Goal: Task Accomplishment & Management: Manage account settings

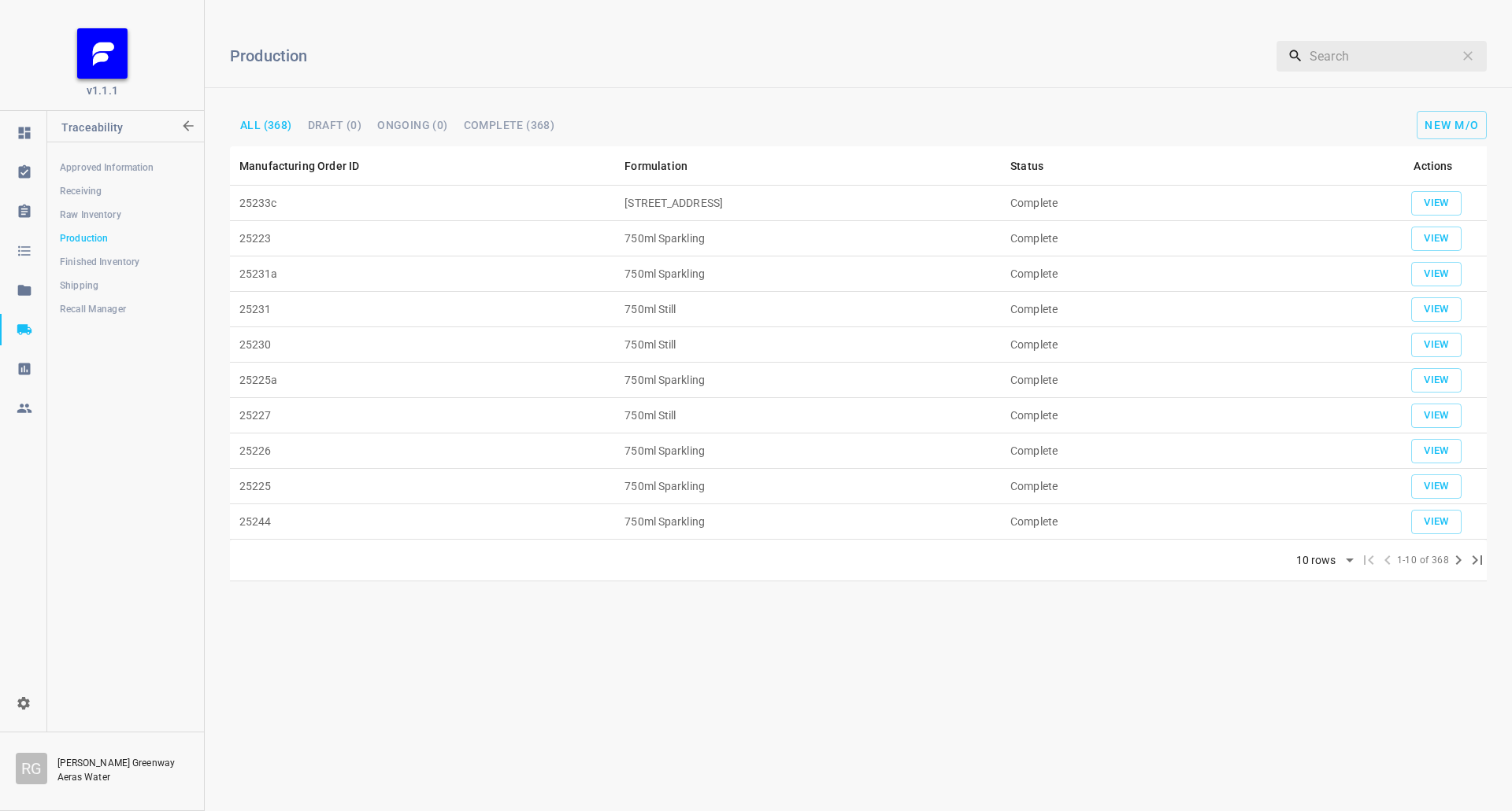
click at [96, 179] on link "Receiving" at bounding box center [124, 191] width 156 height 32
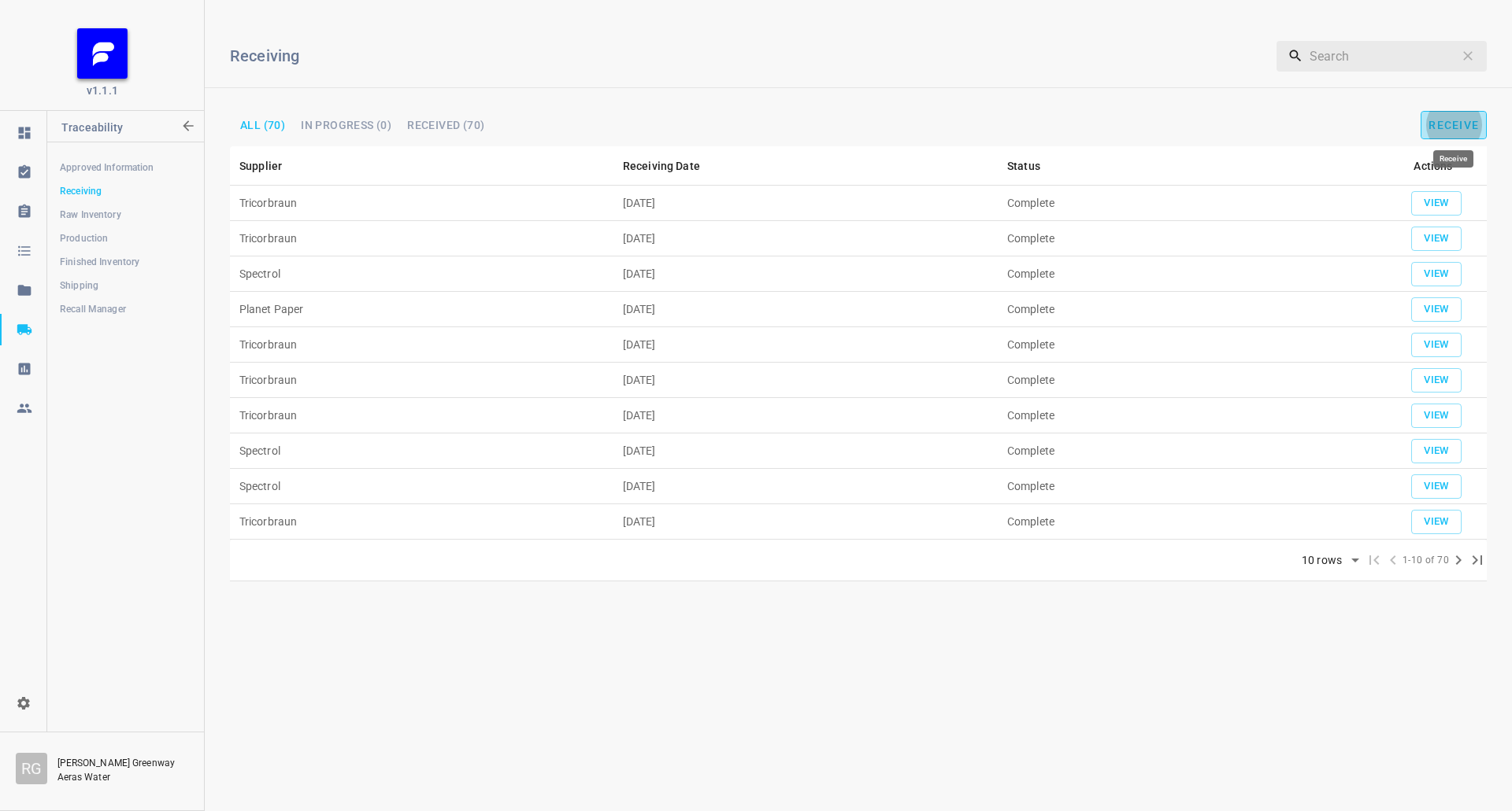
click at [1478, 125] on span "Receive" at bounding box center [1453, 124] width 51 height 13
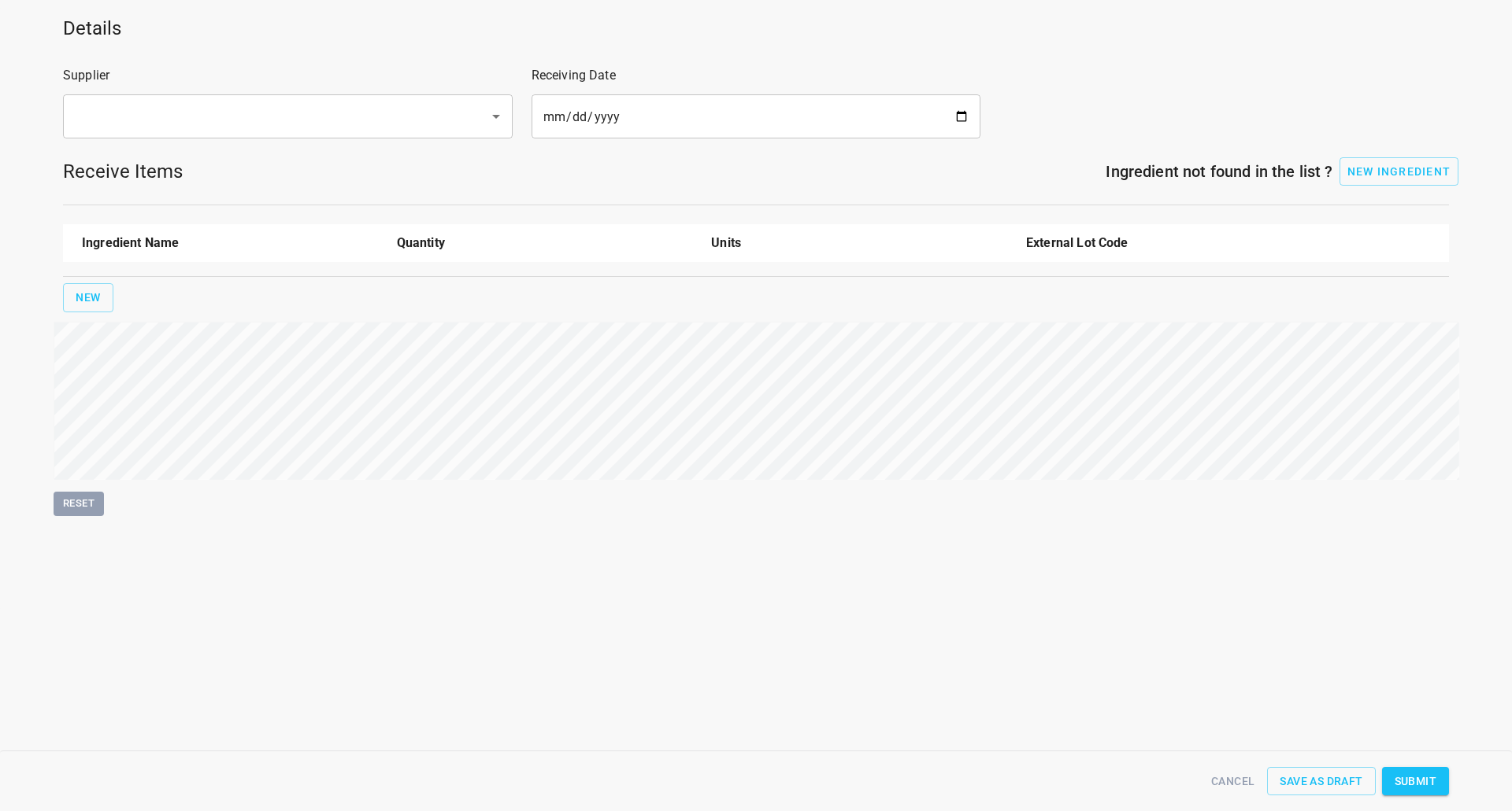
click at [266, 92] on div "Supplier ​" at bounding box center [288, 102] width 469 height 92
click at [266, 97] on div "​" at bounding box center [288, 116] width 450 height 44
click at [263, 100] on div "​" at bounding box center [288, 116] width 450 height 44
click at [253, 111] on input "text" at bounding box center [265, 116] width 391 height 30
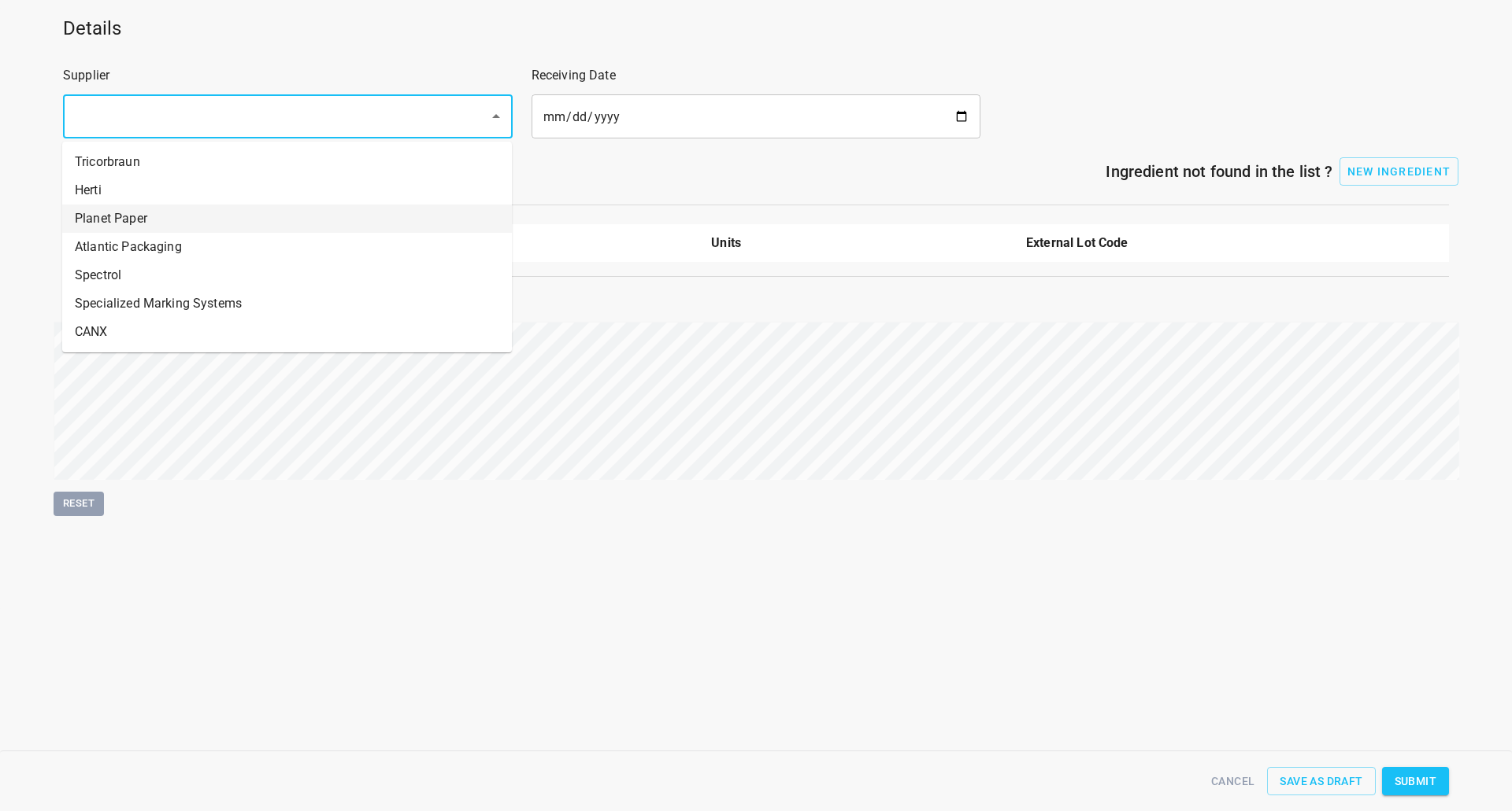
click at [122, 220] on li "Planet Paper" at bounding box center [287, 219] width 450 height 28
type input "Planet Paper"
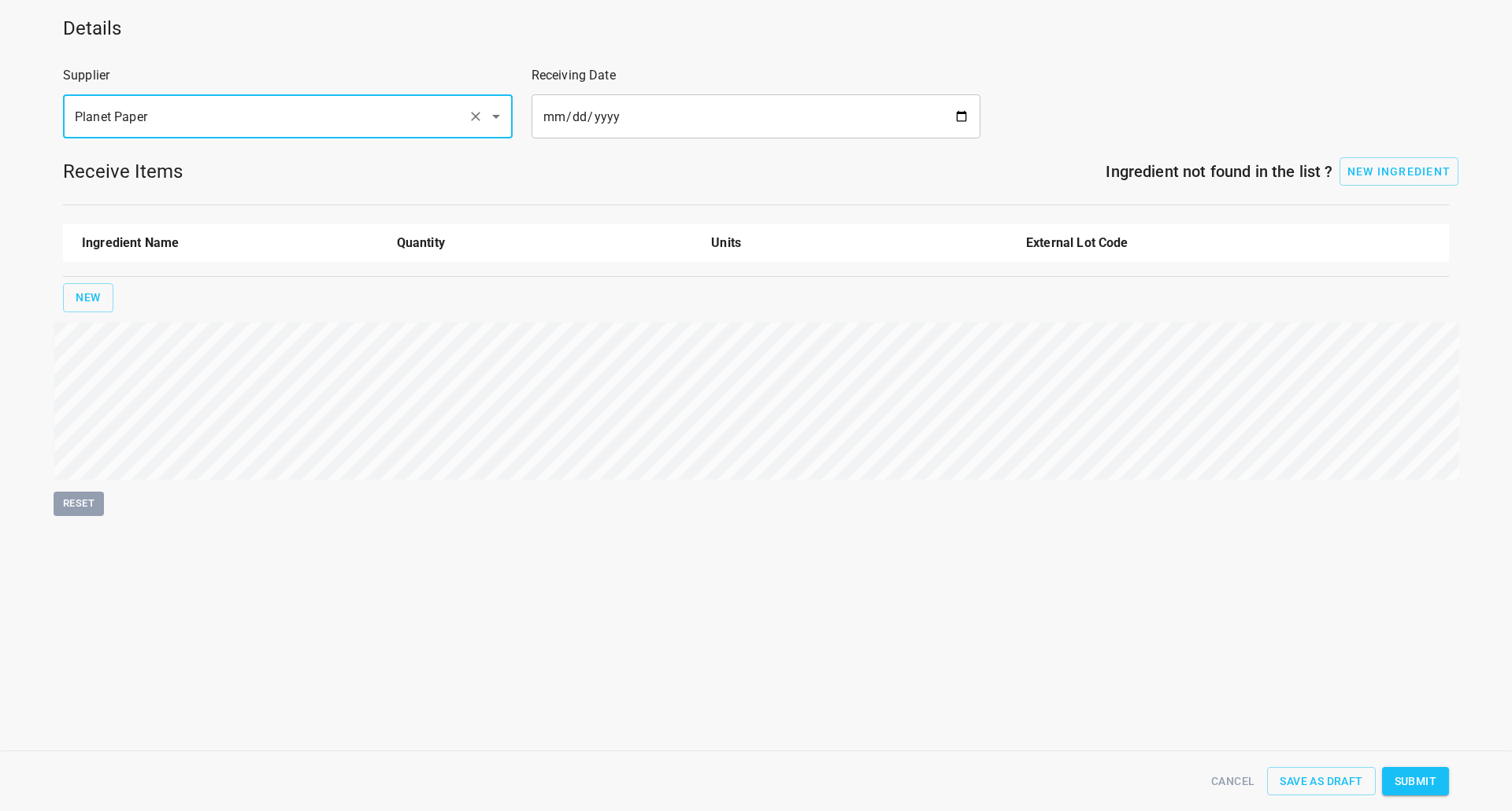
click at [969, 121] on input "date" at bounding box center [756, 116] width 450 height 44
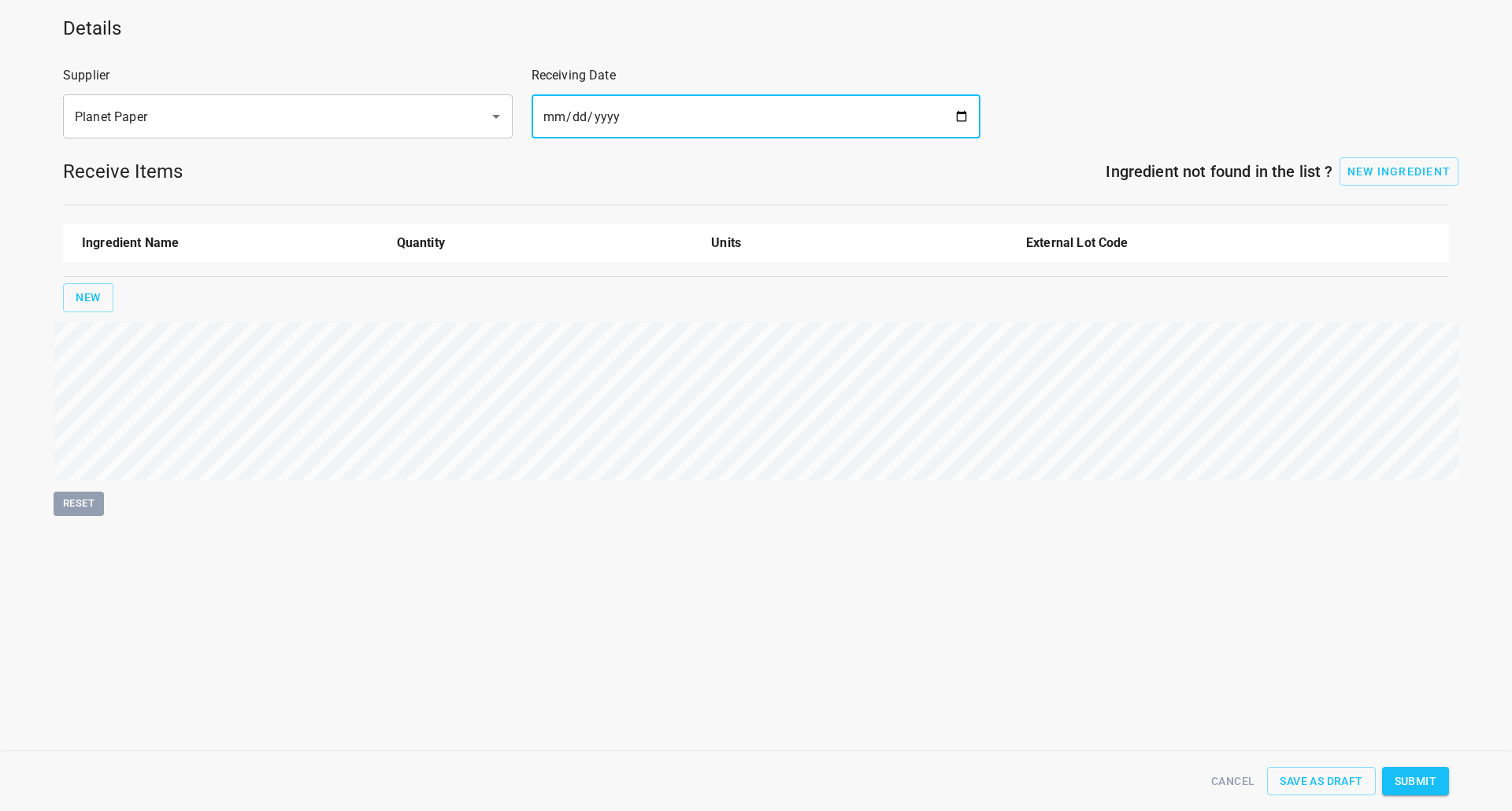
type input "[DATE]"
click at [106, 317] on div "Ingredient Name Quantity Units External Lot Code New" at bounding box center [756, 269] width 1404 height 107
click at [93, 303] on span "New" at bounding box center [88, 298] width 25 height 20
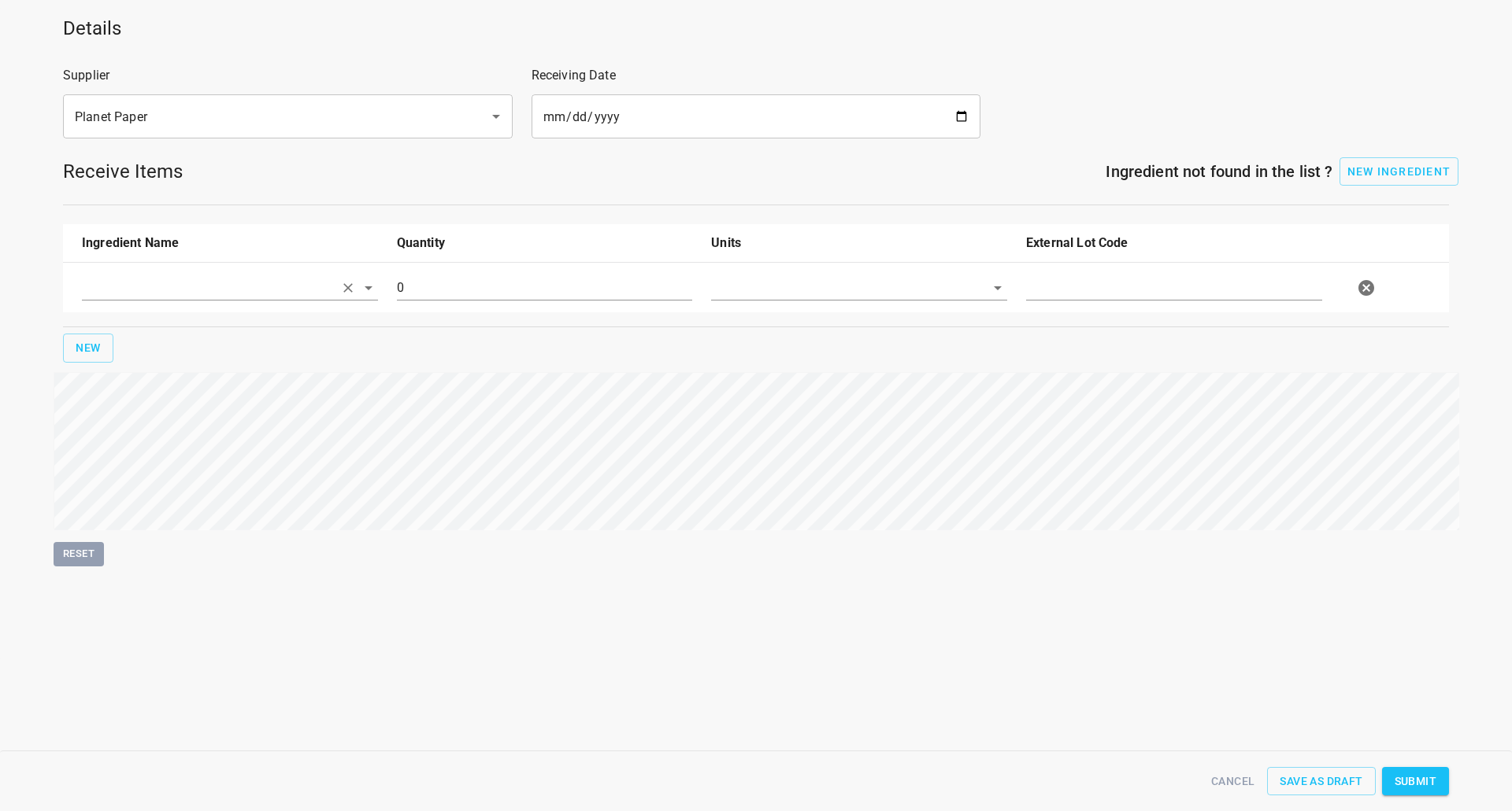
click at [209, 290] on input "text" at bounding box center [207, 288] width 252 height 25
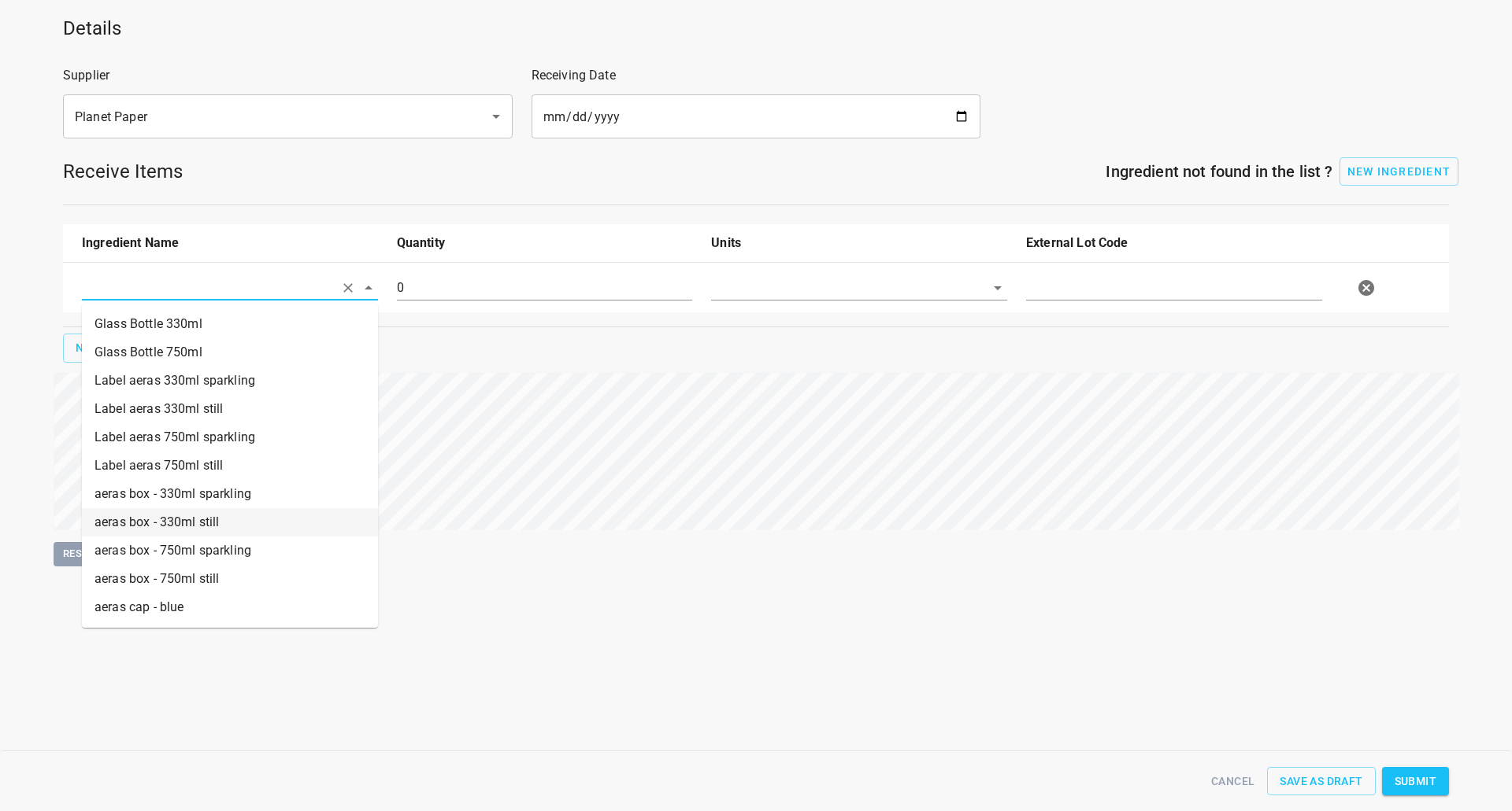
click at [160, 519] on li "aeras box - 330ml still" at bounding box center [229, 522] width 296 height 28
type input "aeras box - 330ml still"
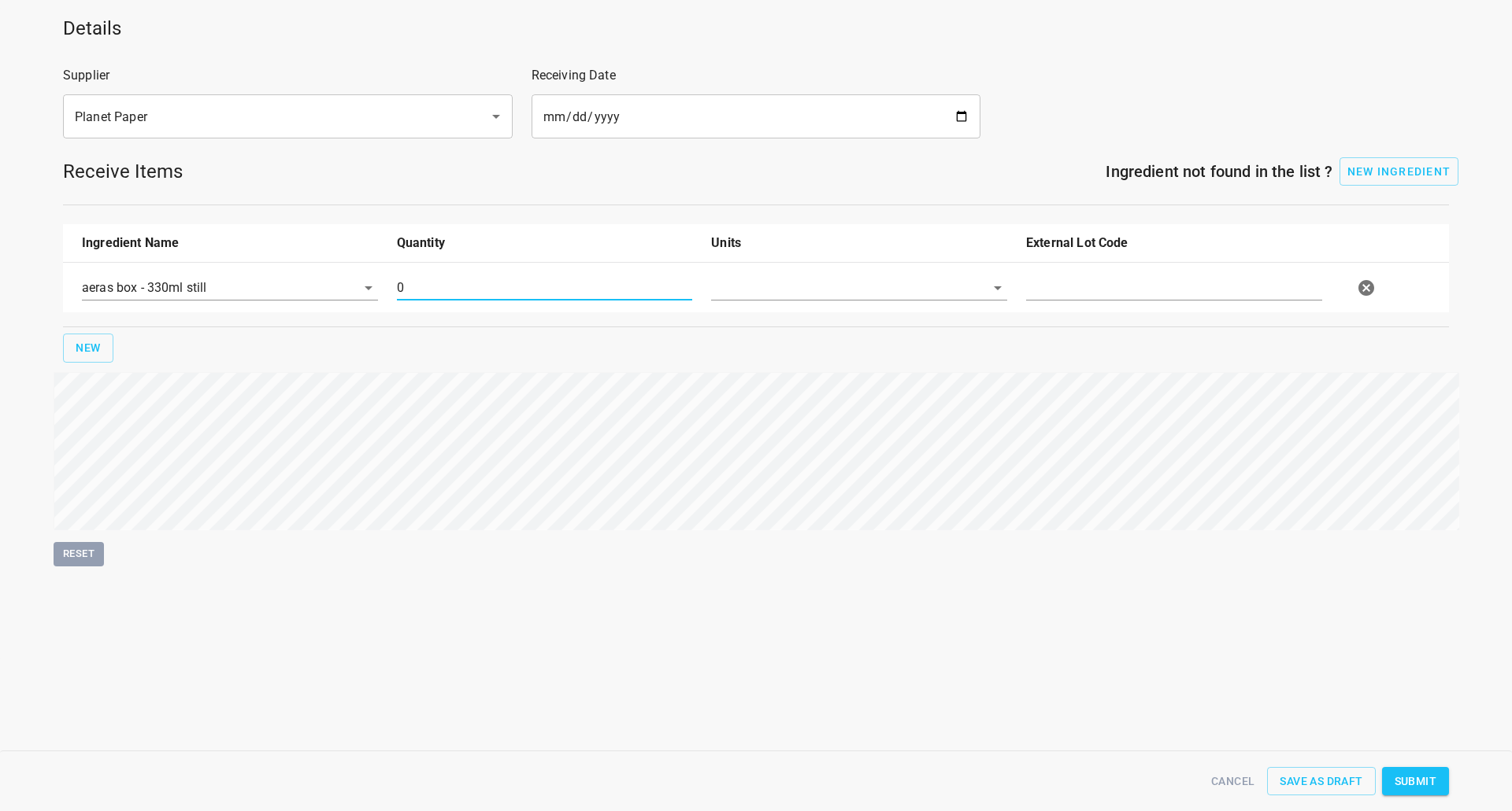
click at [443, 290] on input "0" at bounding box center [544, 288] width 296 height 25
type input "20280"
click at [751, 287] on input "text" at bounding box center [836, 288] width 252 height 25
click at [766, 316] on li "[PERSON_NAME]" at bounding box center [858, 324] width 296 height 28
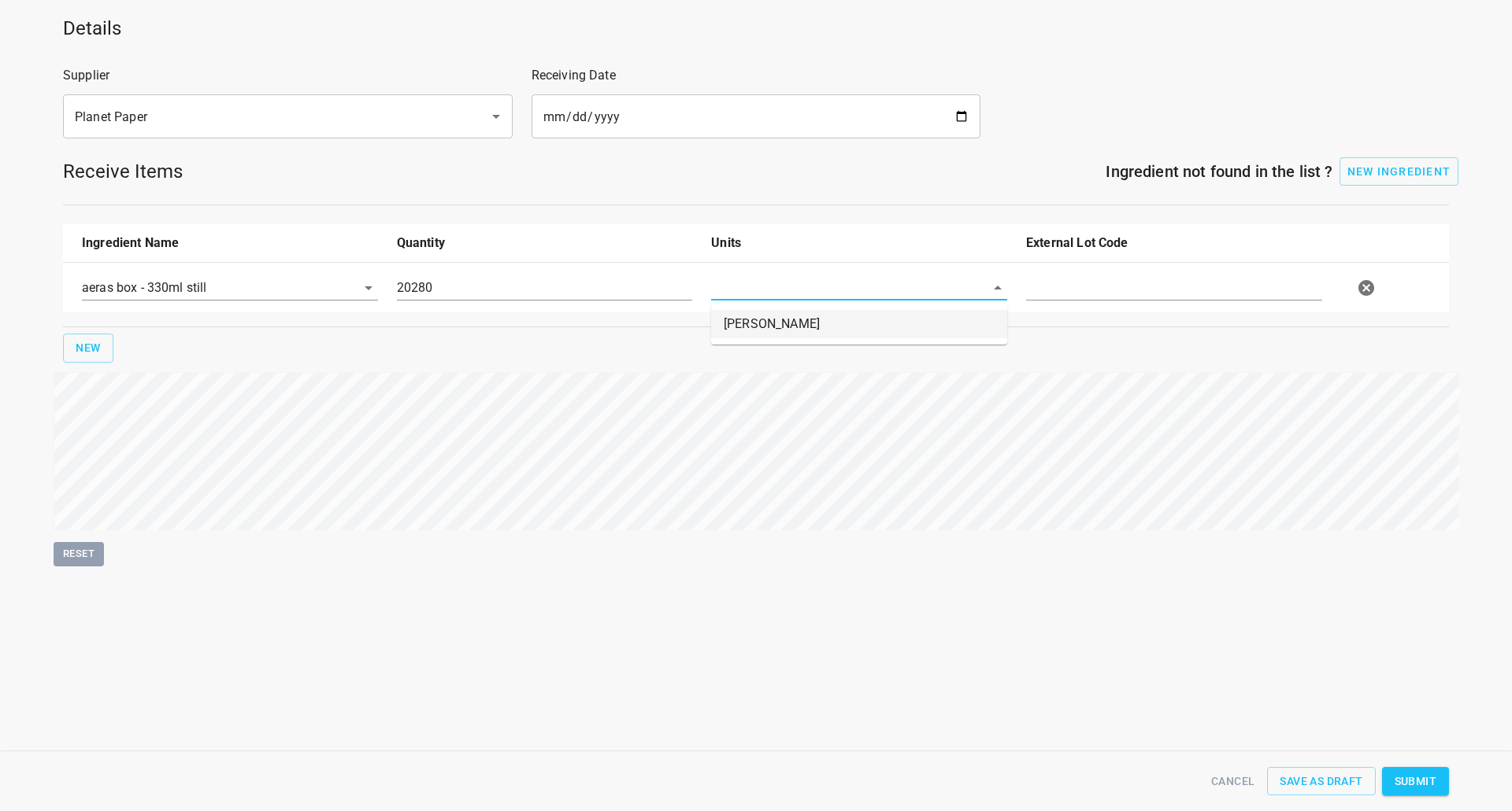
type input "[PERSON_NAME]"
click at [1134, 303] on div at bounding box center [1174, 294] width 315 height 57
click at [1139, 290] on input "text" at bounding box center [1174, 288] width 296 height 25
type input "606974-1"
click at [1438, 787] on button "Submit" at bounding box center [1414, 781] width 67 height 29
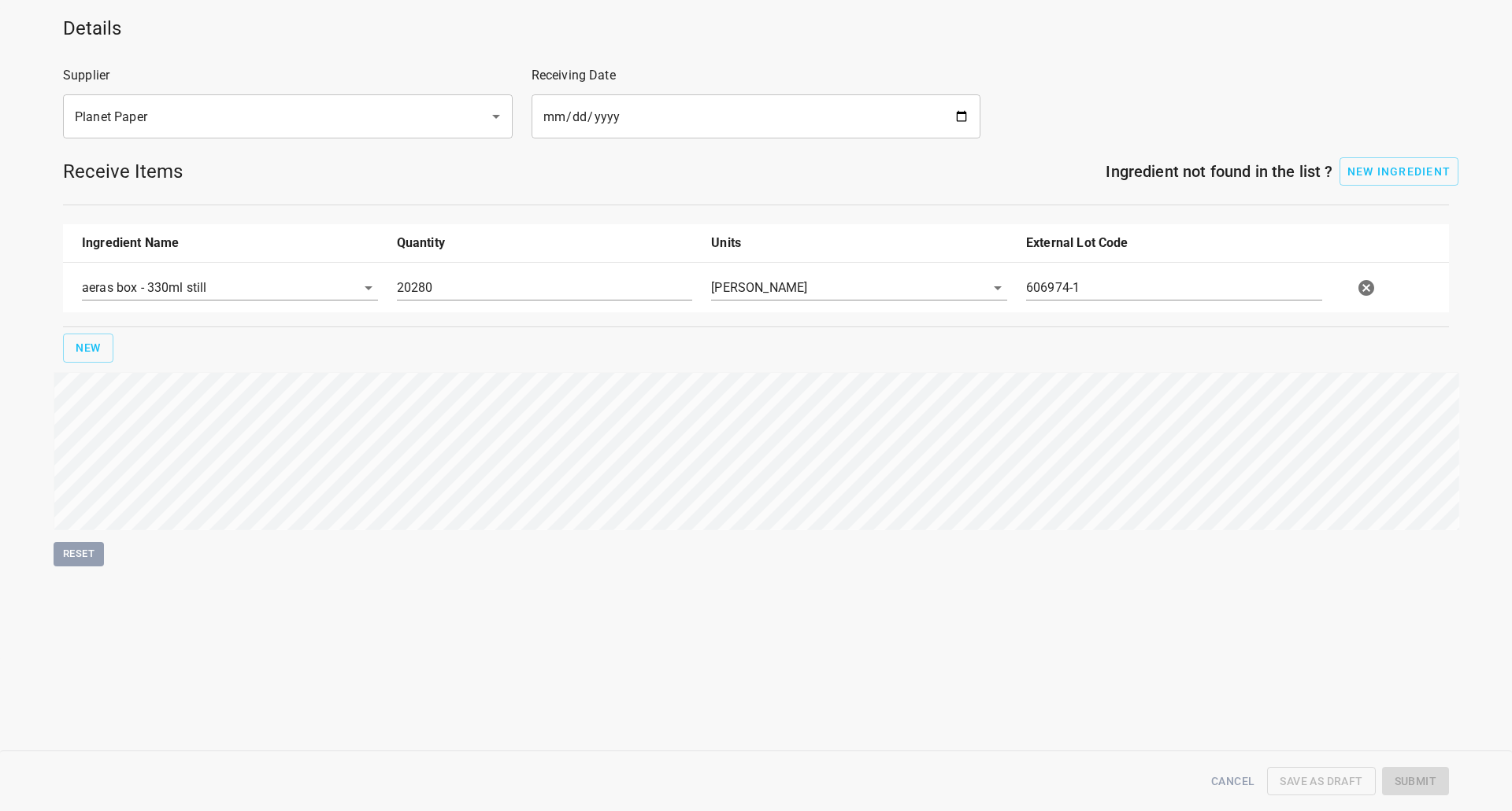
type input "20280.000000000000000"
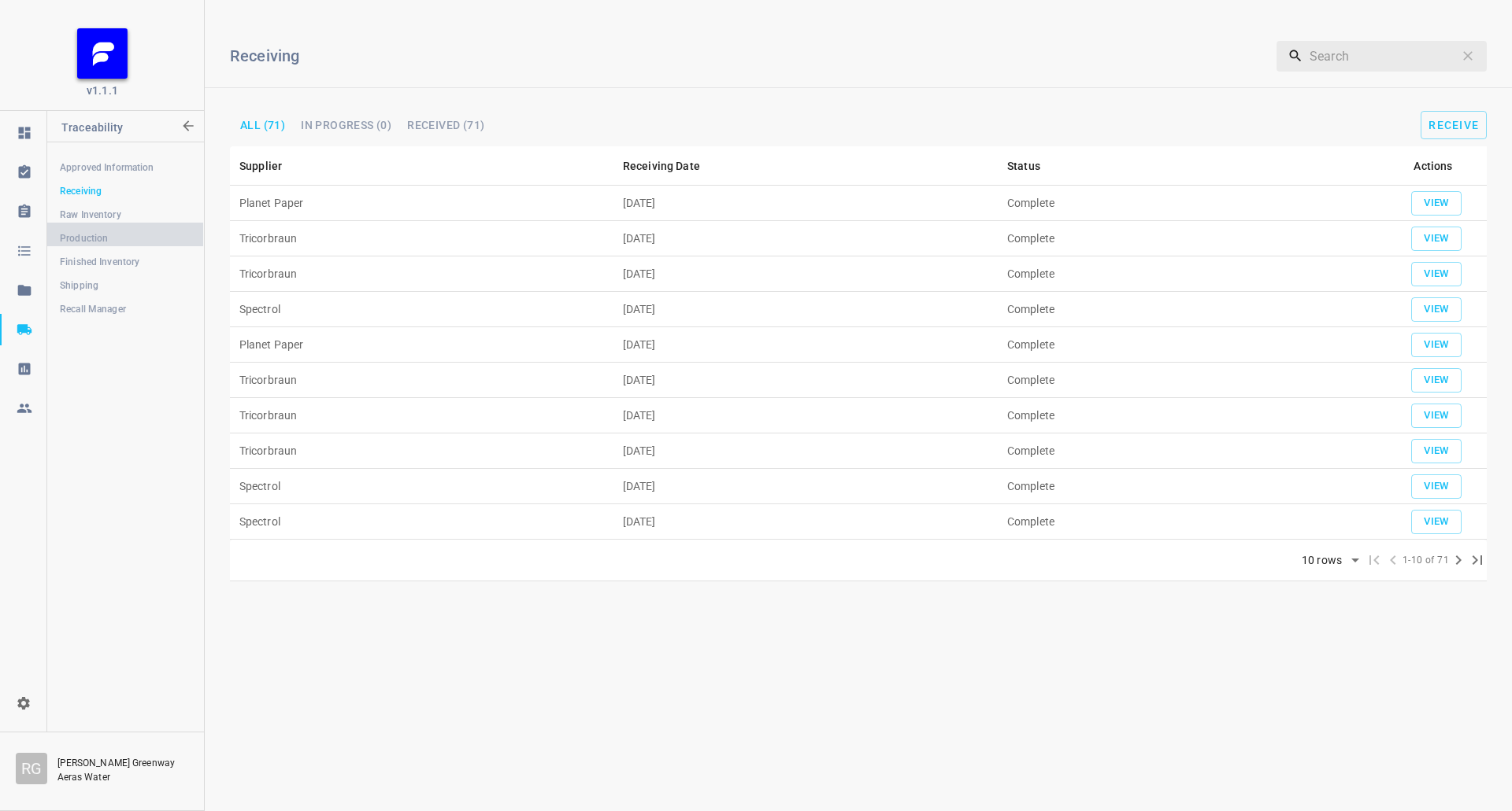
click at [149, 243] on span "Production" at bounding box center [124, 239] width 130 height 16
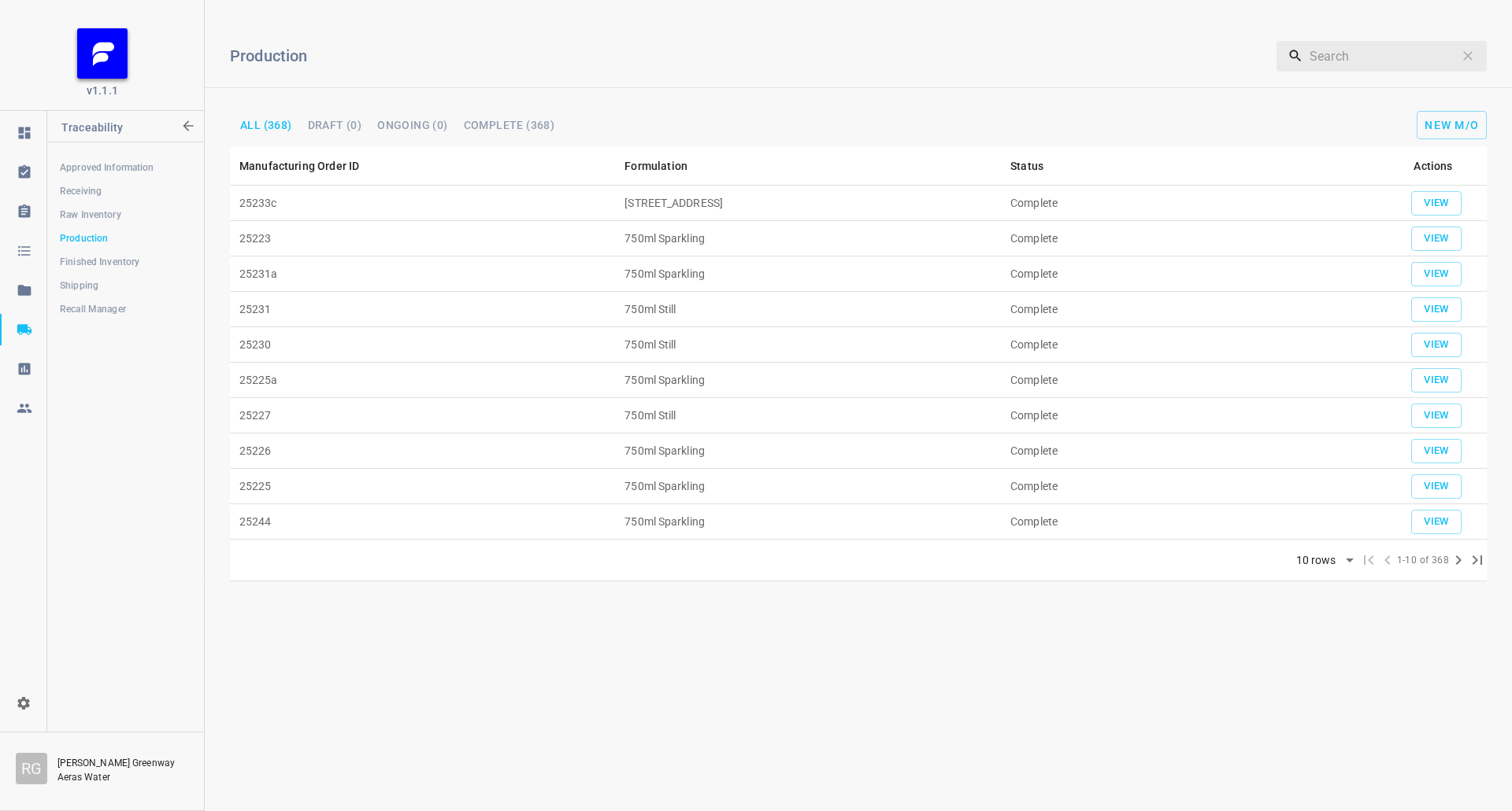
click at [89, 277] on link "Shipping" at bounding box center [124, 286] width 156 height 32
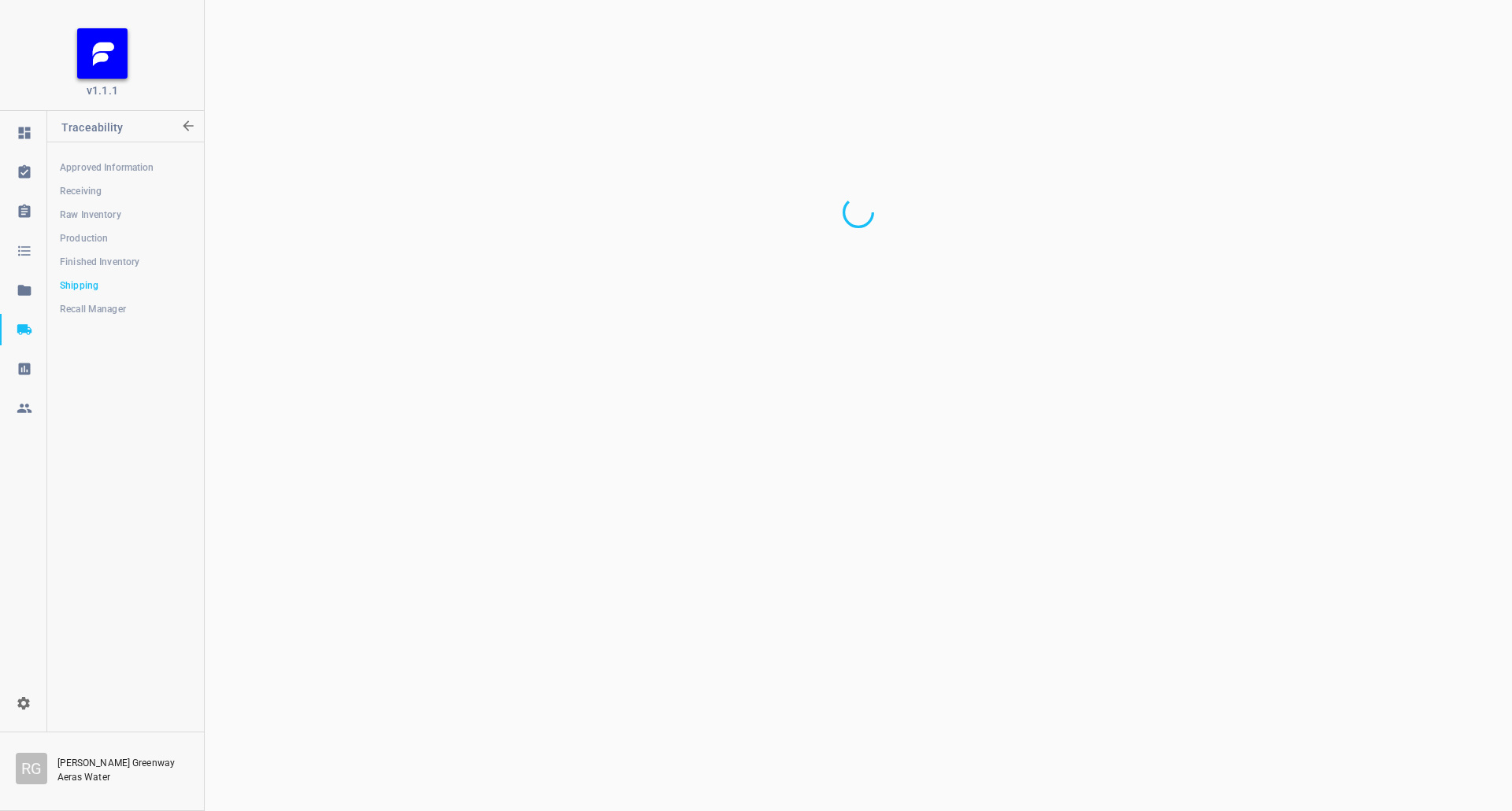
click at [98, 228] on link "Production" at bounding box center [124, 239] width 156 height 32
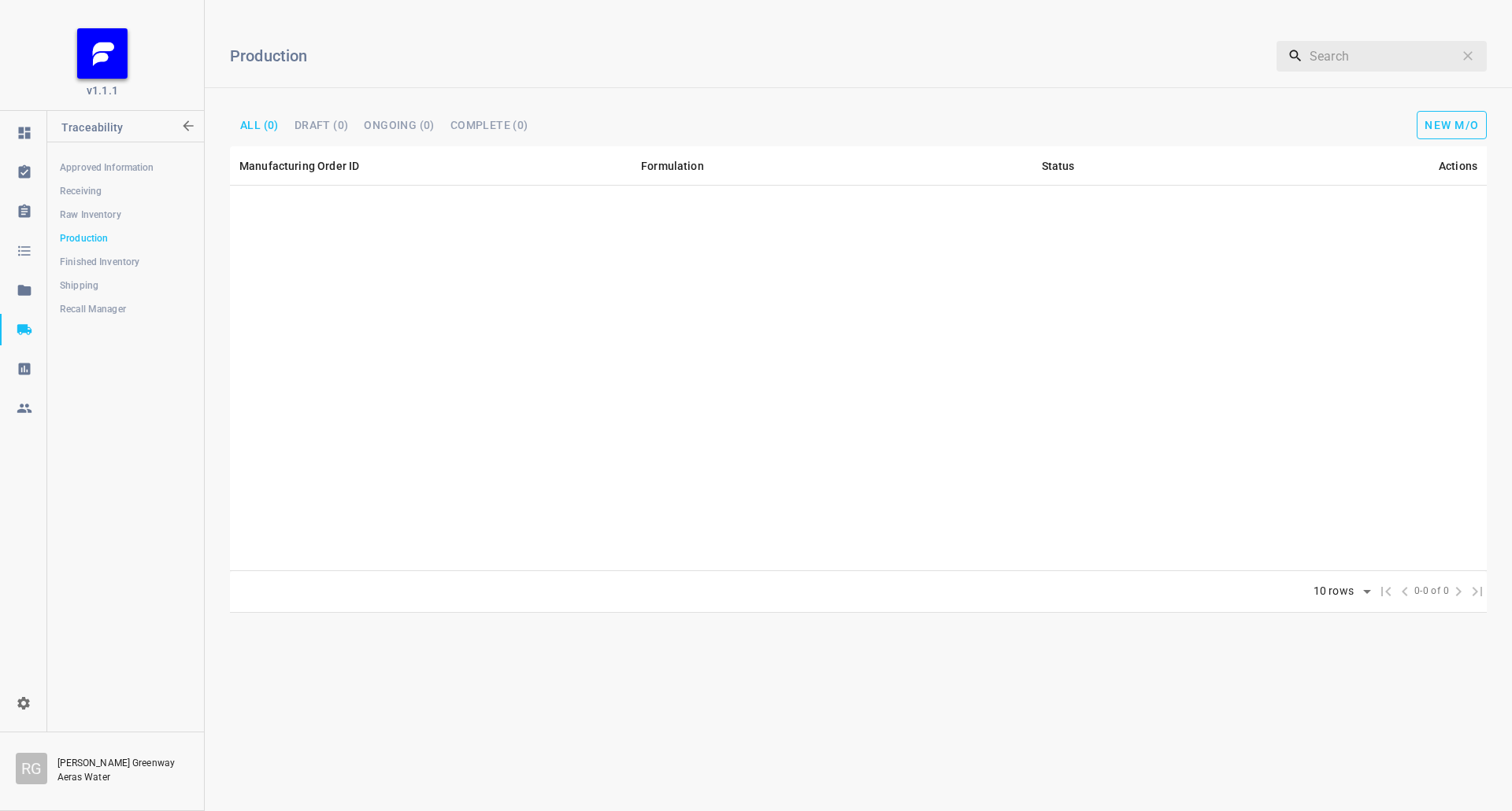
click at [1453, 130] on span "New M/O" at bounding box center [1451, 124] width 55 height 13
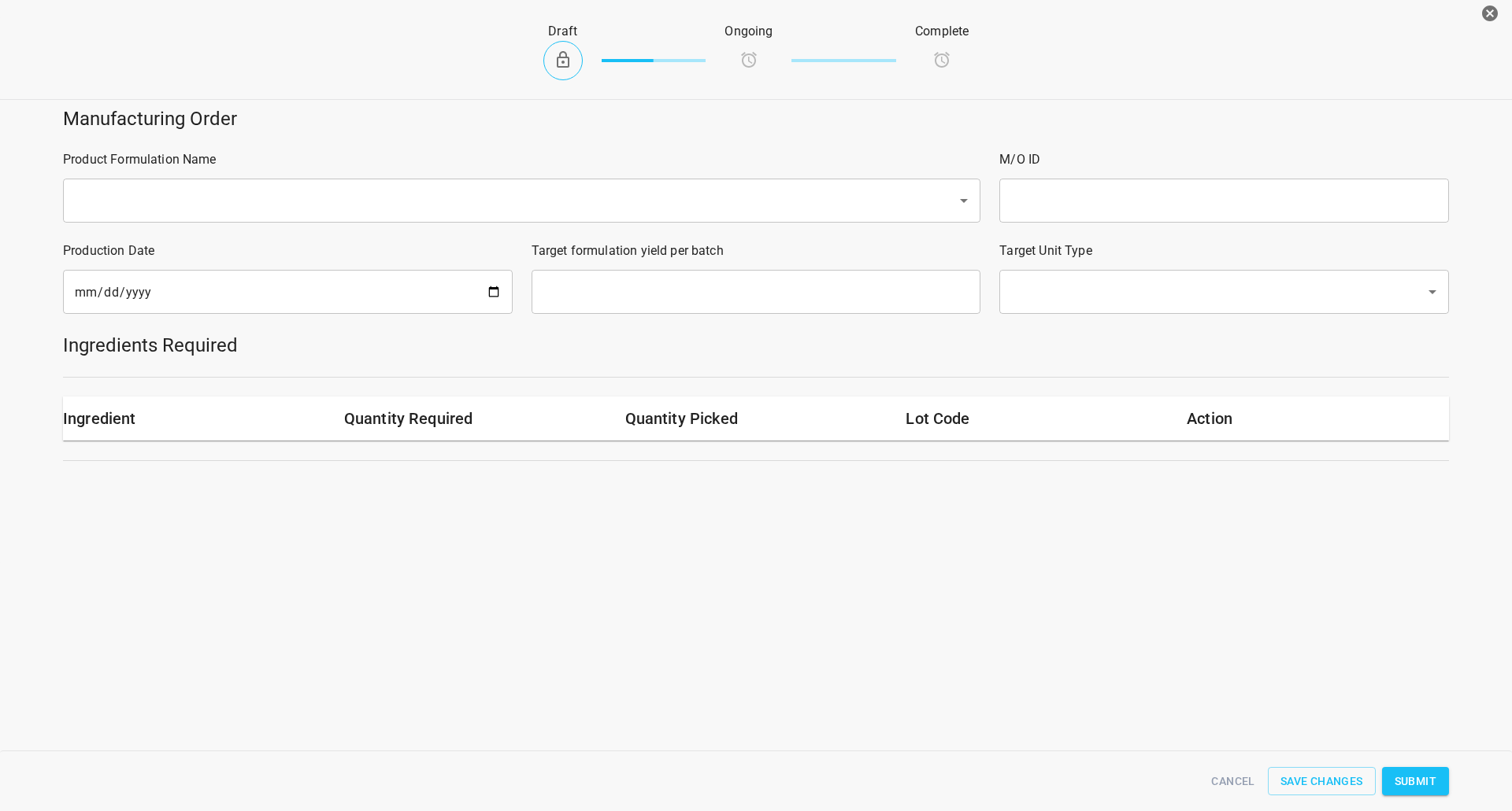
click at [316, 179] on div "​" at bounding box center [521, 201] width 917 height 44
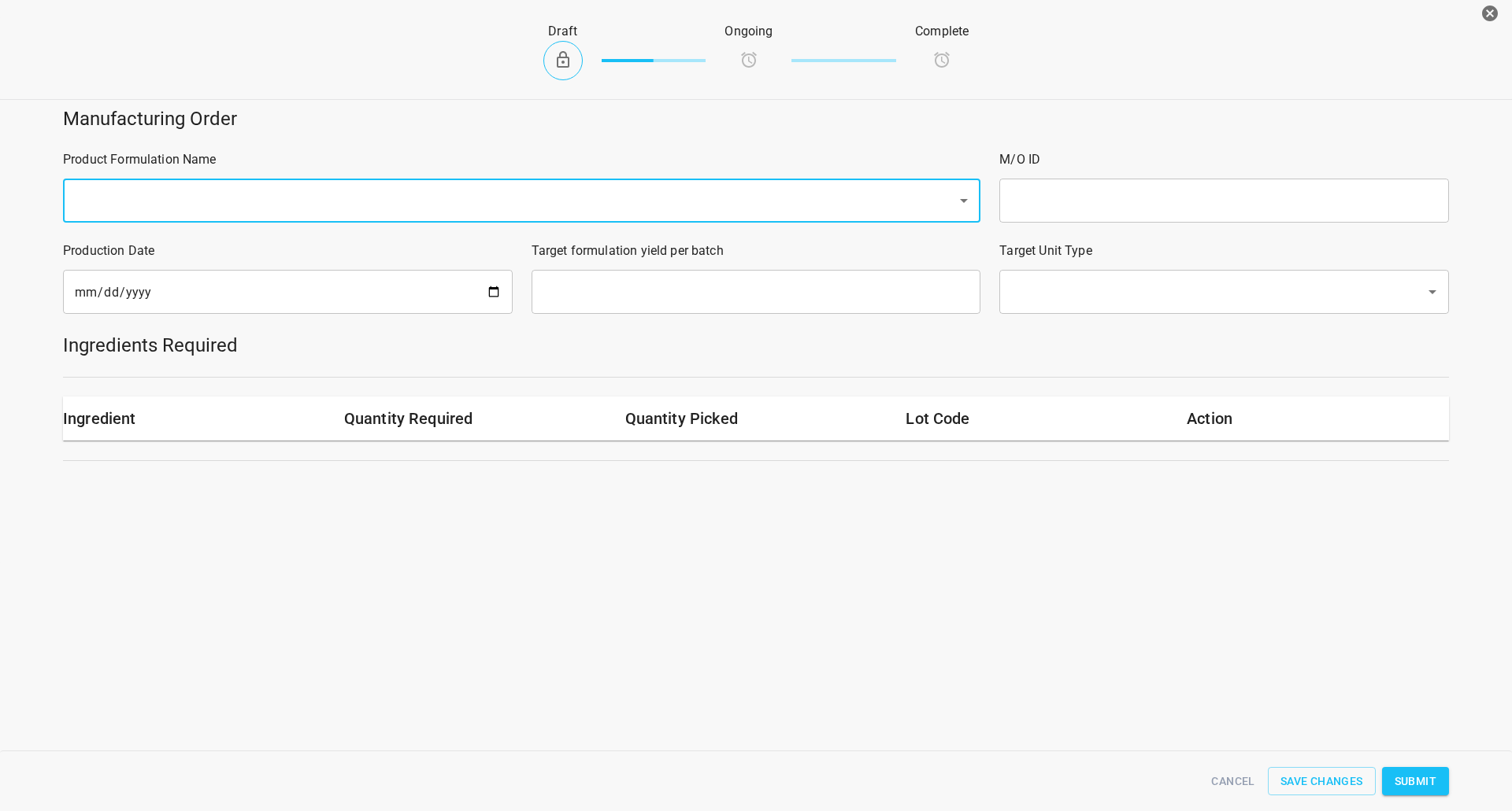
click at [249, 205] on input "text" at bounding box center [499, 201] width 859 height 30
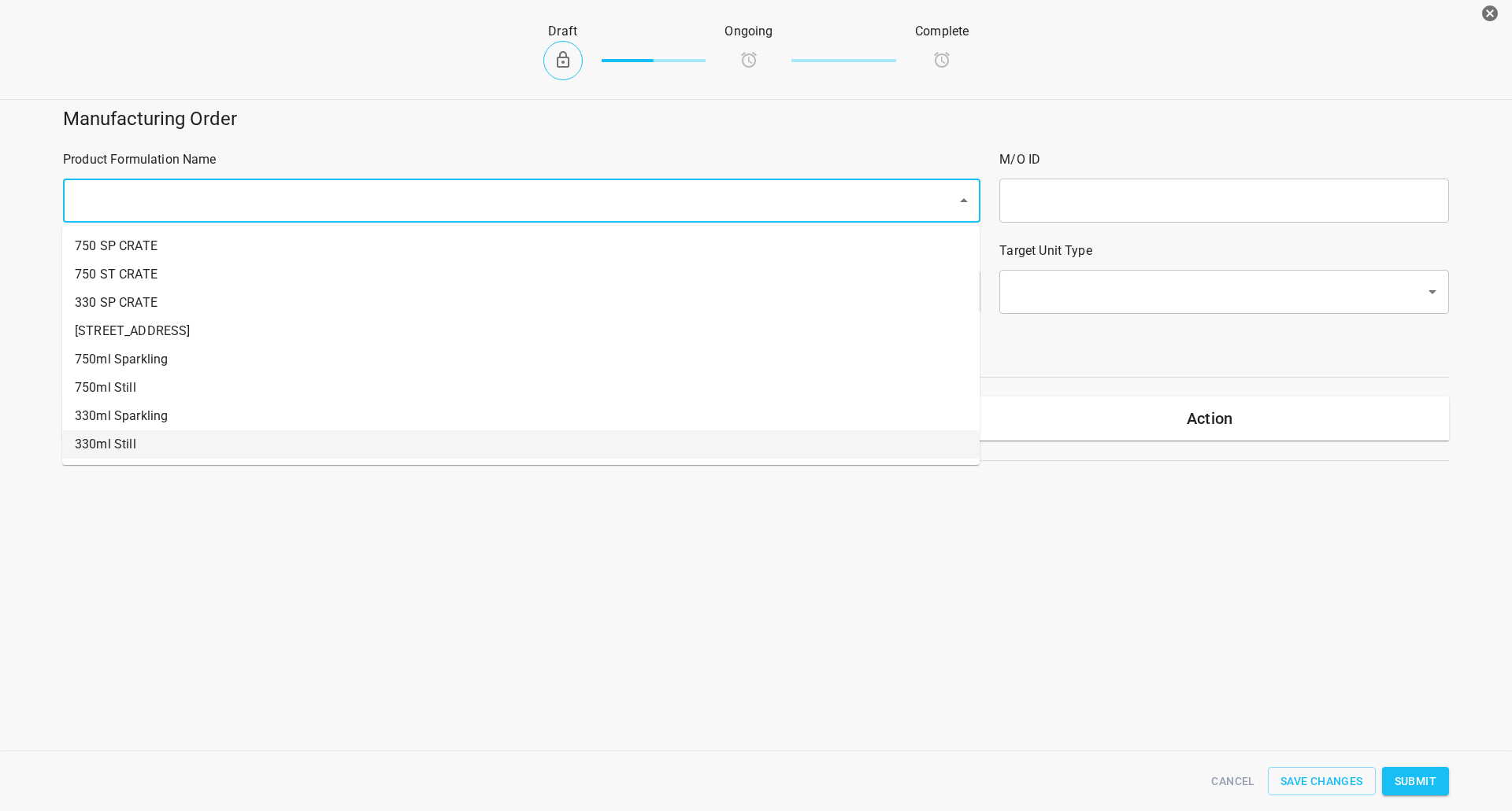
click at [126, 433] on li "330ml Still" at bounding box center [520, 445] width 917 height 28
type input "1"
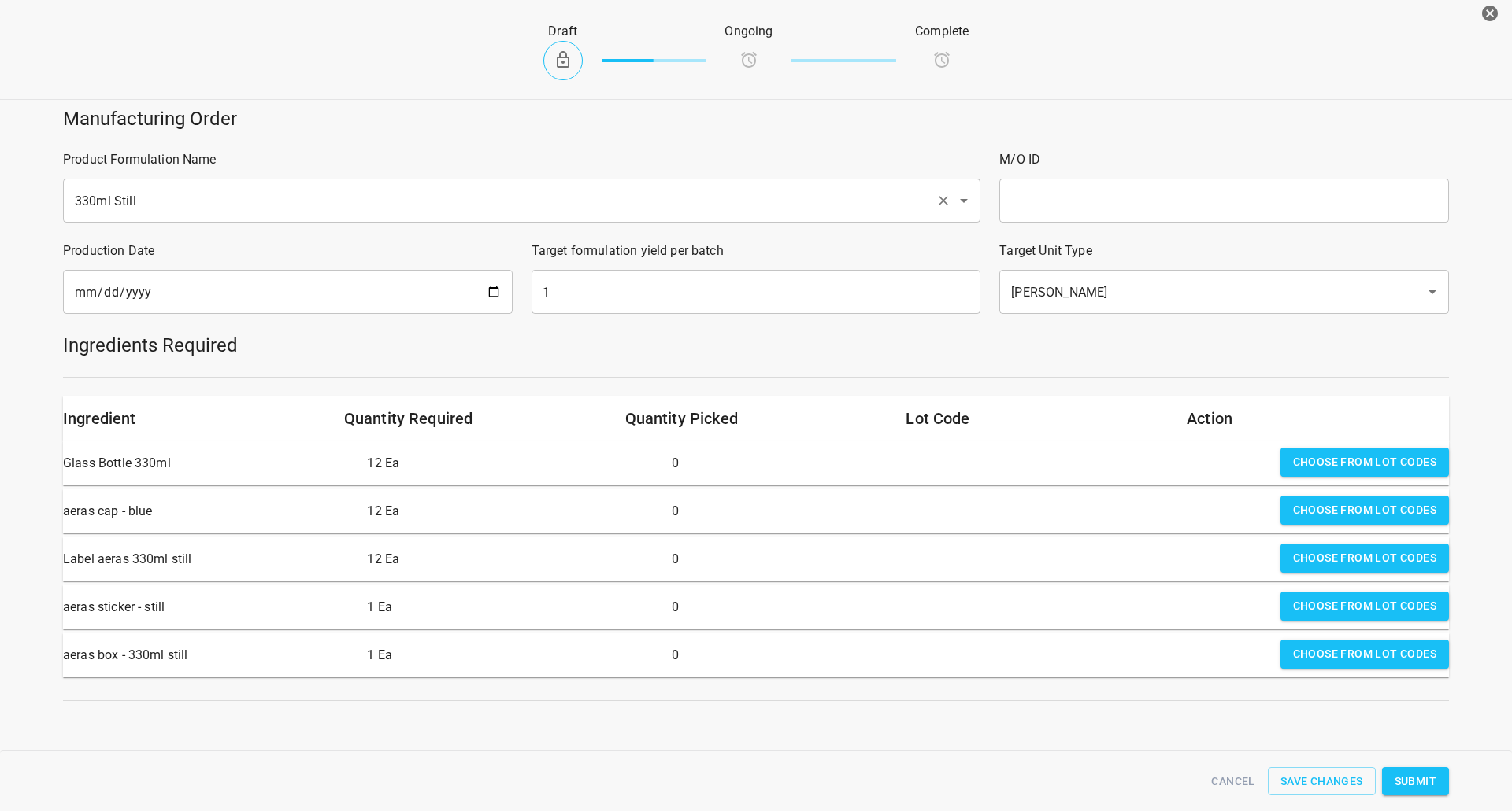
drag, startPoint x: 184, startPoint y: 201, endPoint x: 176, endPoint y: 215, distance: 16.1
click at [183, 201] on input "330ml Still" at bounding box center [499, 201] width 859 height 30
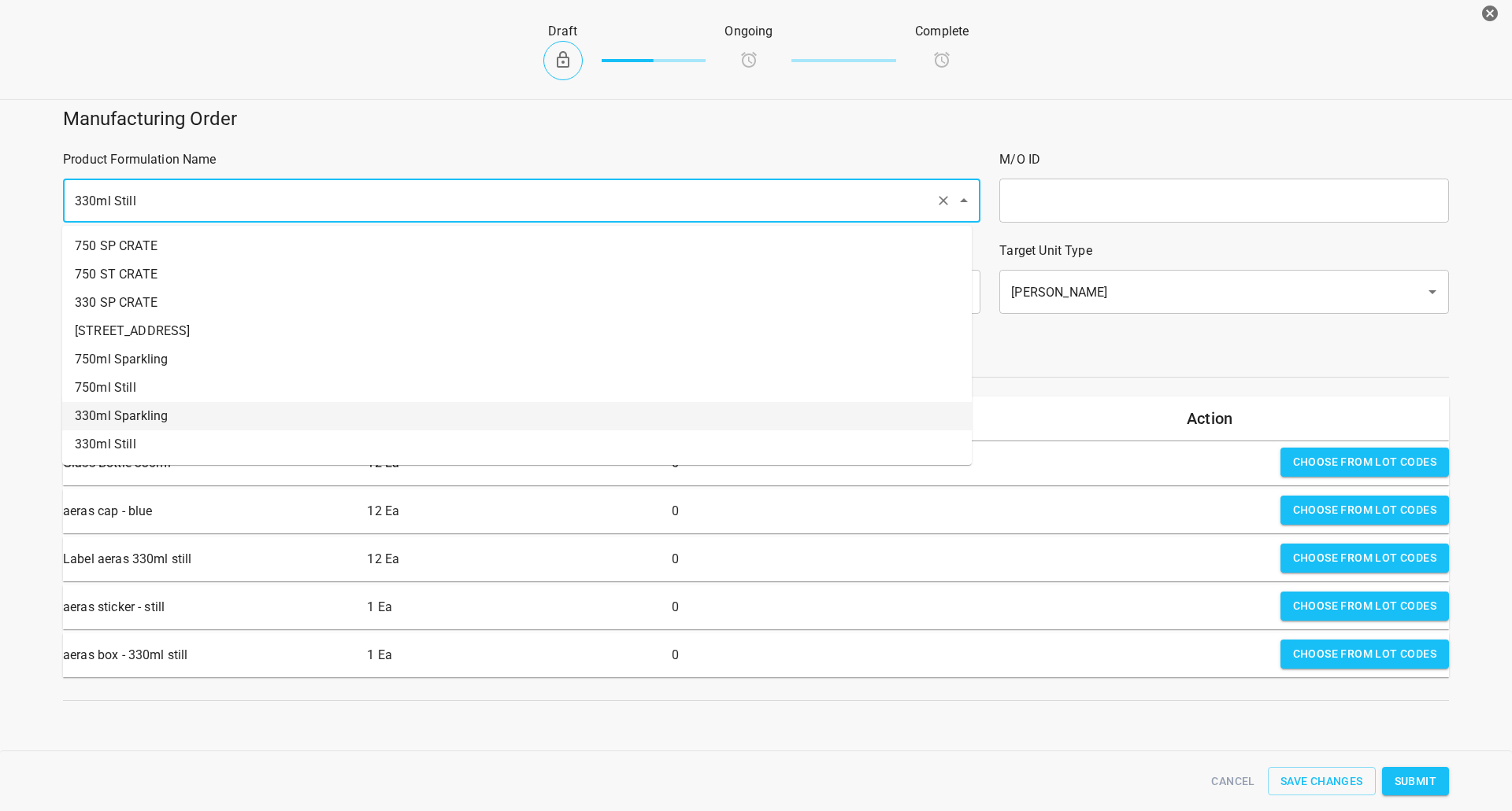
click at [126, 416] on li "330ml Sparkling" at bounding box center [517, 416] width 910 height 28
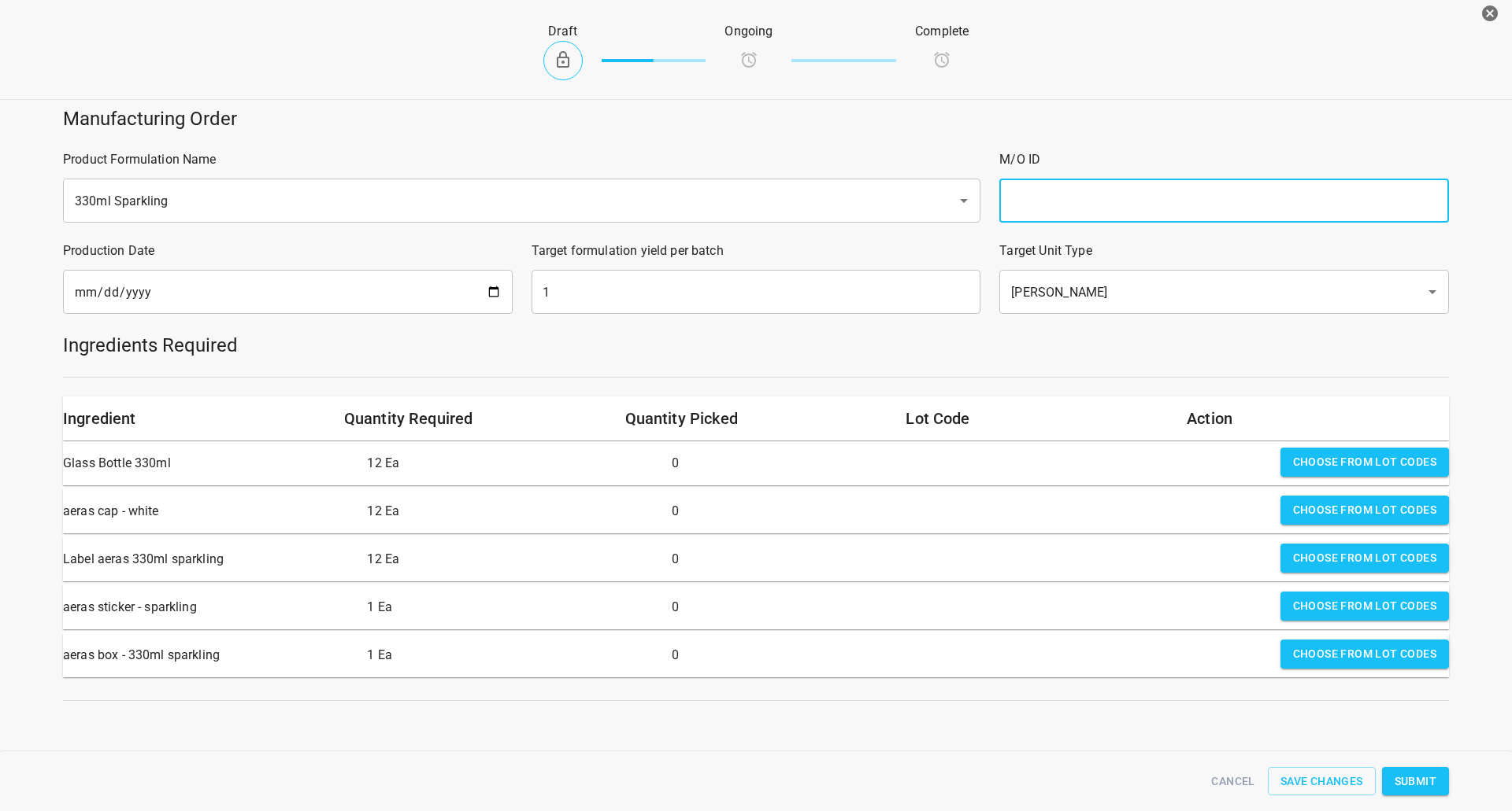
click at [1069, 213] on input "text" at bounding box center [1224, 201] width 450 height 44
type input "25233"
click at [483, 290] on input "[DATE]" at bounding box center [288, 292] width 450 height 44
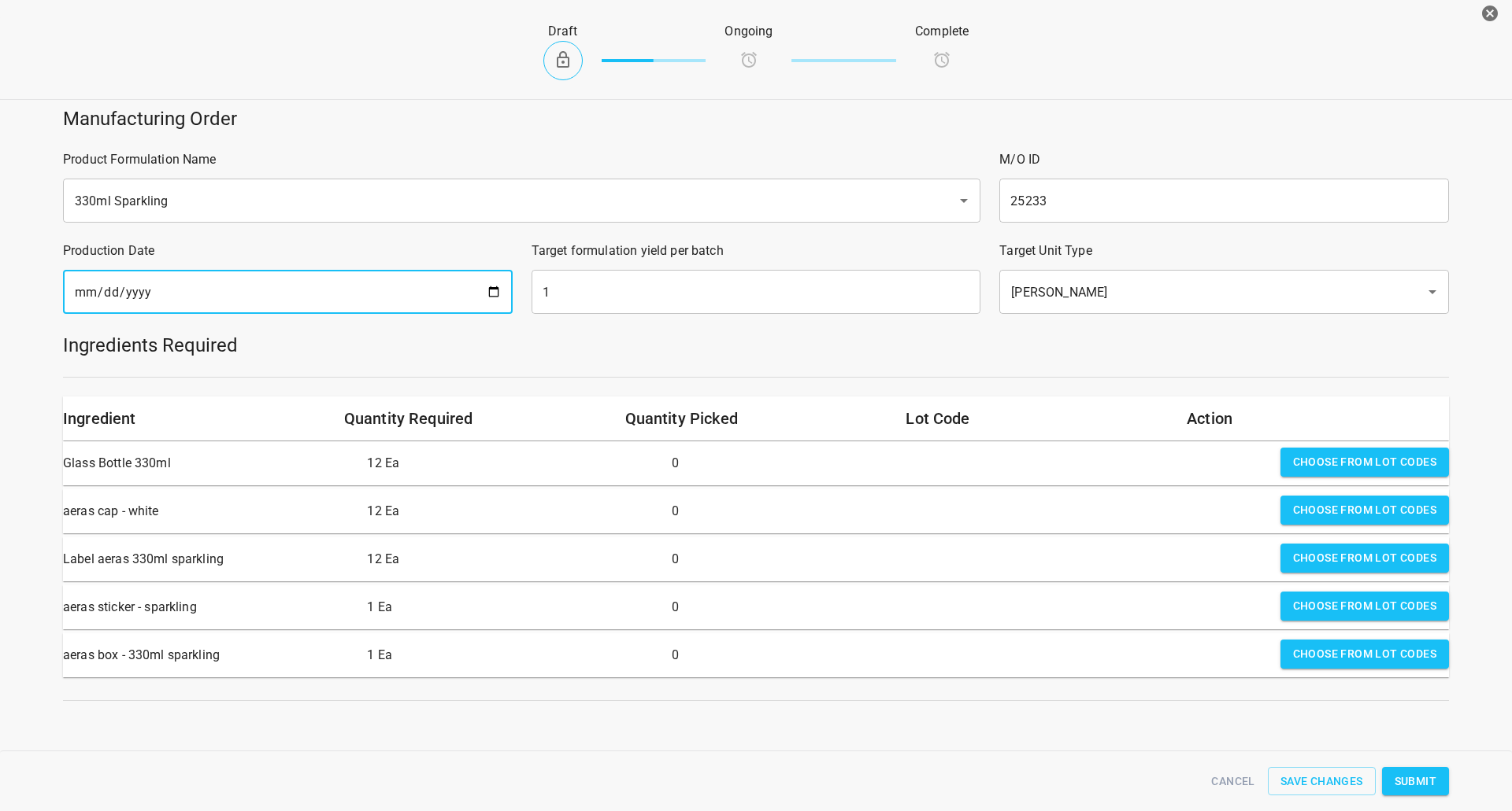
type input "[DATE]"
click at [643, 290] on input "1" at bounding box center [756, 292] width 450 height 44
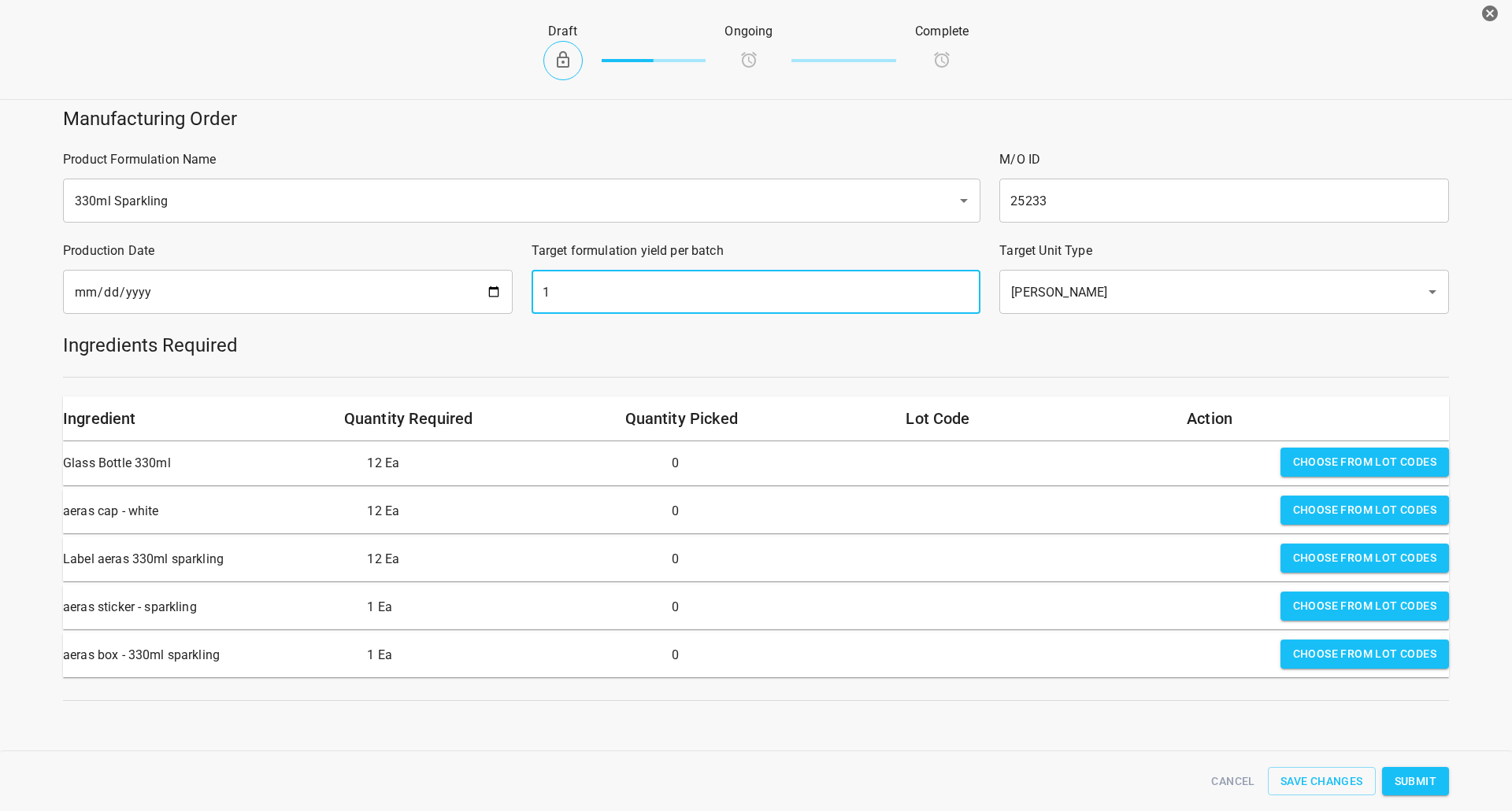
click at [643, 290] on input "1" at bounding box center [756, 292] width 450 height 44
type input "1638"
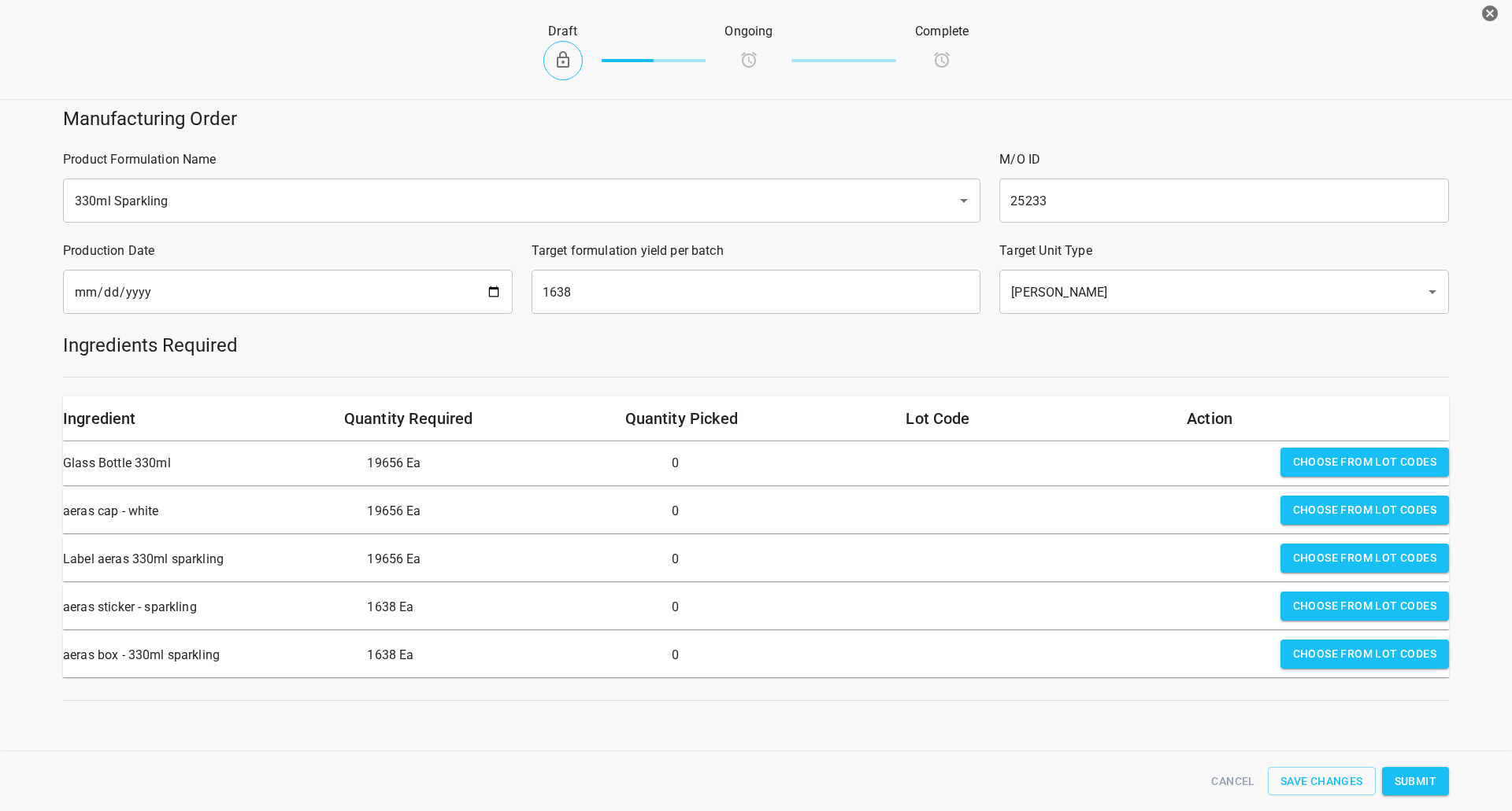
drag, startPoint x: 850, startPoint y: 341, endPoint x: 803, endPoint y: 333, distance: 47.7
click at [852, 340] on h5 "Ingredients Required" at bounding box center [756, 345] width 1386 height 25
click at [1387, 454] on span "Choose from lot codes" at bounding box center [1365, 463] width 143 height 20
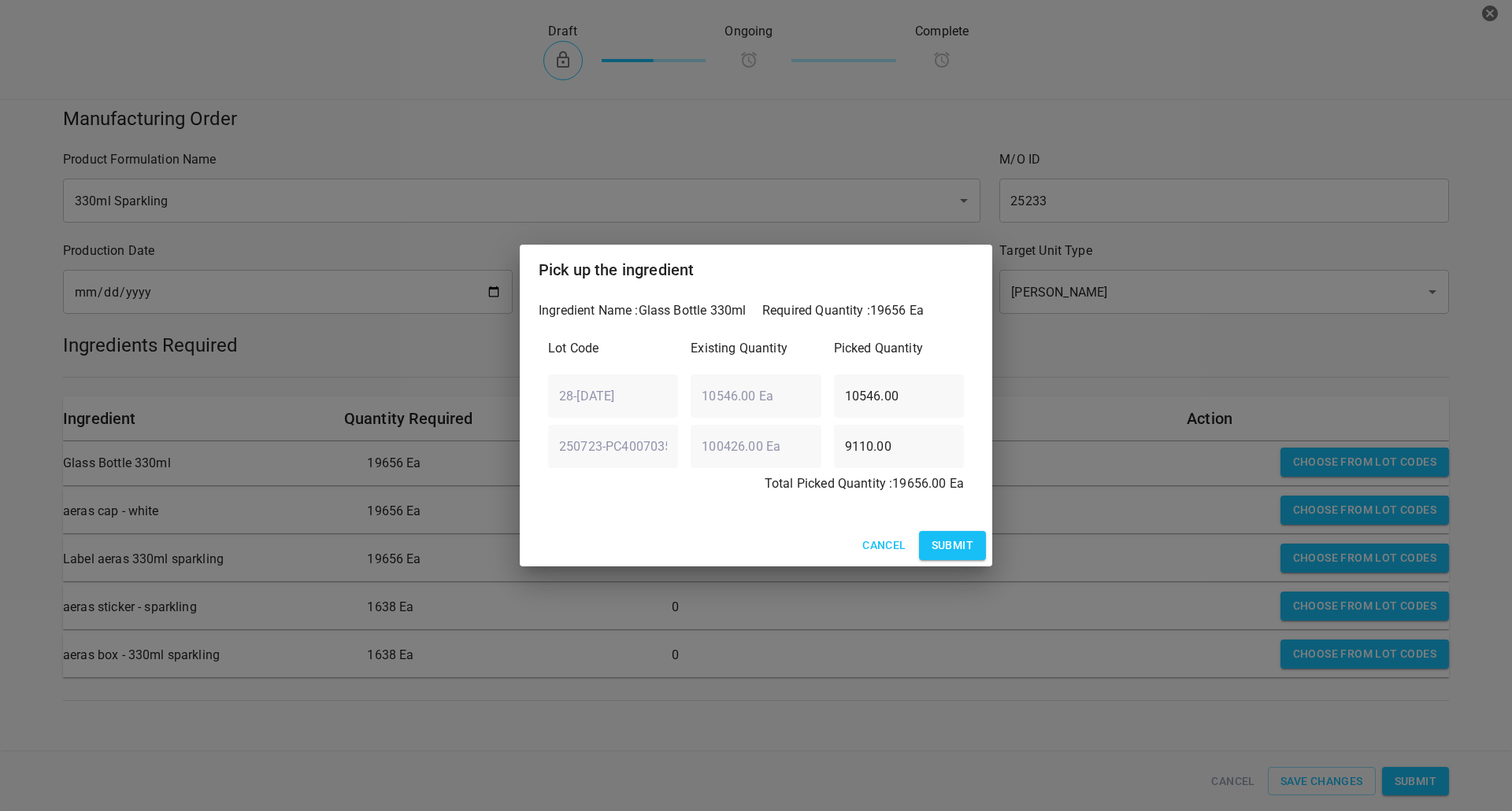
click at [956, 549] on span "Submit" at bounding box center [953, 546] width 42 height 20
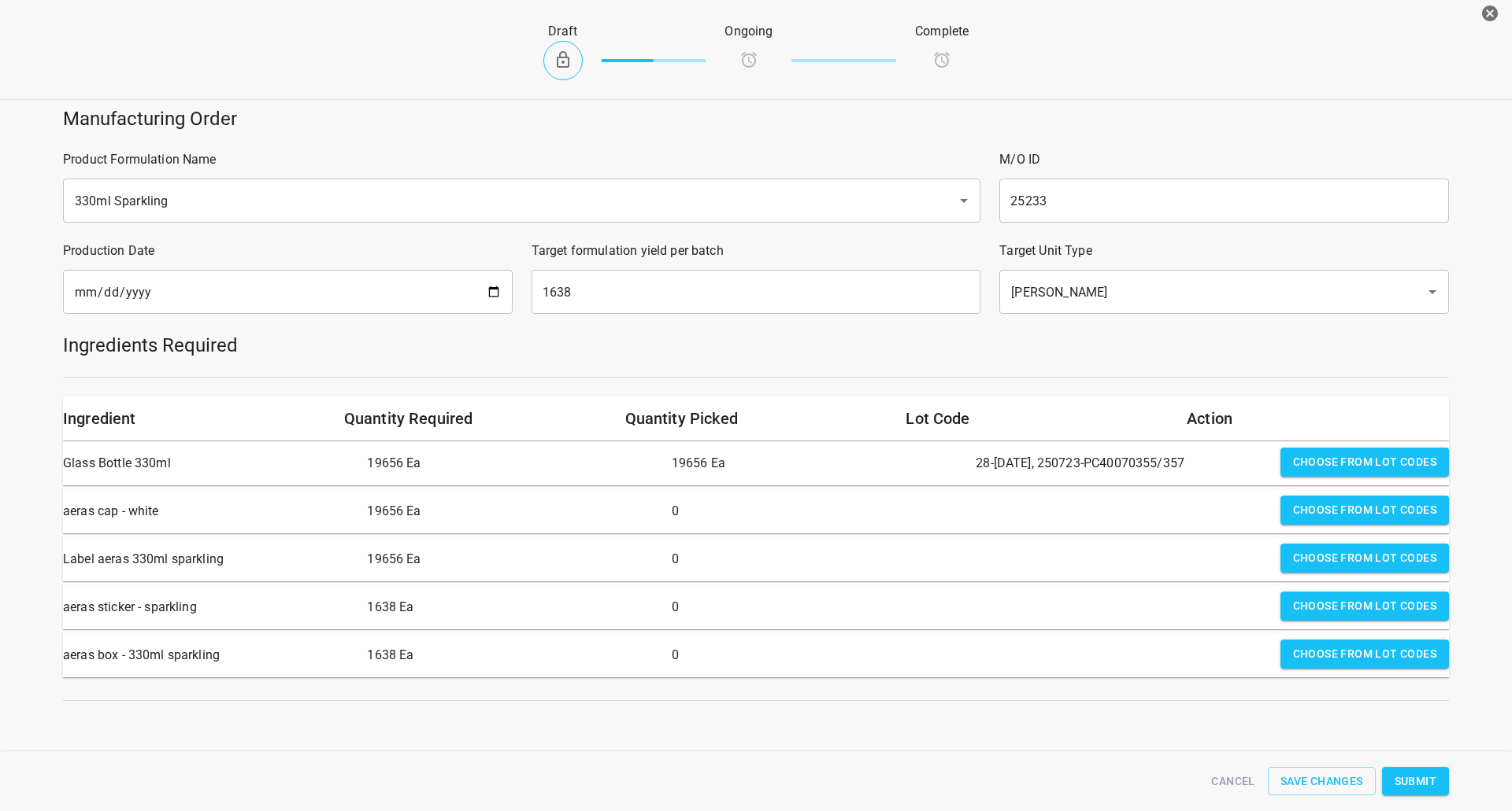
click at [1293, 508] on span "Choose from lot codes" at bounding box center [1365, 510] width 143 height 20
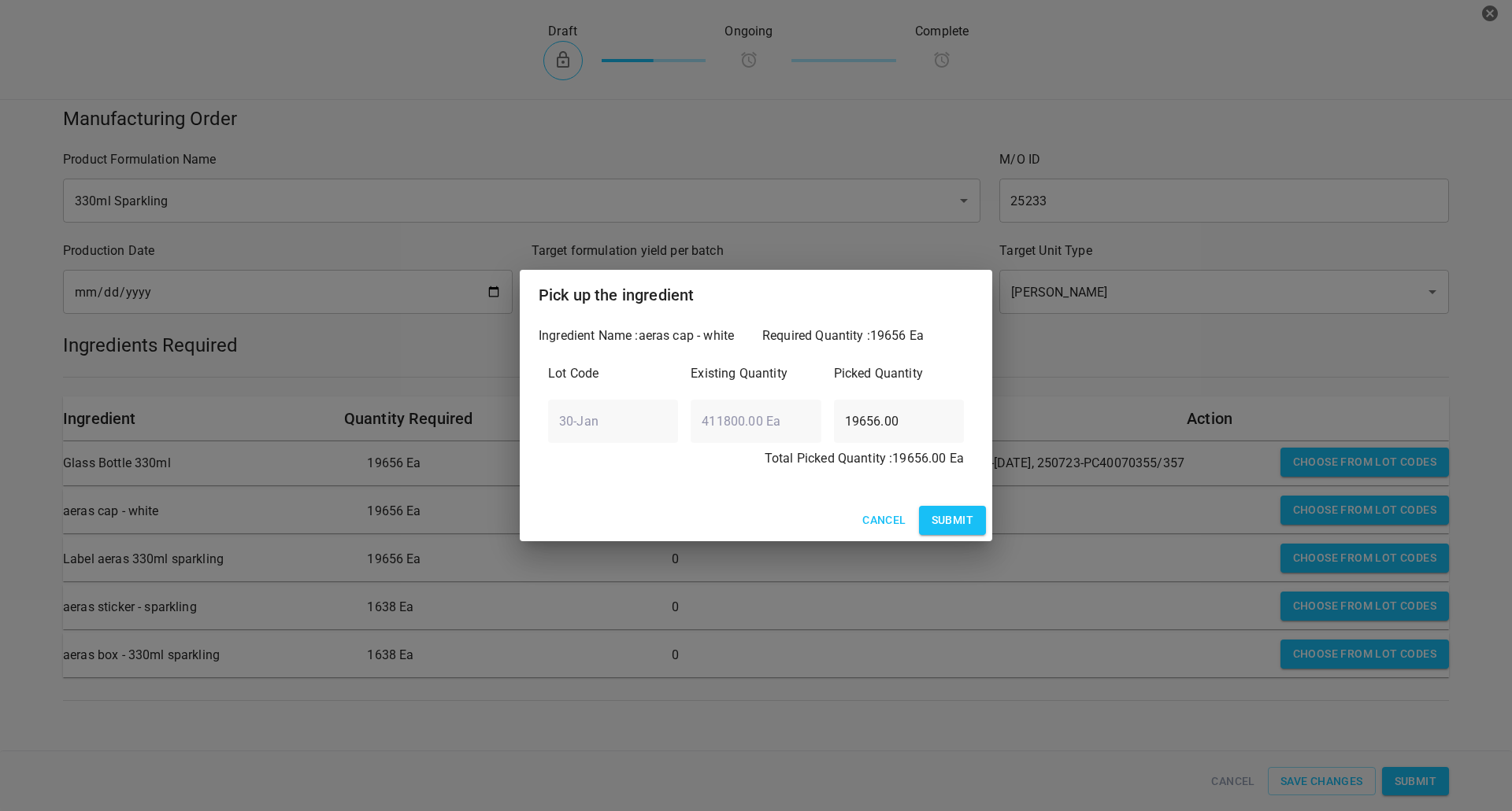
click at [976, 524] on button "Submit" at bounding box center [952, 520] width 67 height 29
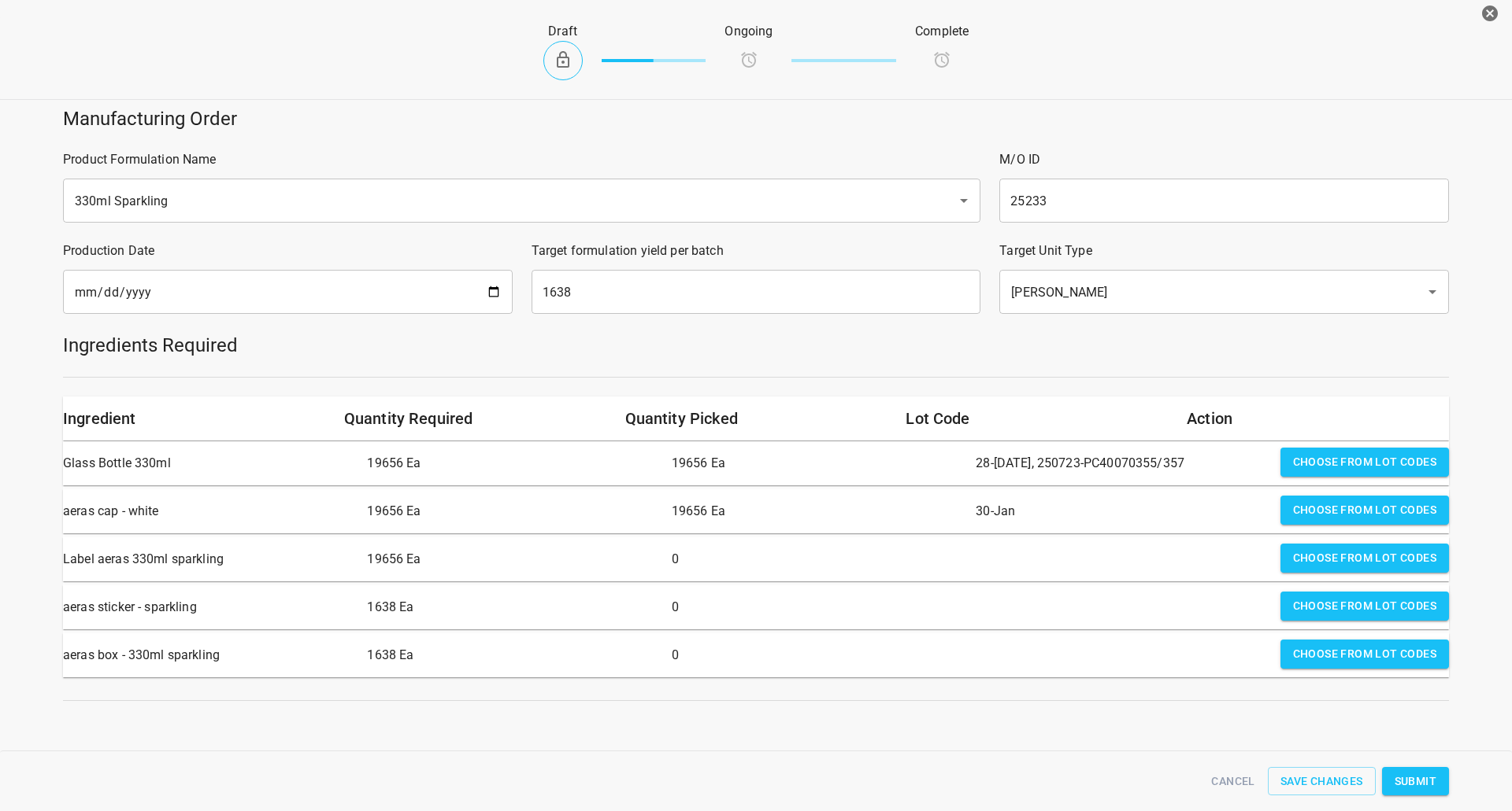
click at [1332, 563] on span "Choose from lot codes" at bounding box center [1365, 558] width 143 height 20
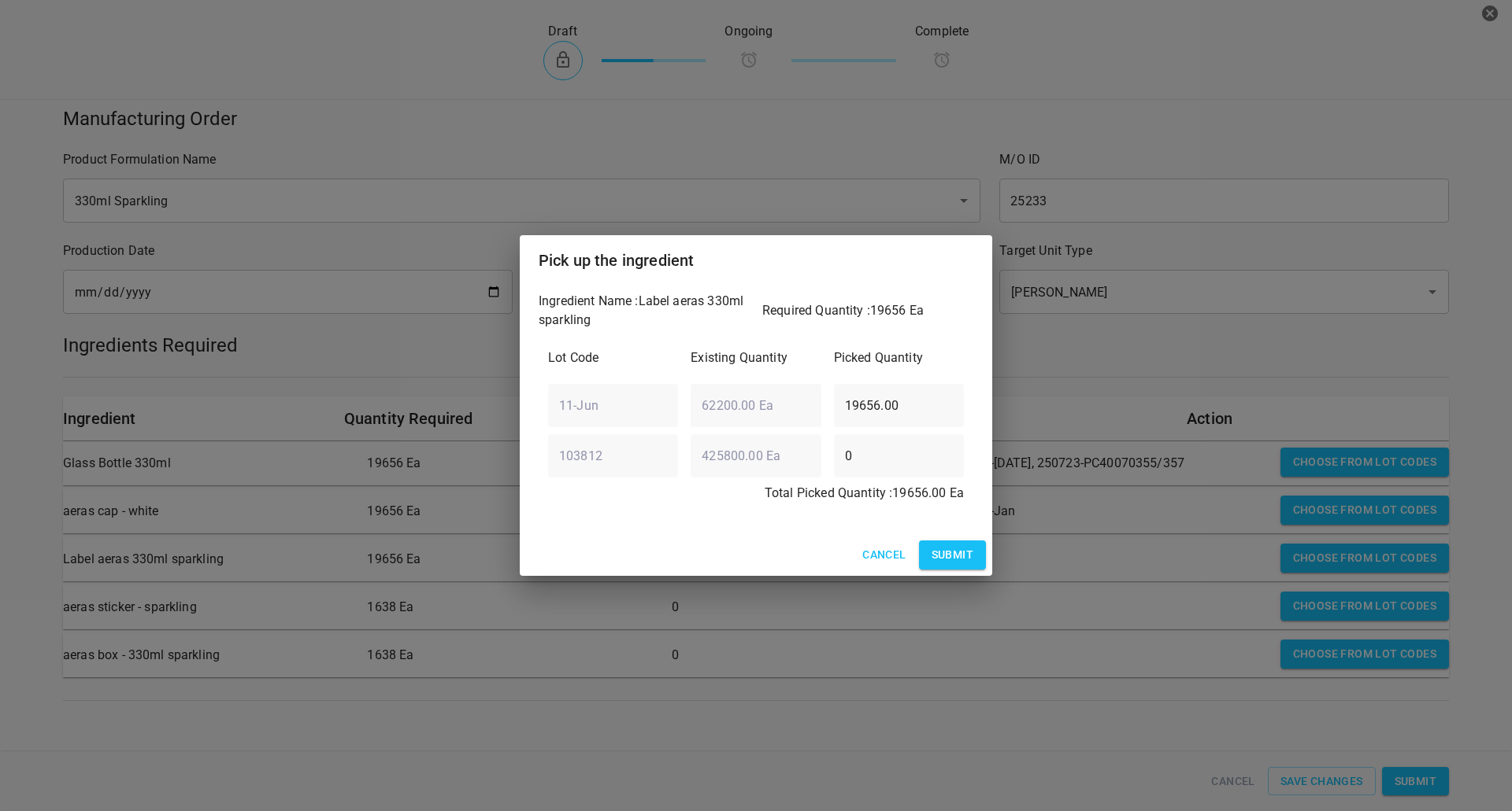
click at [947, 552] on span "Submit" at bounding box center [953, 555] width 42 height 20
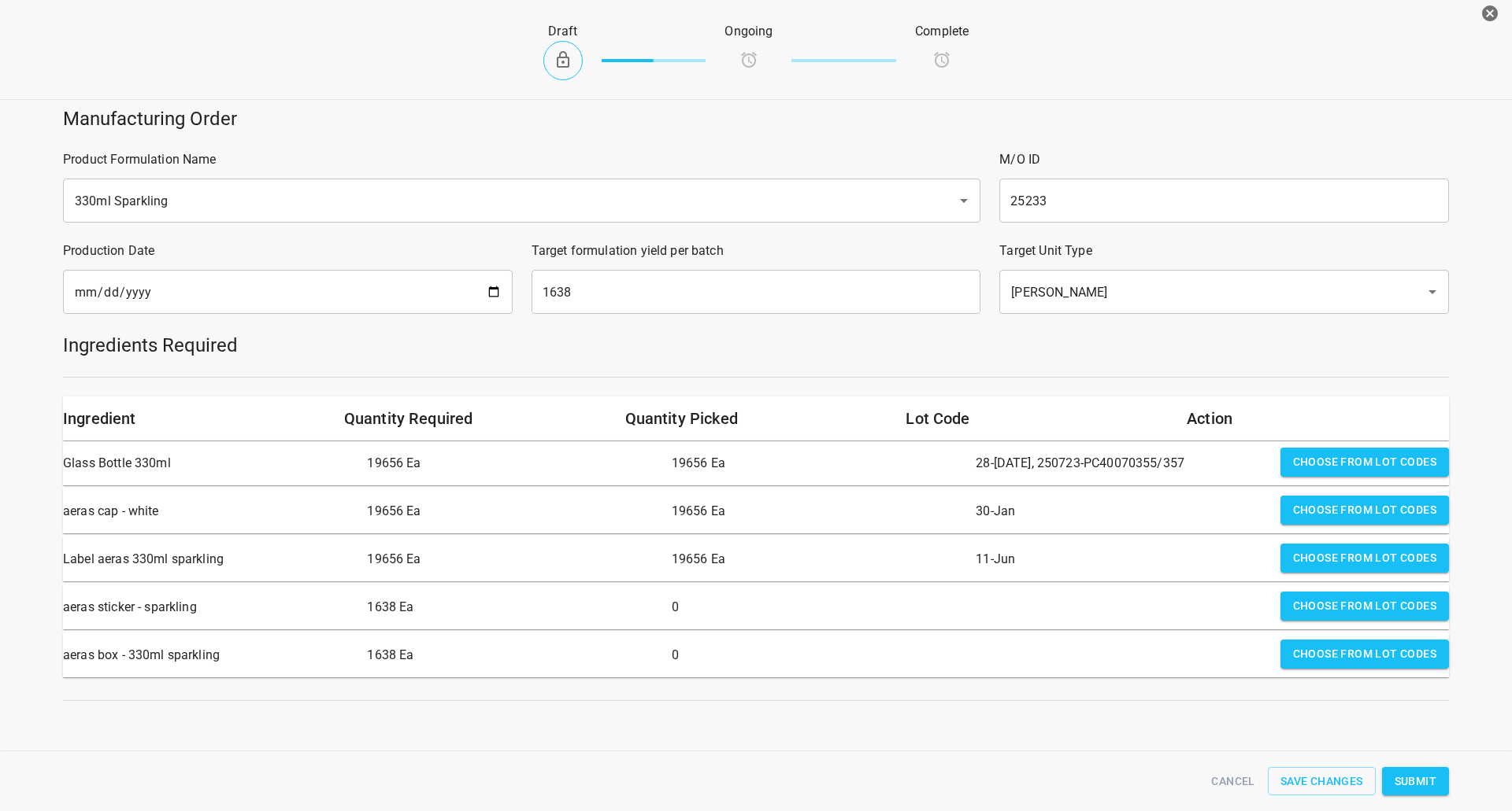
click at [1309, 615] on span "Choose from lot codes" at bounding box center [1365, 607] width 143 height 20
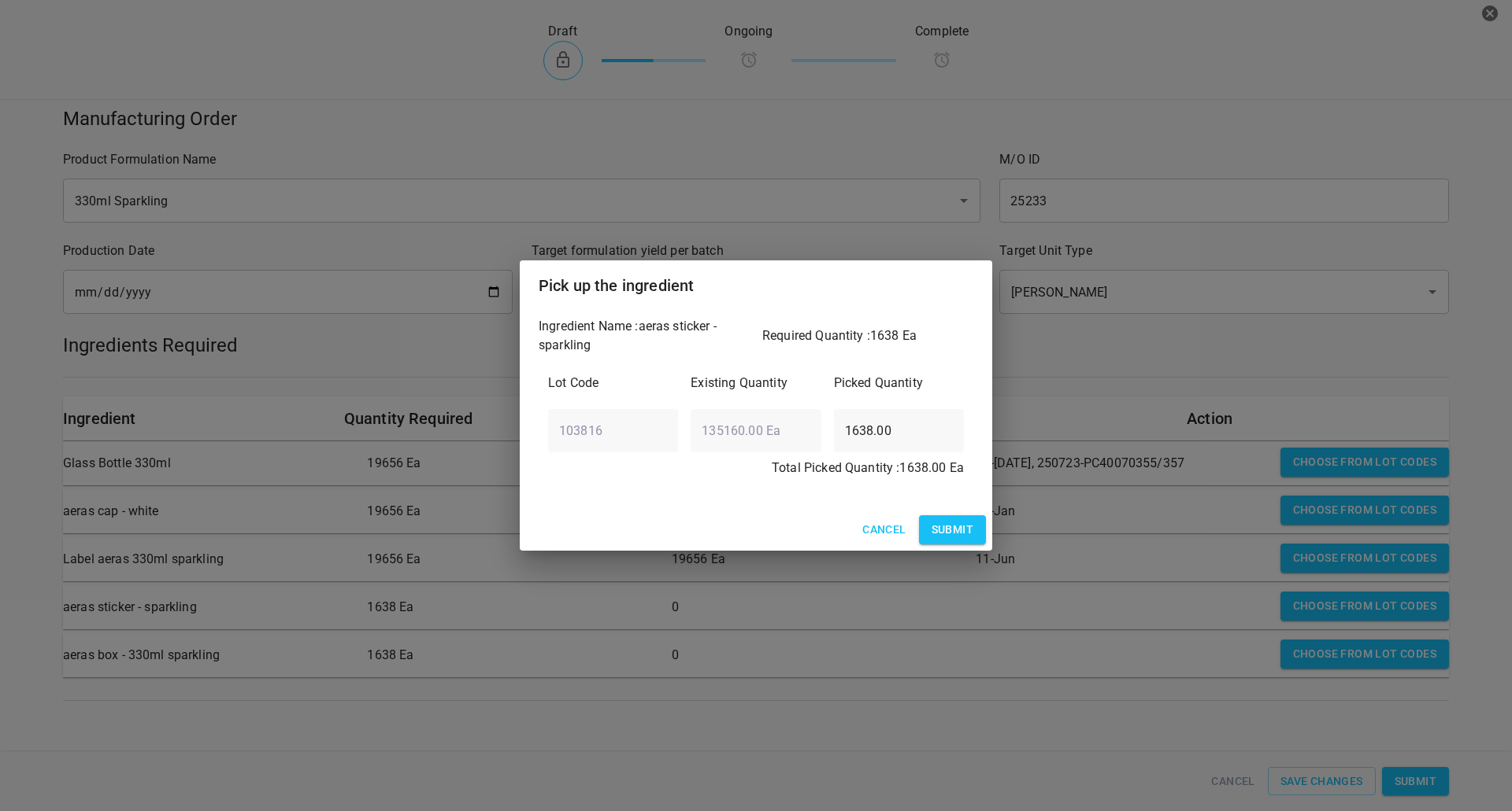
click at [963, 537] on span "Submit" at bounding box center [953, 530] width 42 height 20
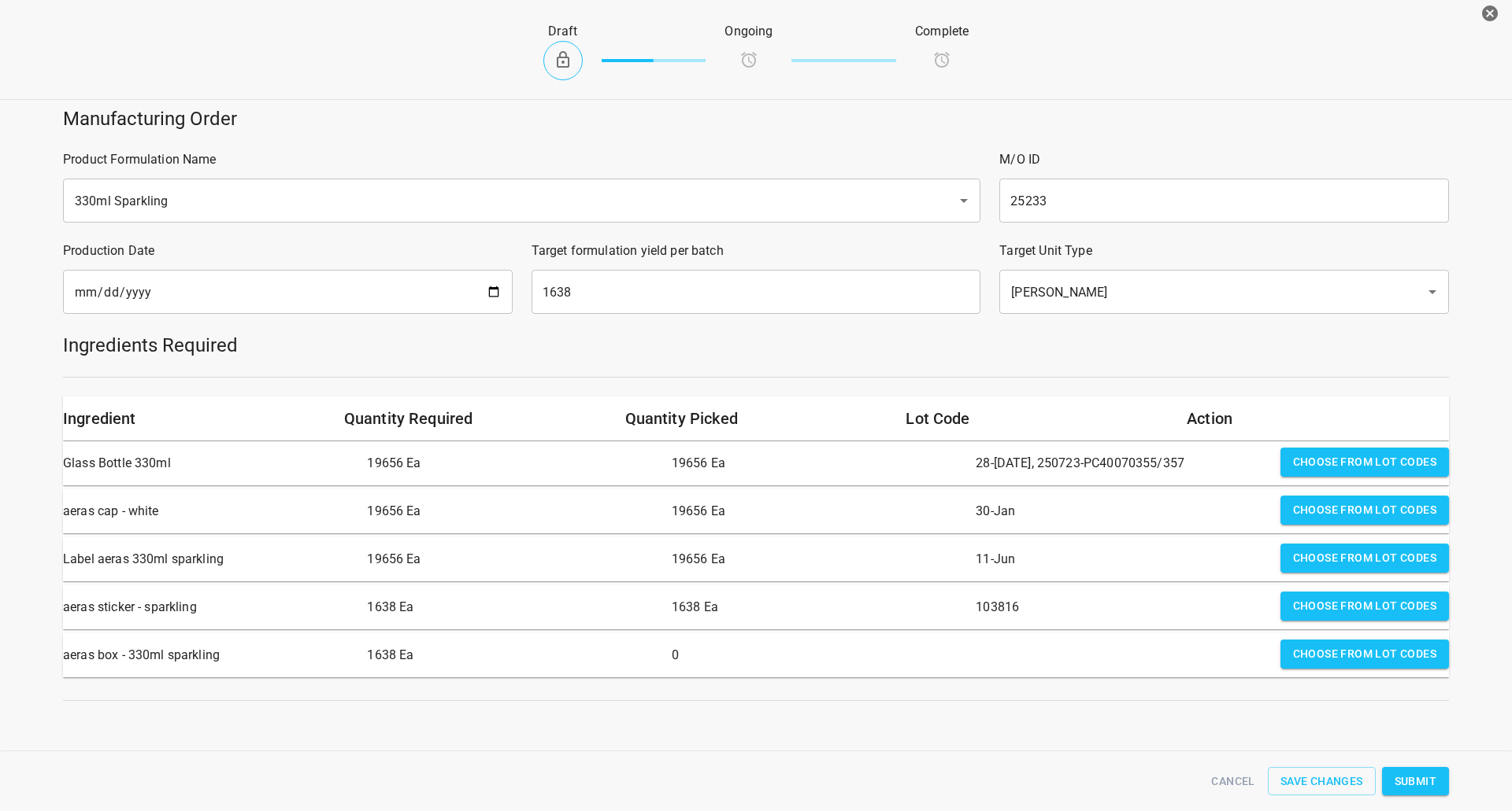
click at [1397, 667] on button "Choose from lot codes" at bounding box center [1364, 654] width 168 height 29
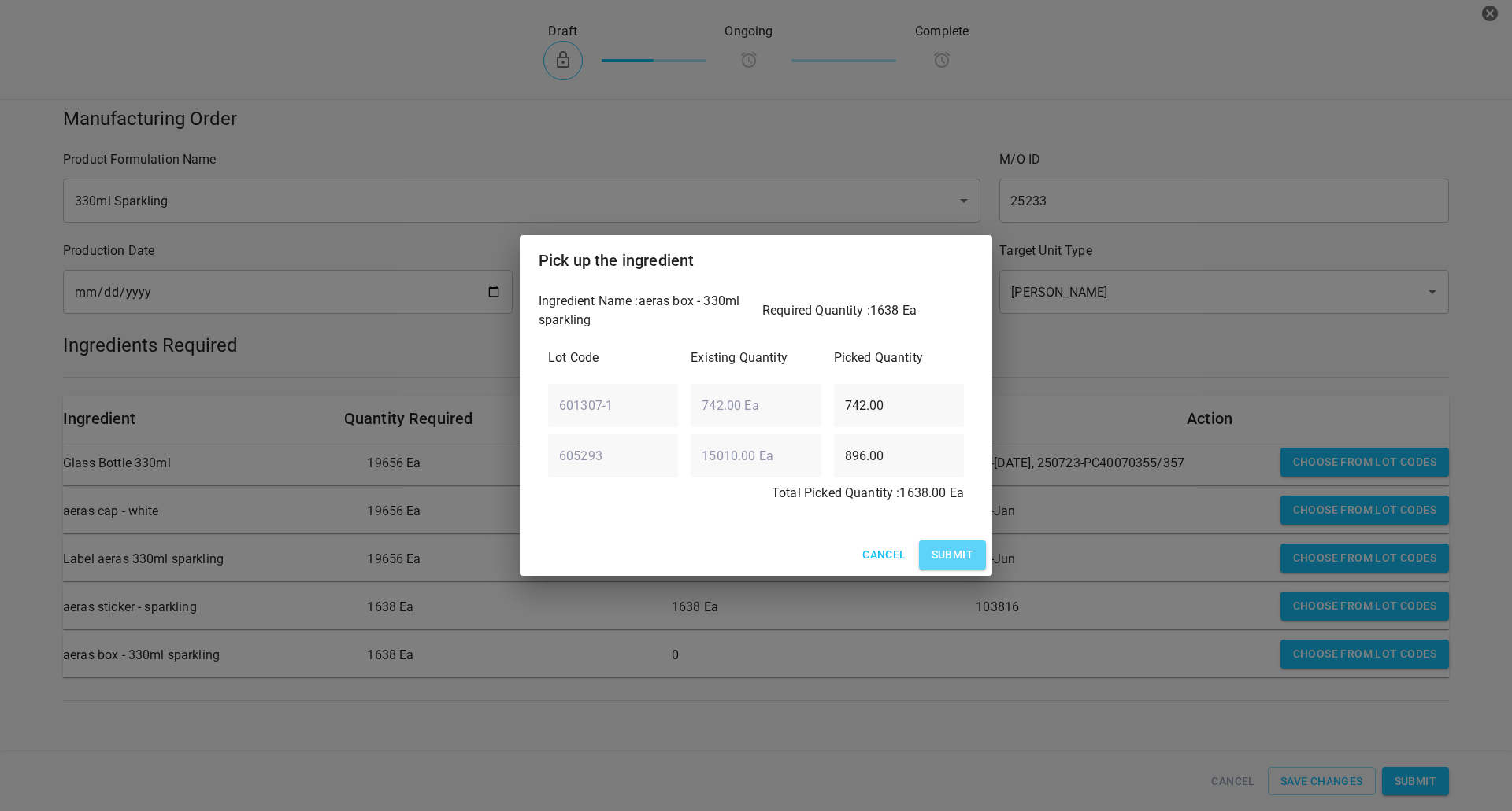
click at [977, 551] on button "Submit" at bounding box center [952, 554] width 67 height 29
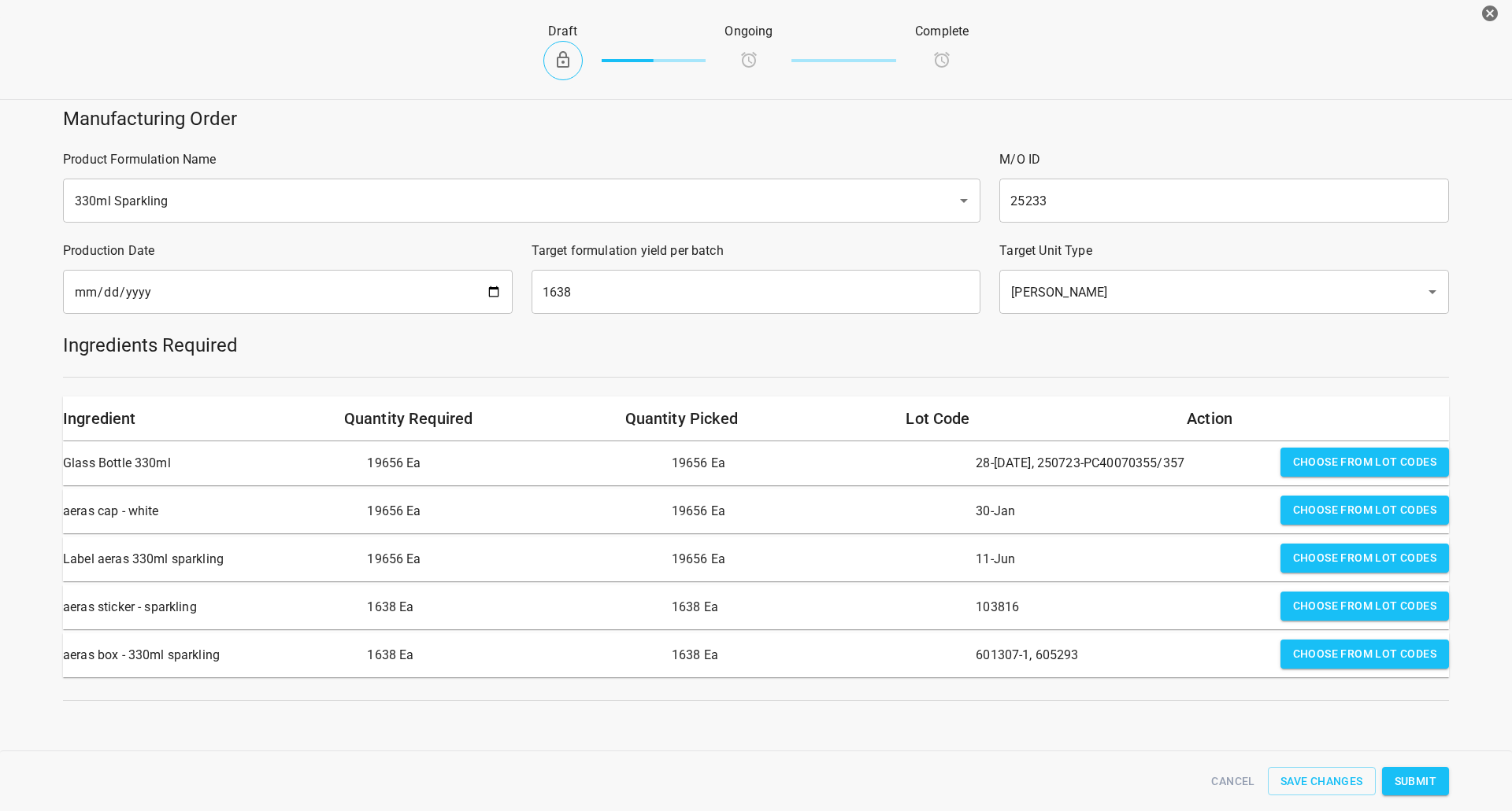
click at [895, 728] on div "Manufacturing Order Product Formulation Name 330ml Sparkling ​ M/O ID 25233 ​ P…" at bounding box center [756, 451] width 1512 height 709
click at [1395, 781] on button "Submit" at bounding box center [1414, 781] width 67 height 29
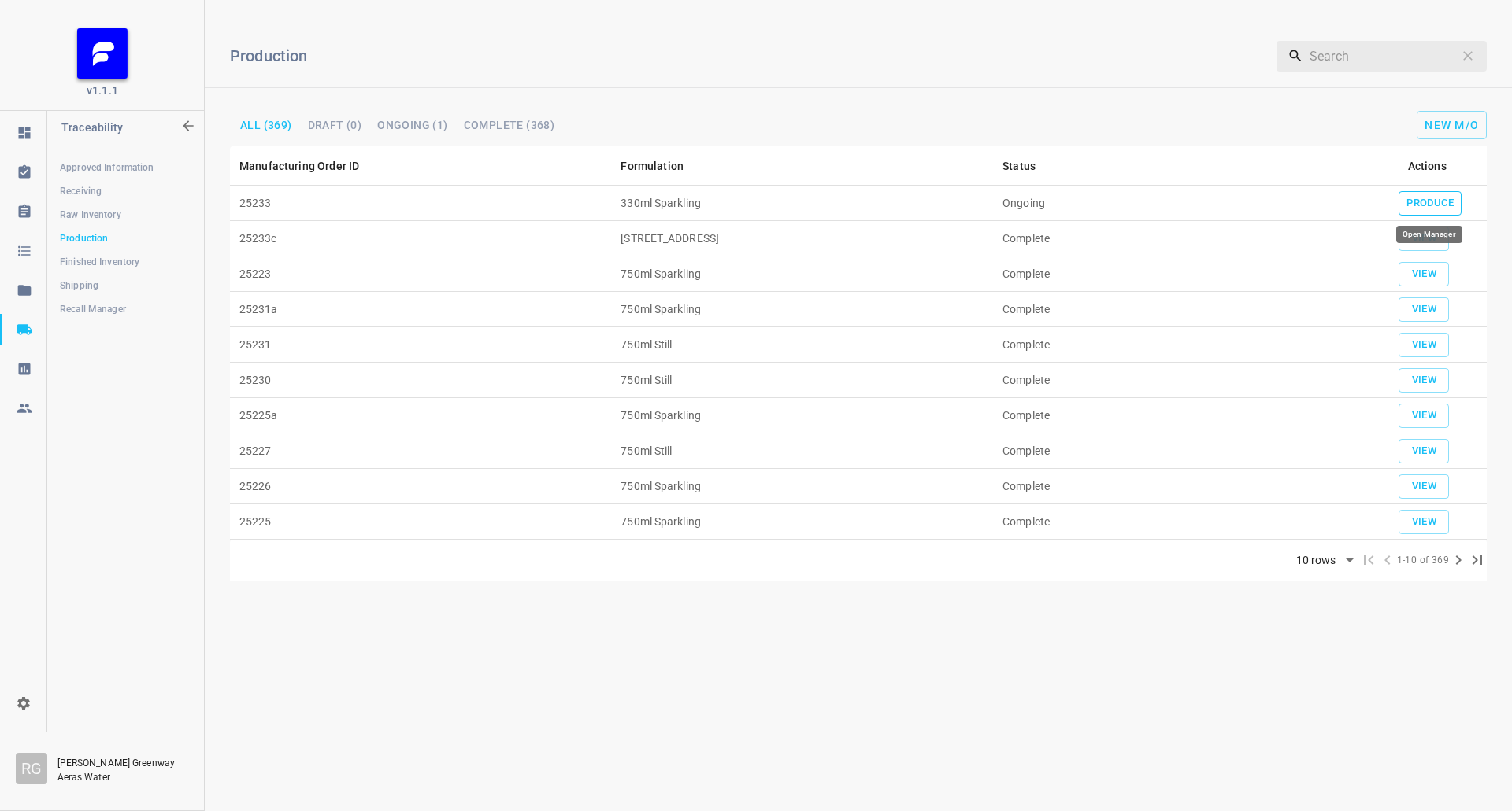
click at [1408, 194] on span "Produce" at bounding box center [1429, 203] width 47 height 18
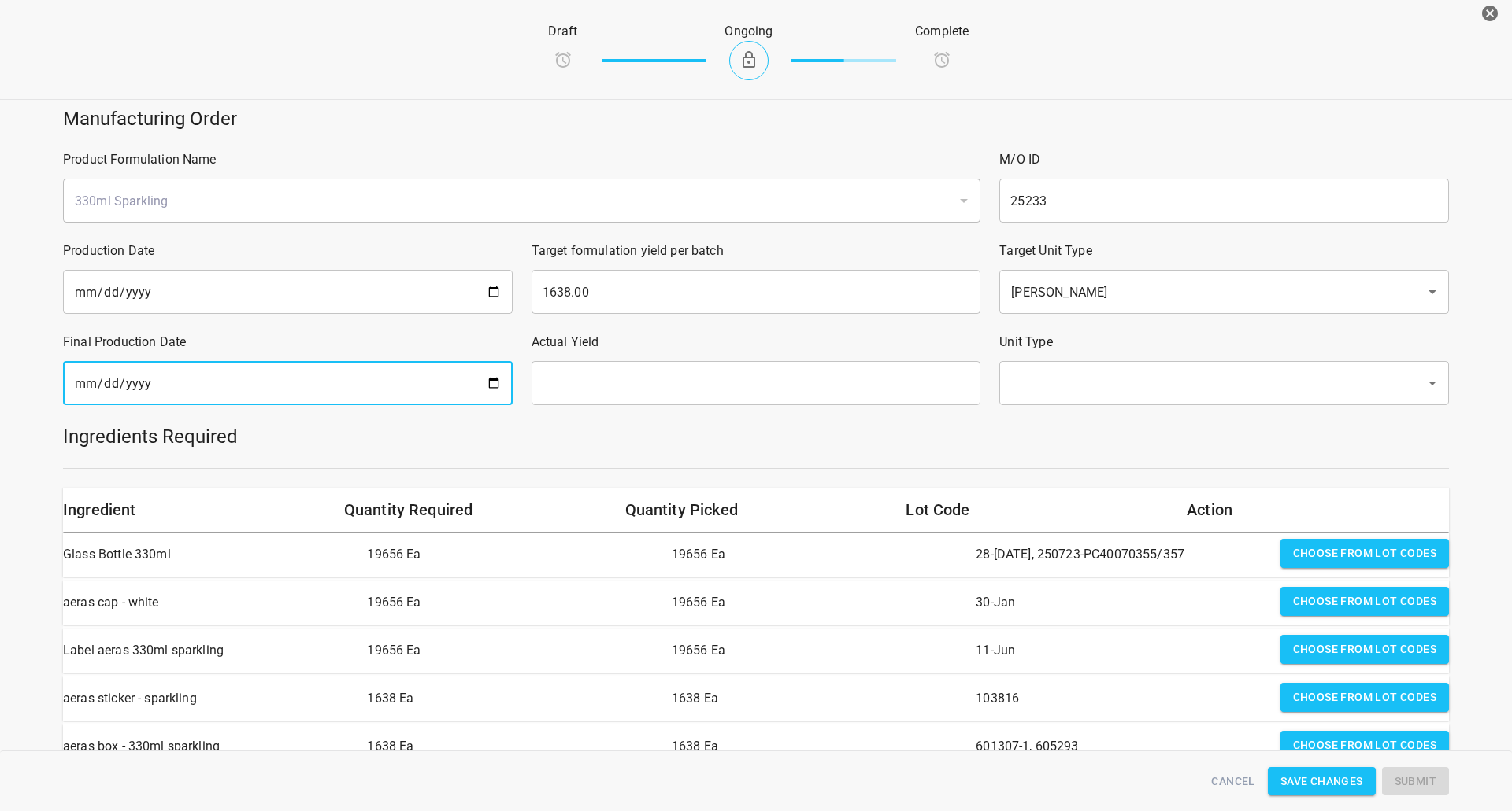
click at [490, 382] on input "date" at bounding box center [288, 383] width 450 height 44
type input "[DATE]"
click at [591, 439] on h5 "Ingredients Required" at bounding box center [756, 436] width 1386 height 25
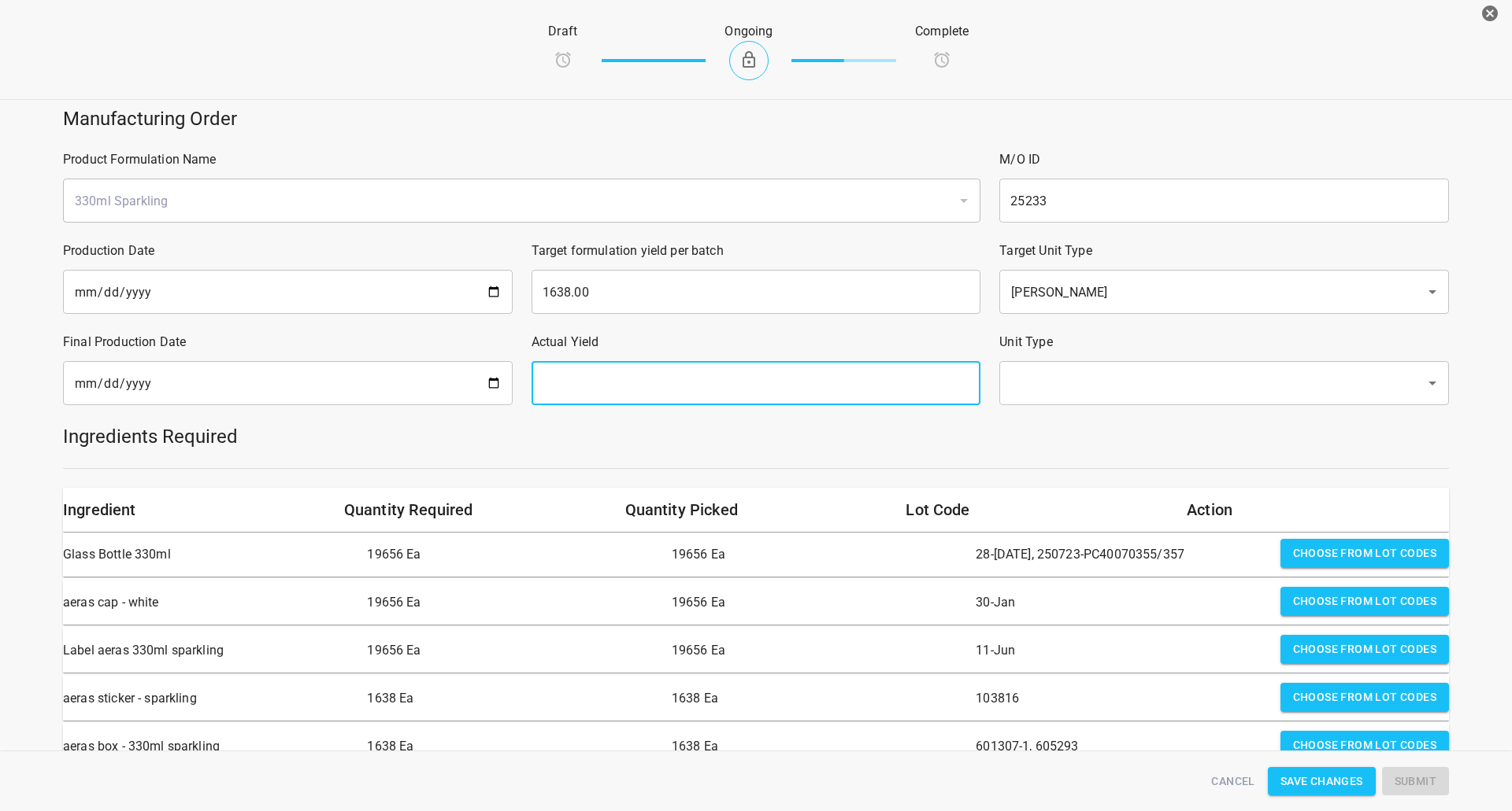
drag, startPoint x: 624, startPoint y: 374, endPoint x: 633, endPoint y: 373, distance: 9.1
click at [624, 374] on input "text" at bounding box center [756, 383] width 450 height 44
type input "1638"
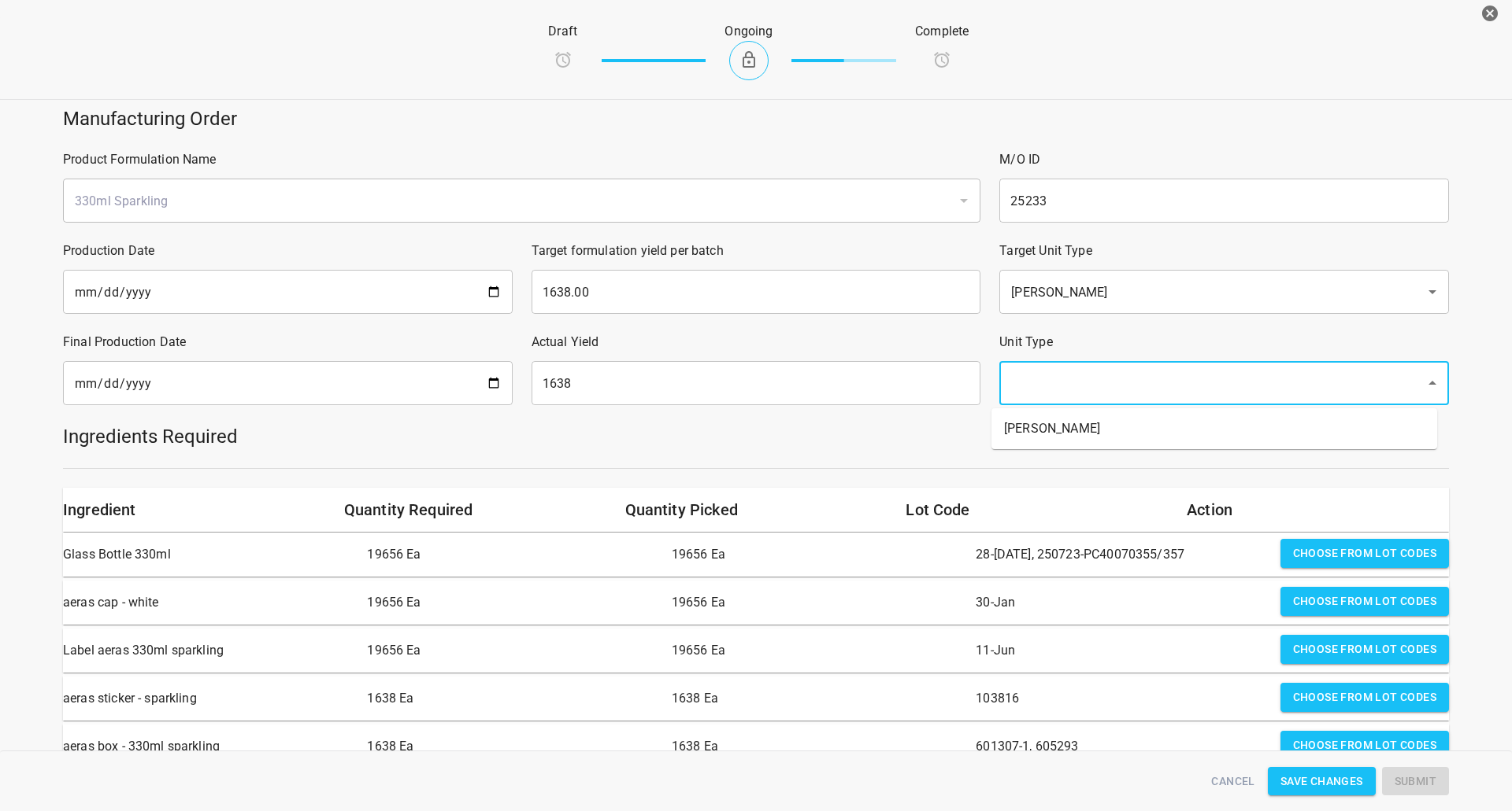
click at [1087, 380] on input "text" at bounding box center [1201, 383] width 391 height 30
click at [1090, 416] on li "[PERSON_NAME]" at bounding box center [1214, 429] width 446 height 28
click at [1024, 439] on h5 "Ingredients Required" at bounding box center [756, 436] width 1386 height 25
click at [1069, 34] on div "Draft Ongoing Complete" at bounding box center [756, 51] width 758 height 96
click at [1056, 104] on div "Manufacturing Order" at bounding box center [756, 118] width 1404 height 44
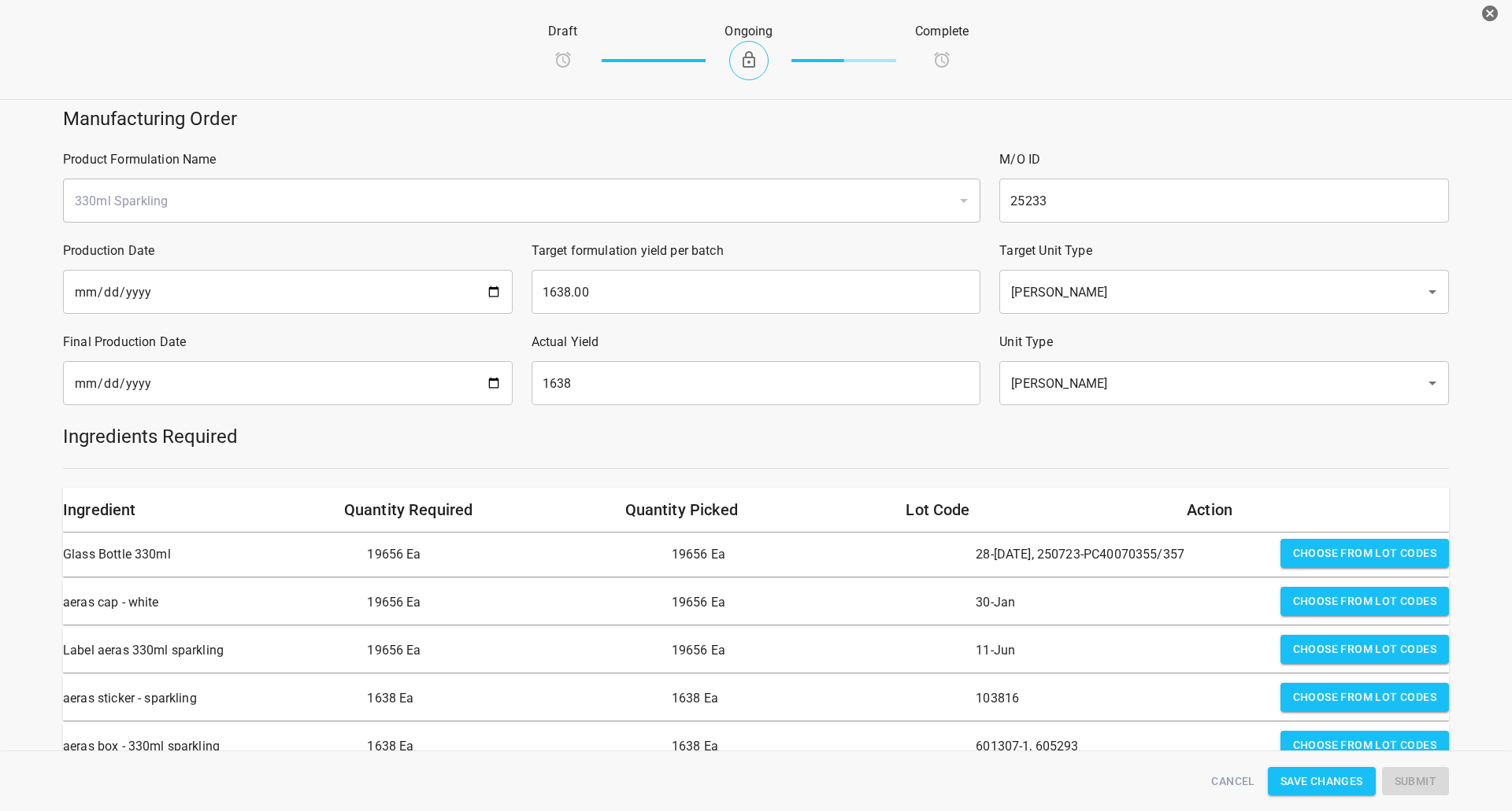
scroll to position [314, 0]
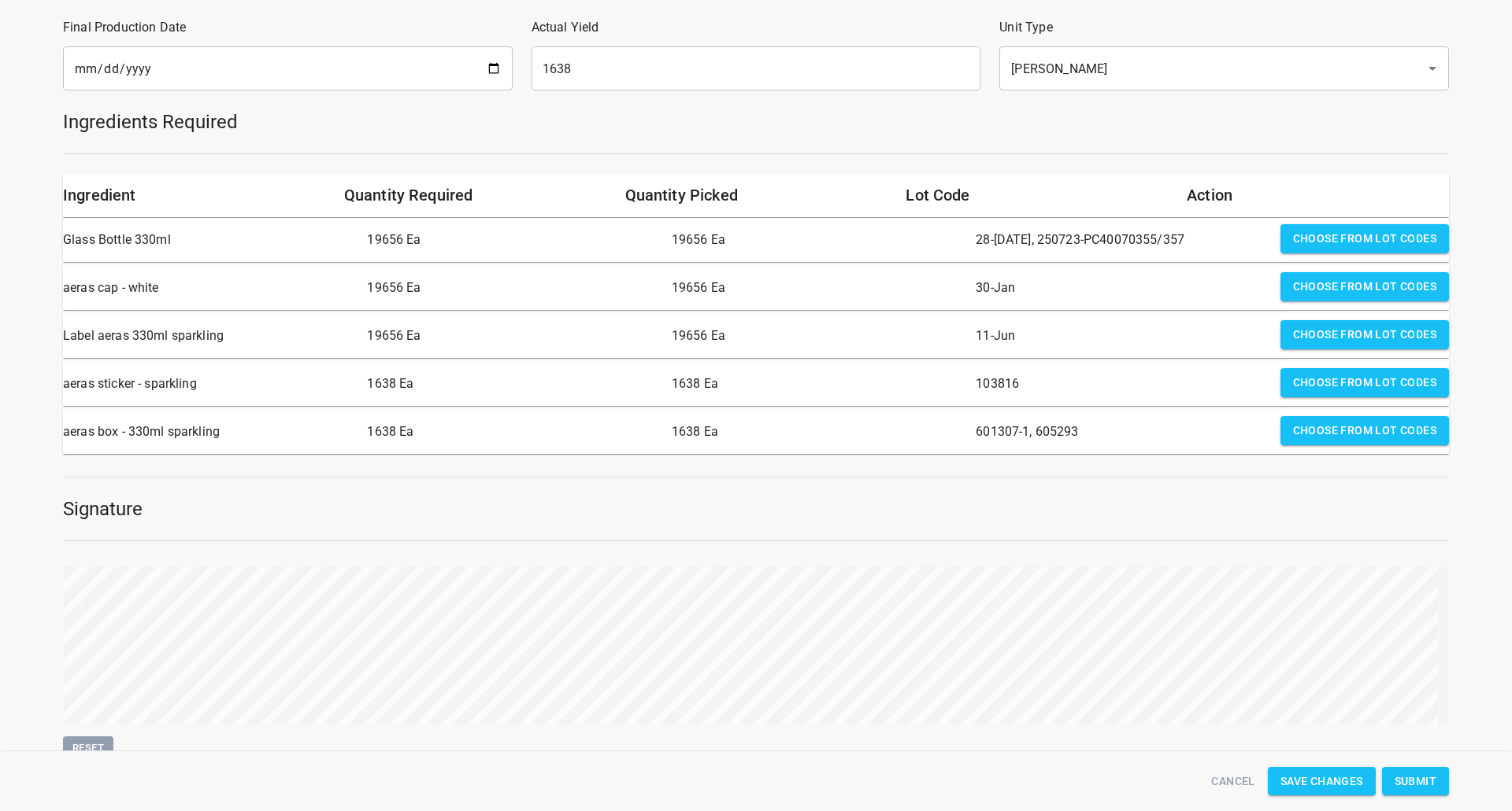
click at [1422, 790] on span "Submit" at bounding box center [1415, 782] width 42 height 20
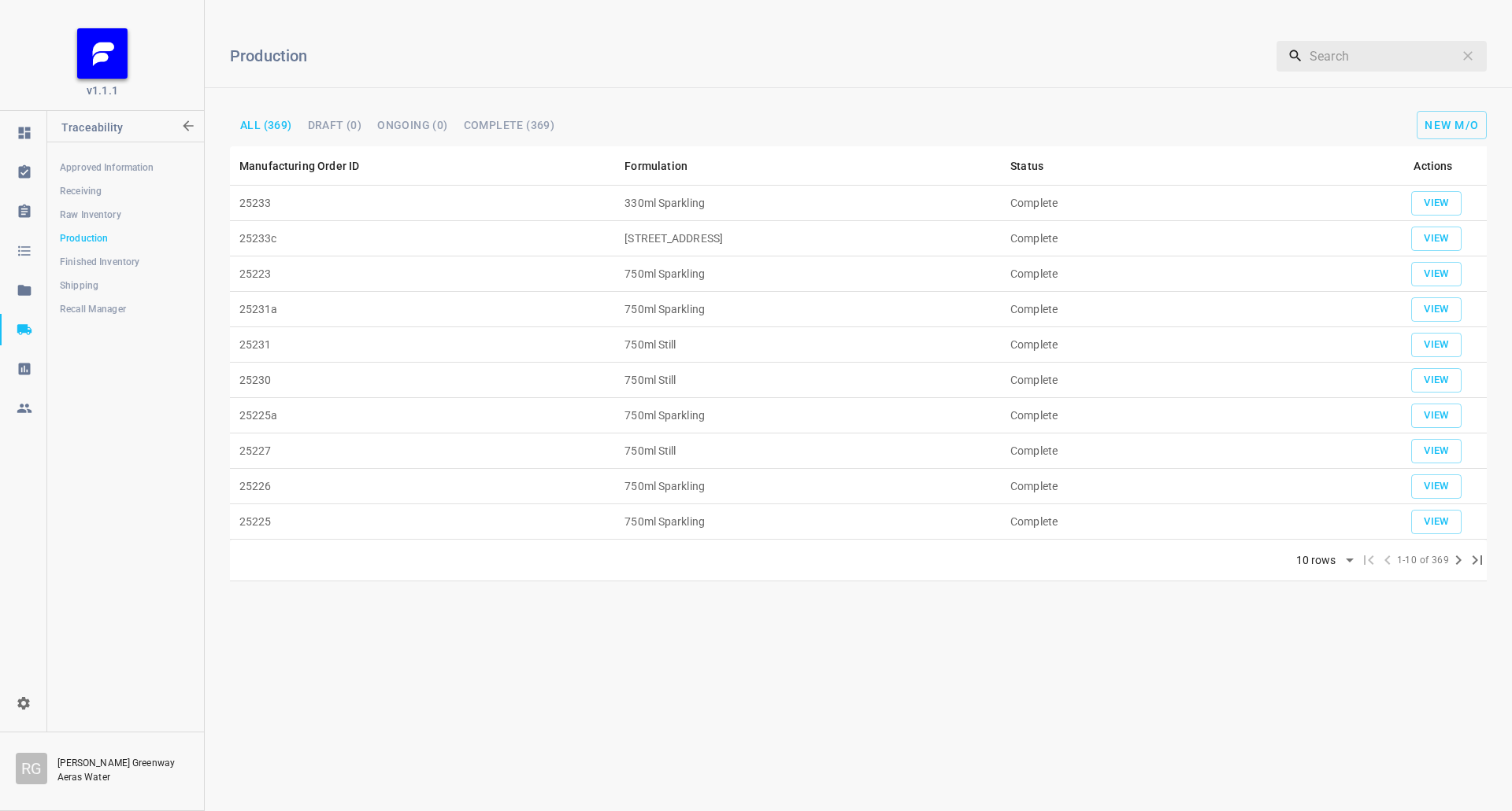
click at [57, 212] on link "Raw Inventory" at bounding box center [124, 215] width 156 height 32
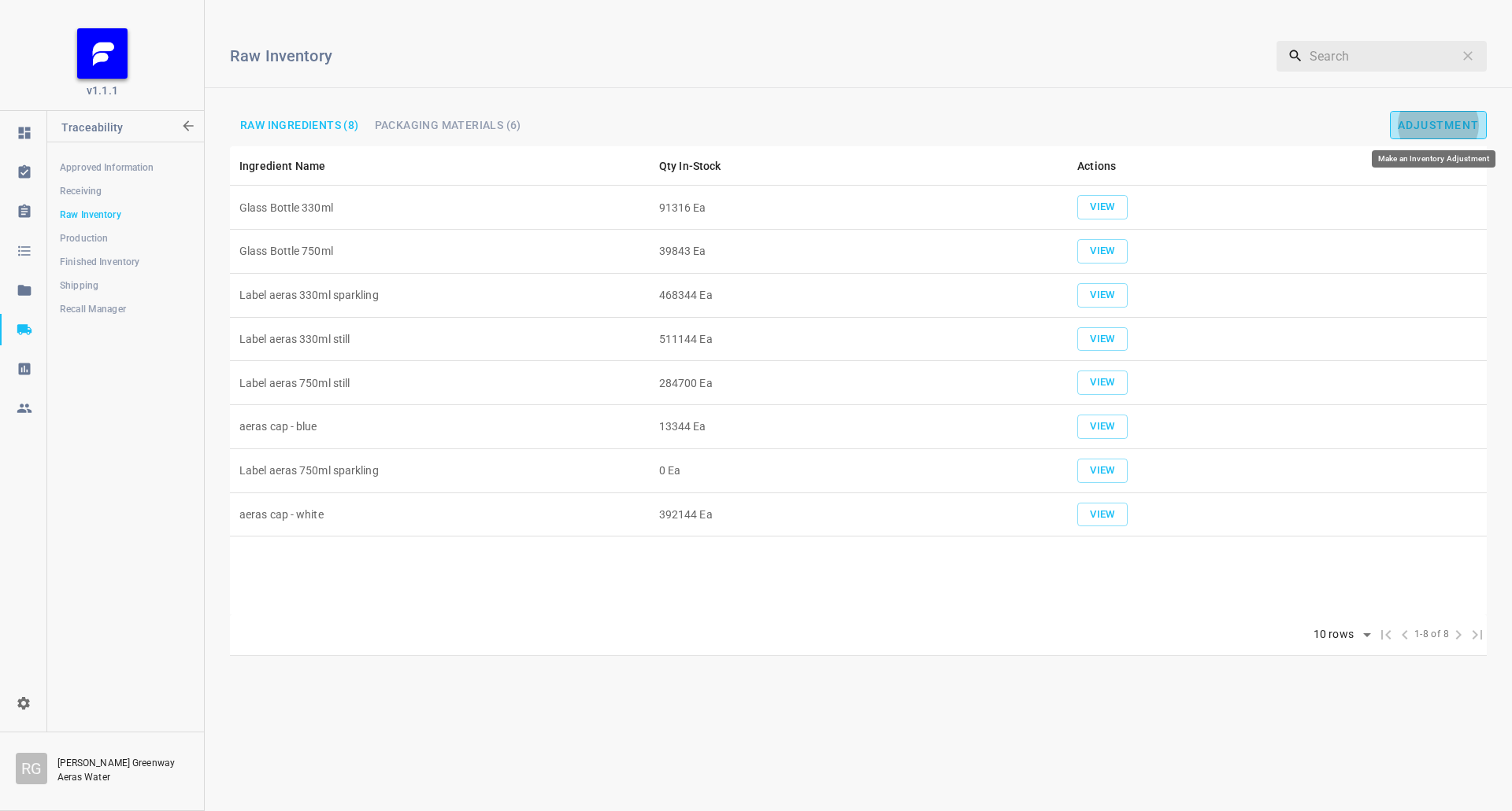
click at [1456, 123] on span "Adjustment" at bounding box center [1438, 124] width 82 height 13
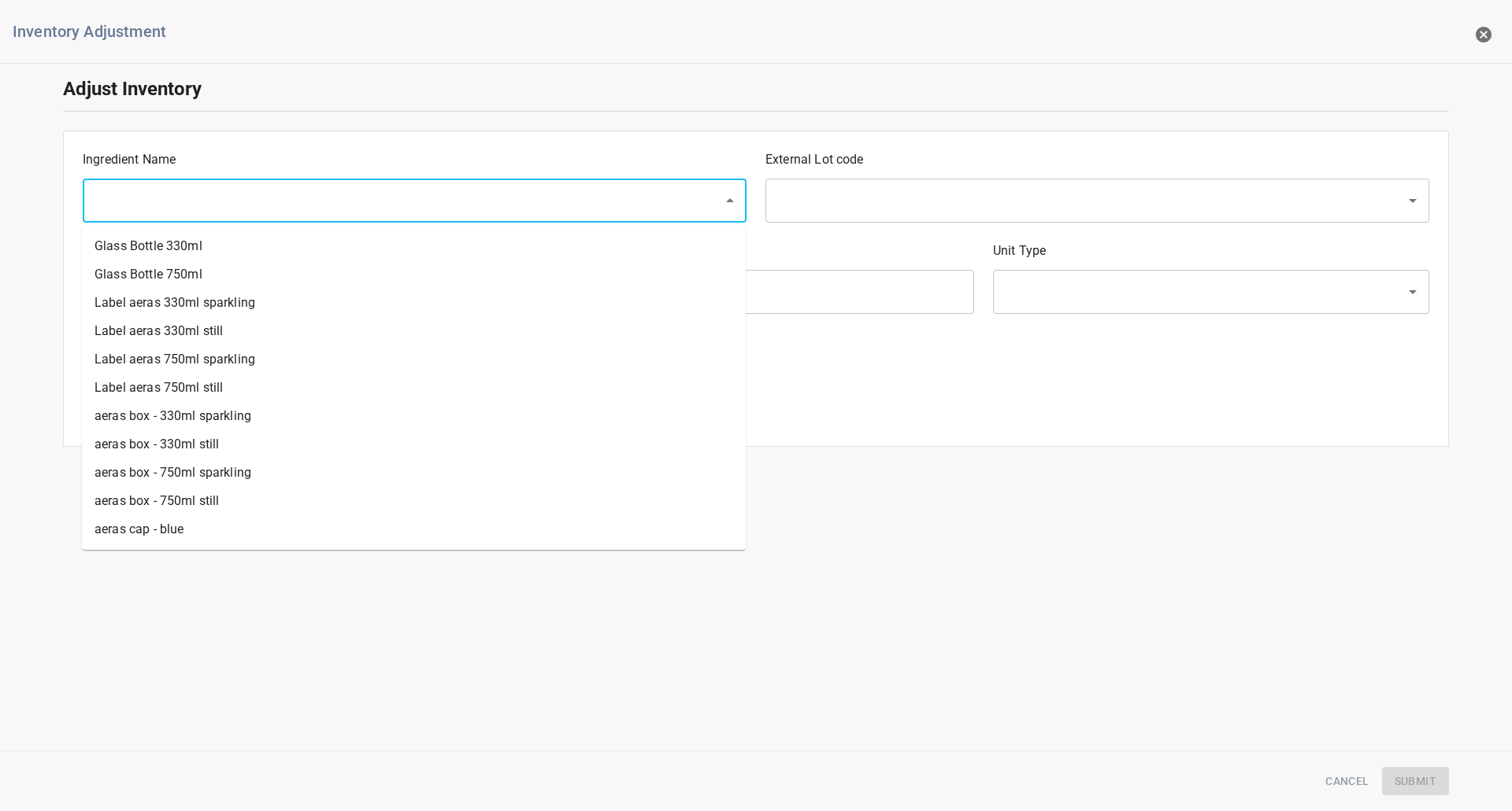
click at [392, 205] on input "text" at bounding box center [392, 201] width 605 height 30
drag, startPoint x: 176, startPoint y: 534, endPoint x: 695, endPoint y: 301, distance: 568.9
click at [177, 533] on li "aeras cap - blue" at bounding box center [413, 529] width 664 height 28
type input "aeras cap - blue"
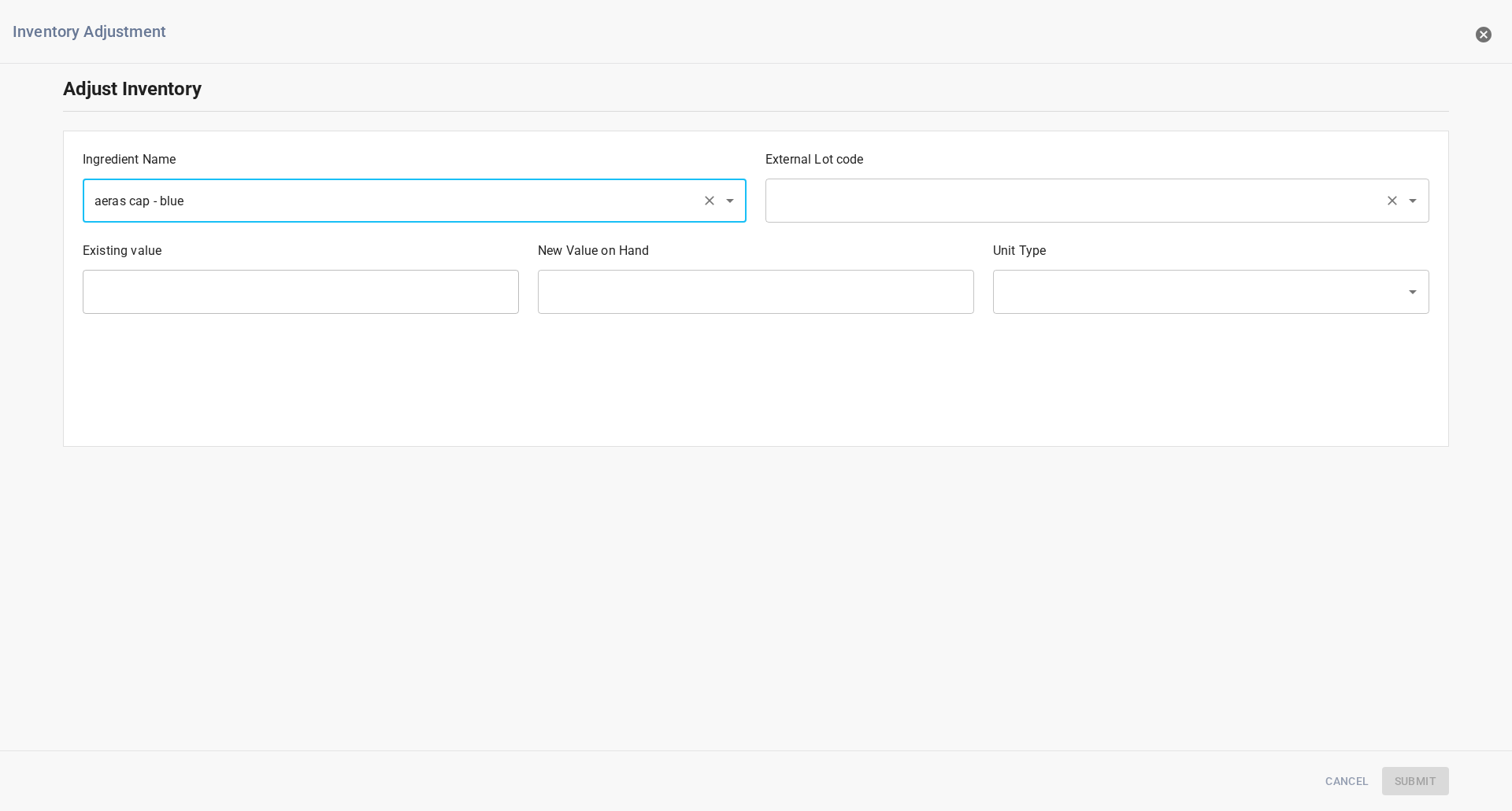
click at [805, 208] on input "text" at bounding box center [1075, 201] width 605 height 30
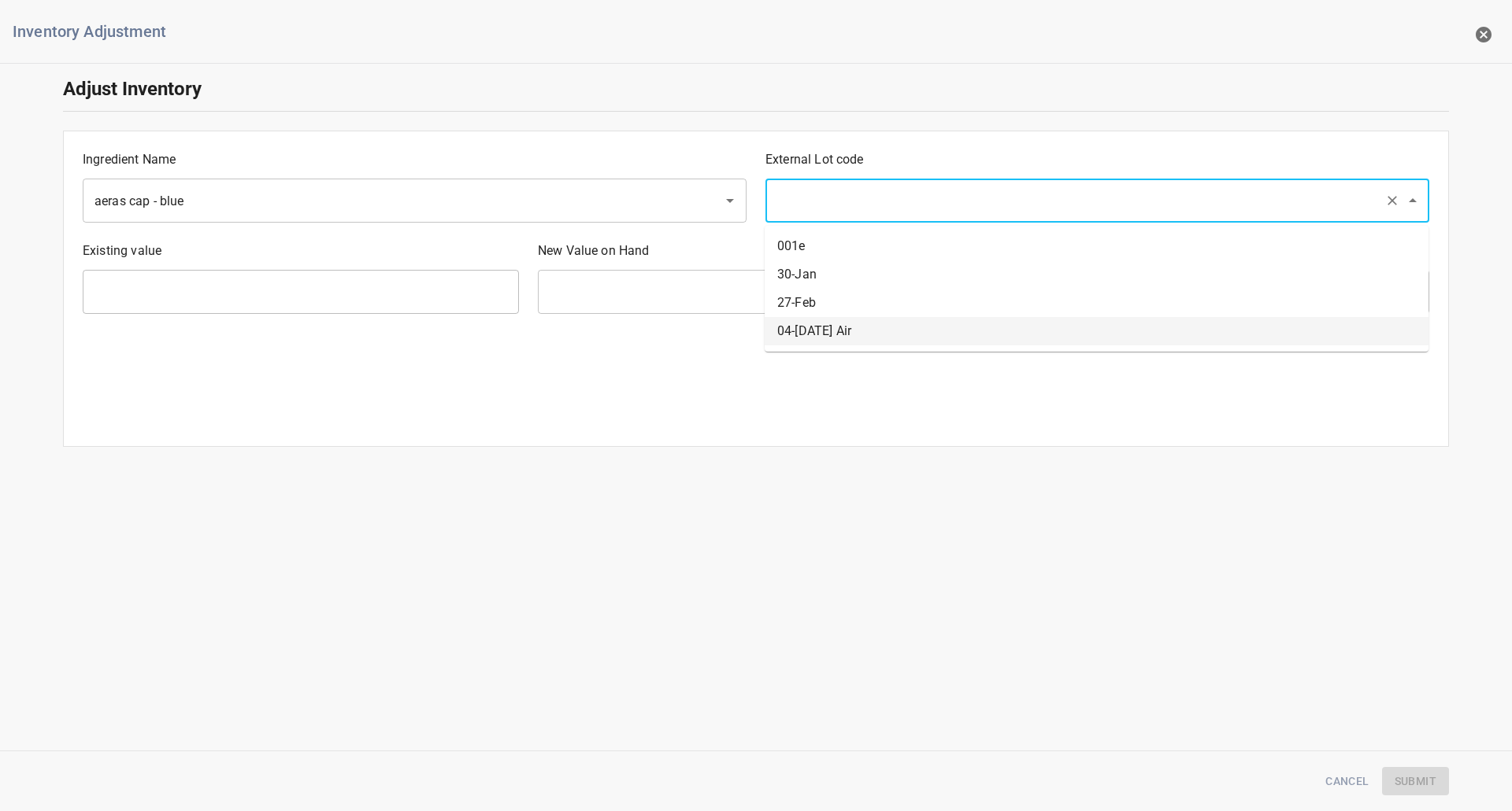
click at [800, 328] on li "04-[DATE] Air" at bounding box center [1096, 331] width 664 height 28
type input "04-[DATE] Air"
type input "13344 Ea"
type input "[PERSON_NAME]"
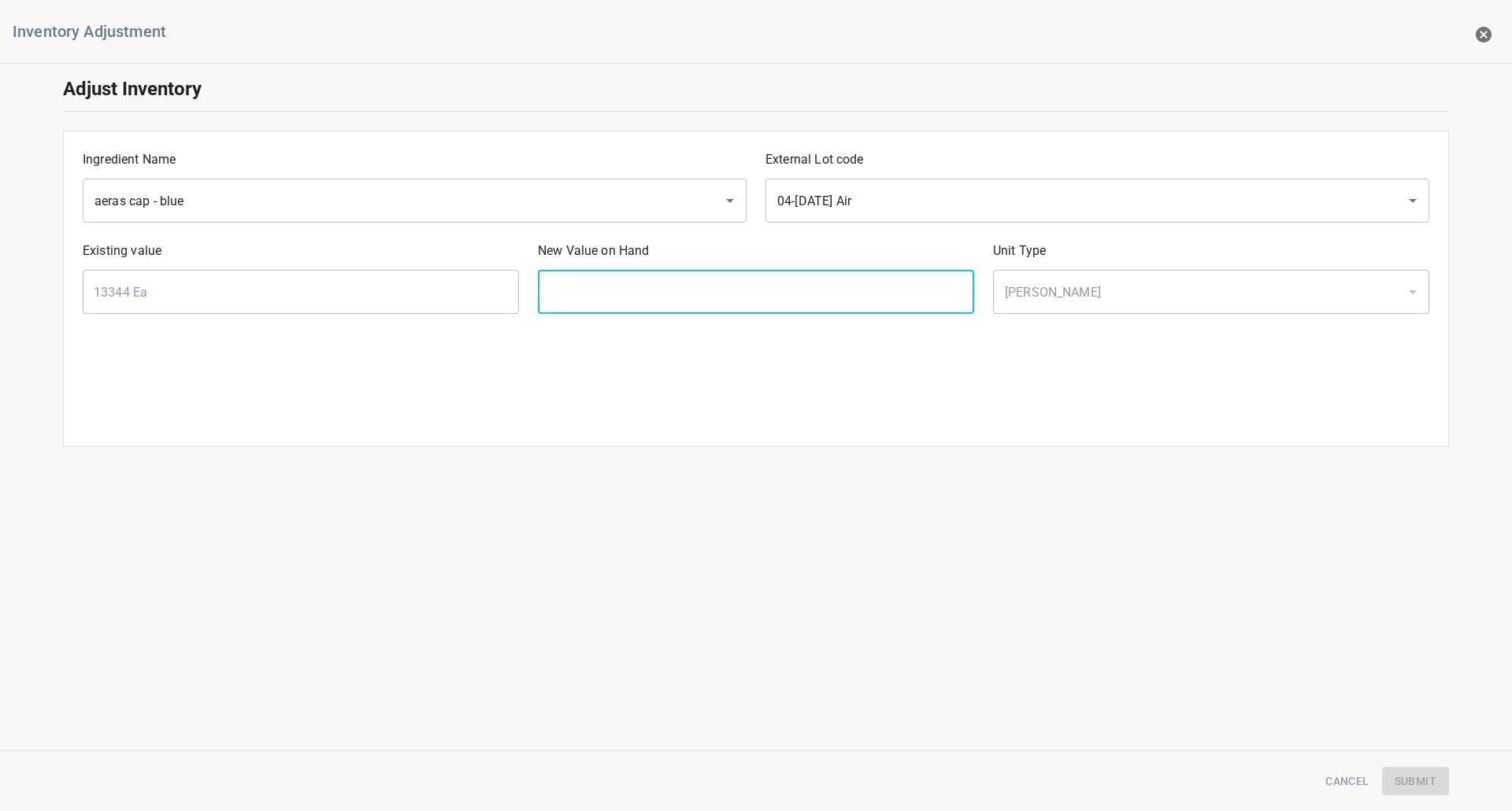
click at [717, 285] on input "text" at bounding box center [756, 292] width 436 height 44
type input "0"
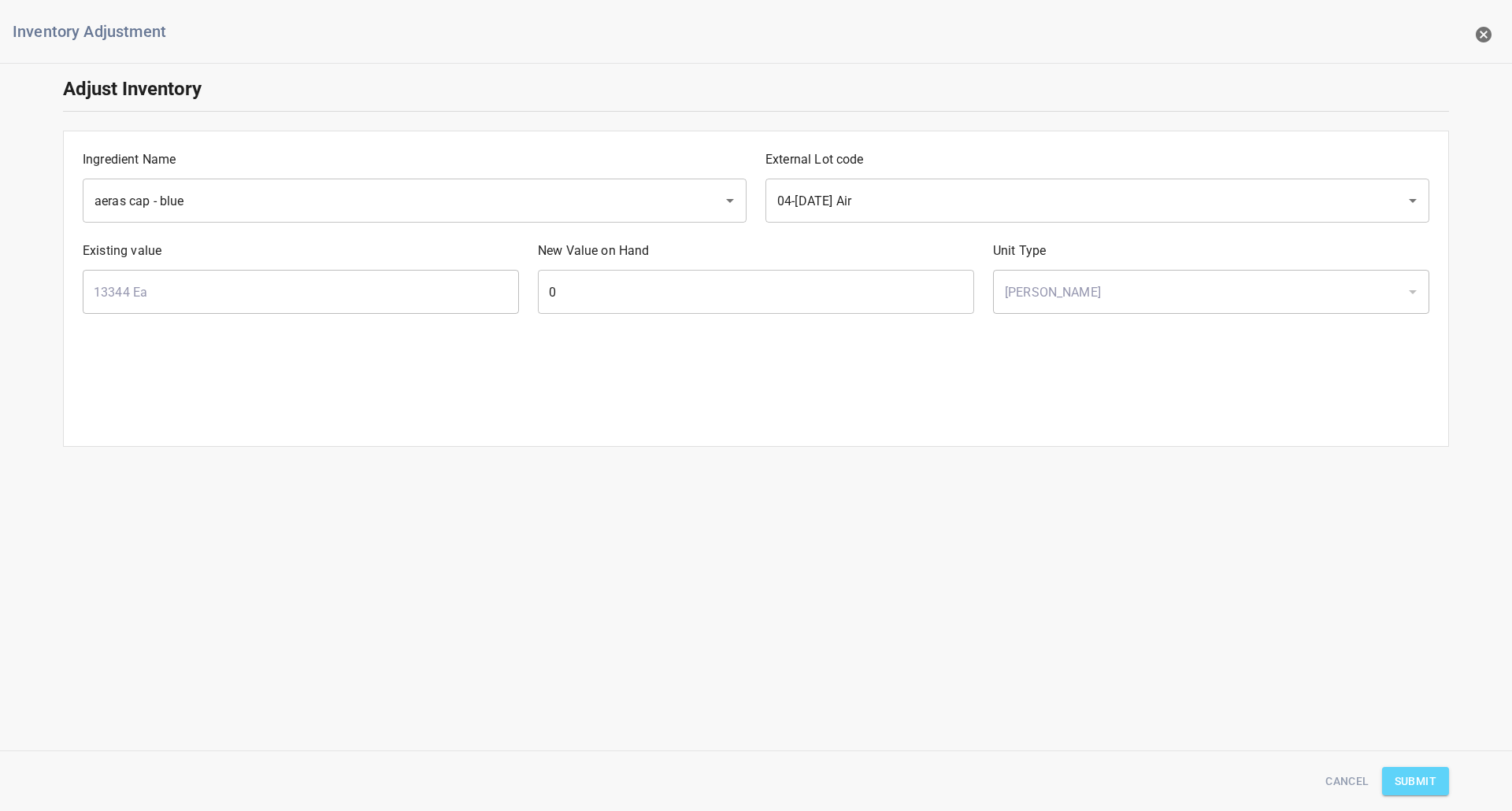
click at [1406, 777] on span "Submit" at bounding box center [1415, 782] width 42 height 20
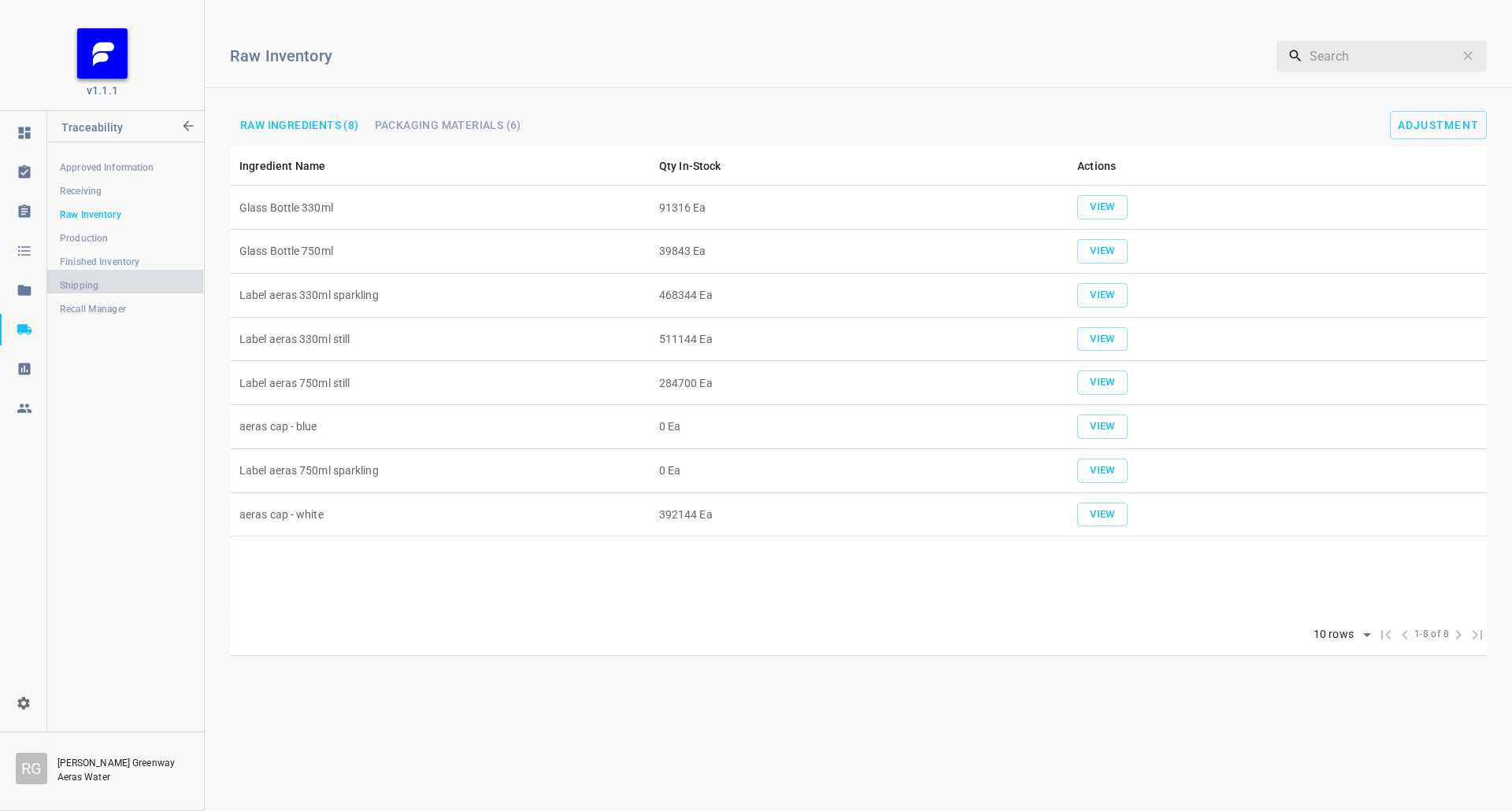
click at [97, 292] on span "Shipping" at bounding box center [124, 286] width 130 height 16
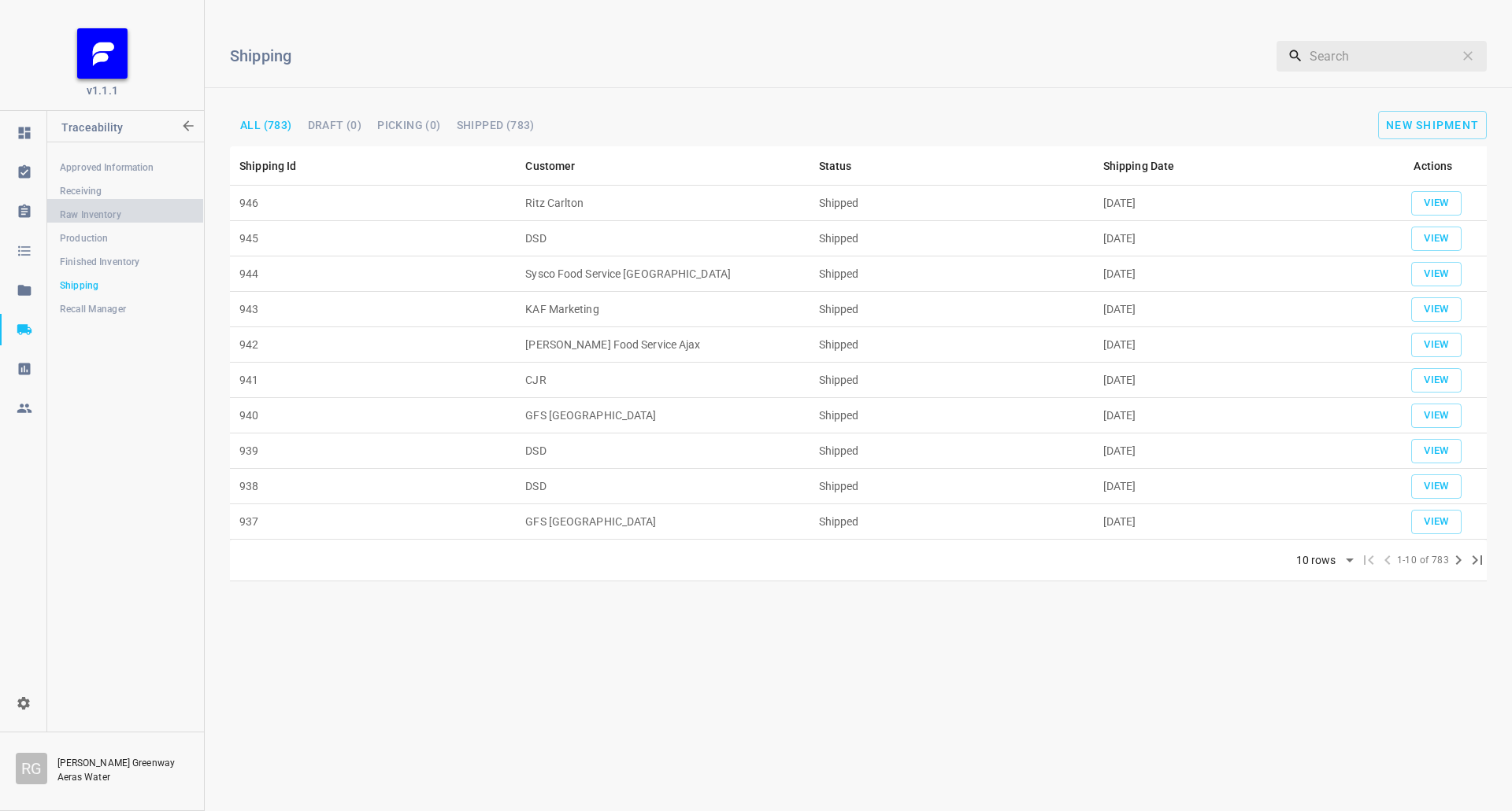
click at [93, 220] on span "Raw Inventory" at bounding box center [124, 215] width 130 height 16
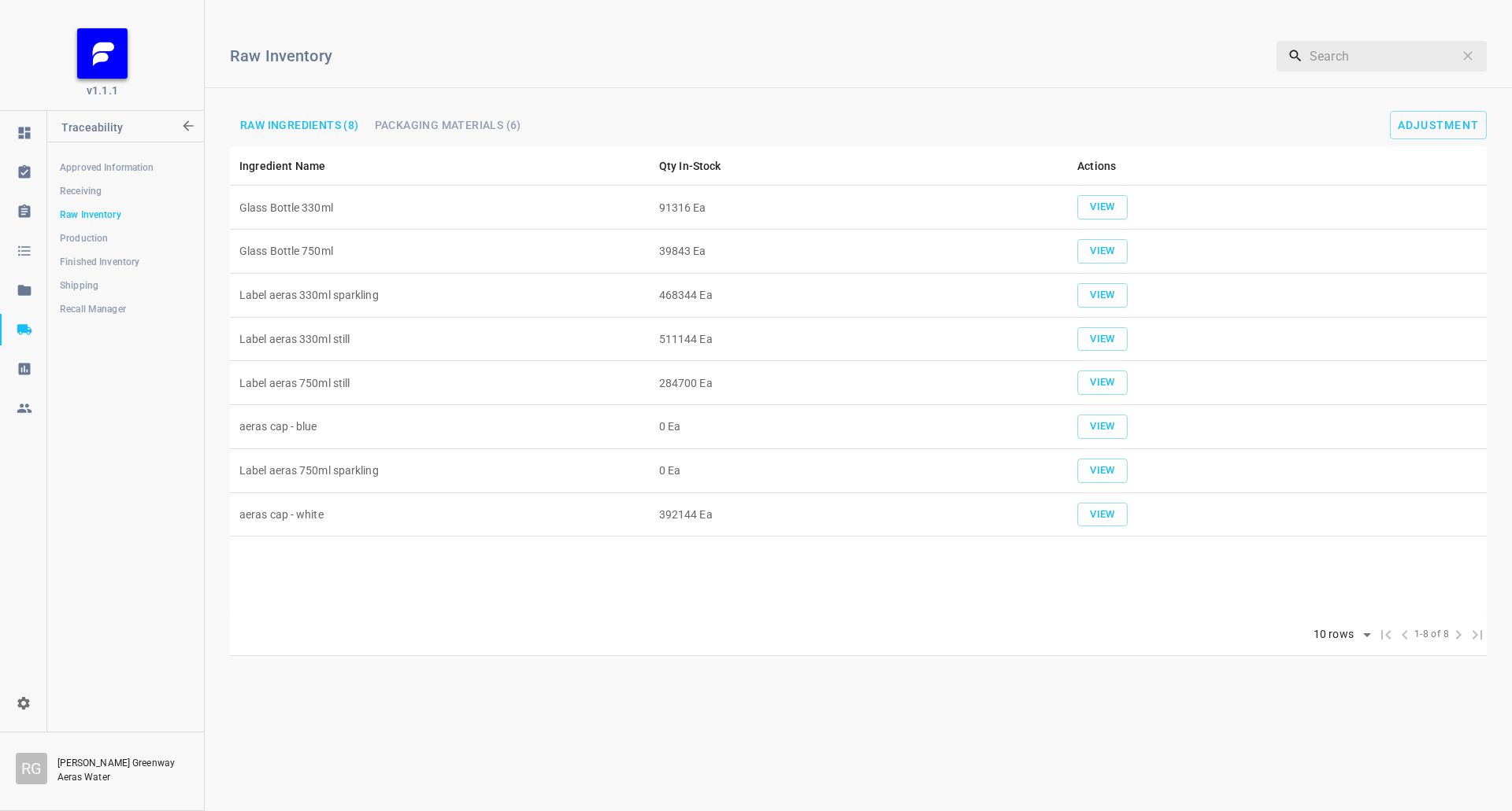
click at [507, 119] on span "Packaging Materials (6)" at bounding box center [448, 124] width 146 height 11
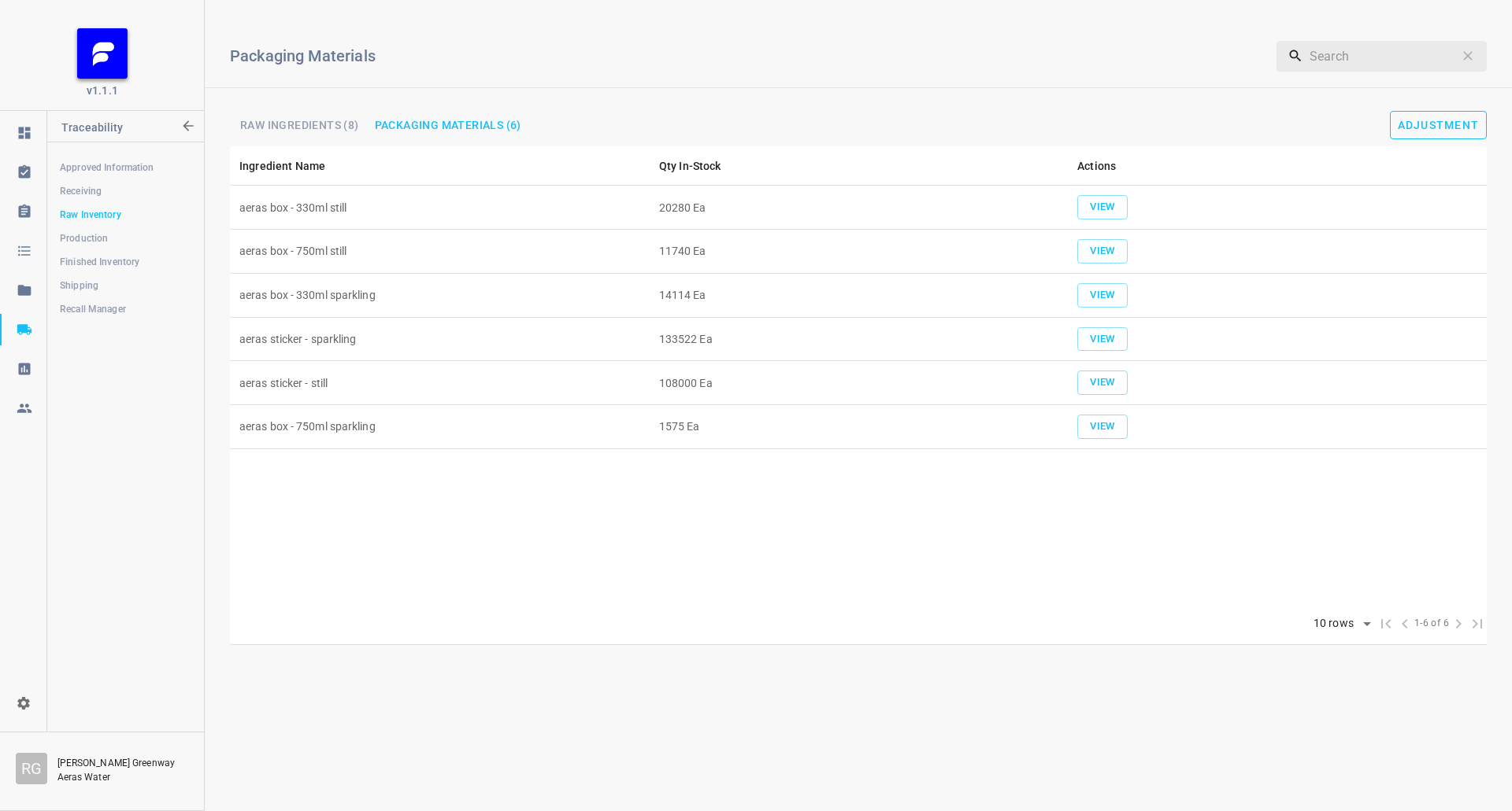
click at [1433, 120] on span "Adjustment" at bounding box center [1438, 124] width 82 height 13
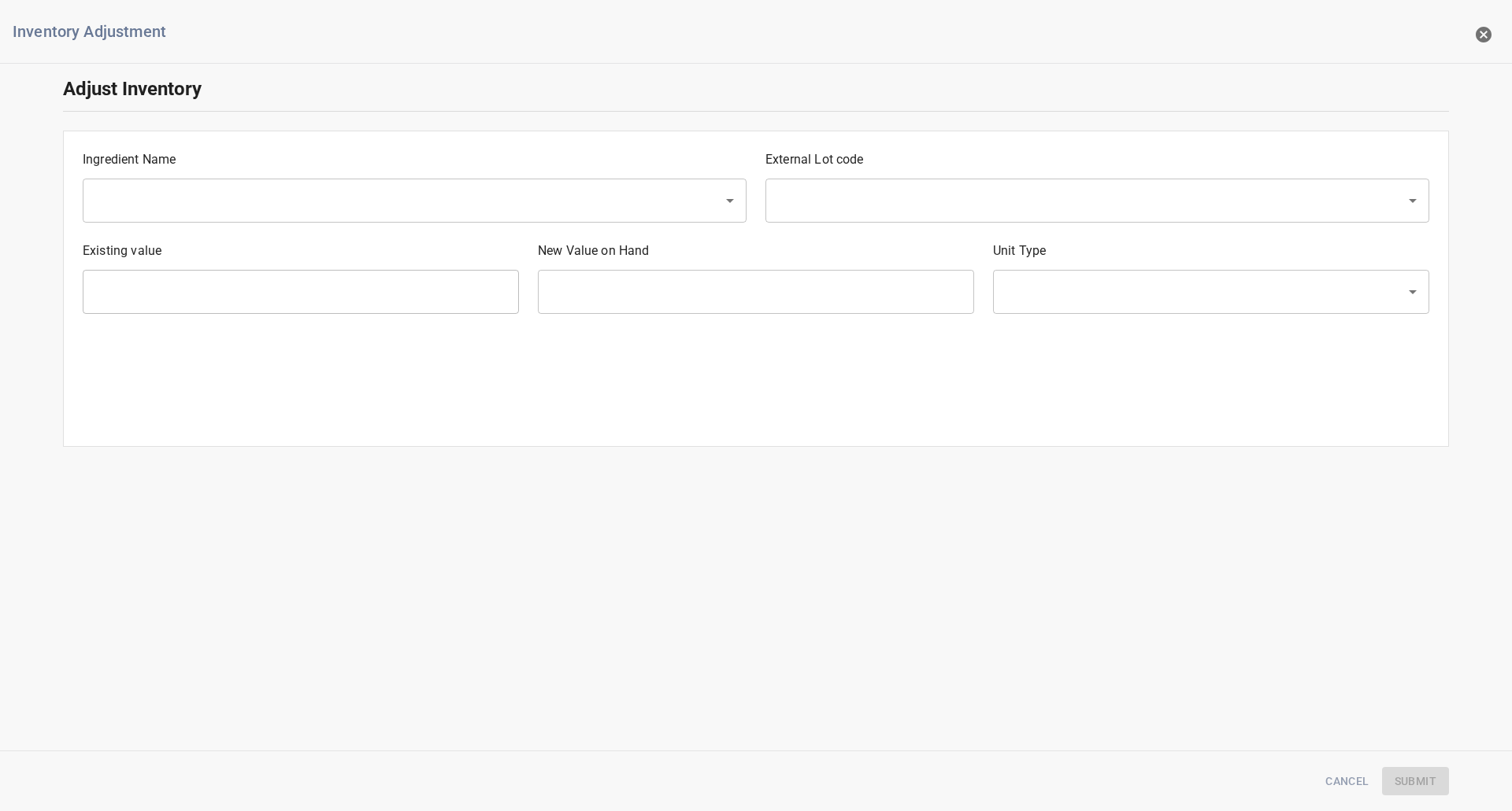
click at [125, 205] on input "text" at bounding box center [392, 201] width 605 height 30
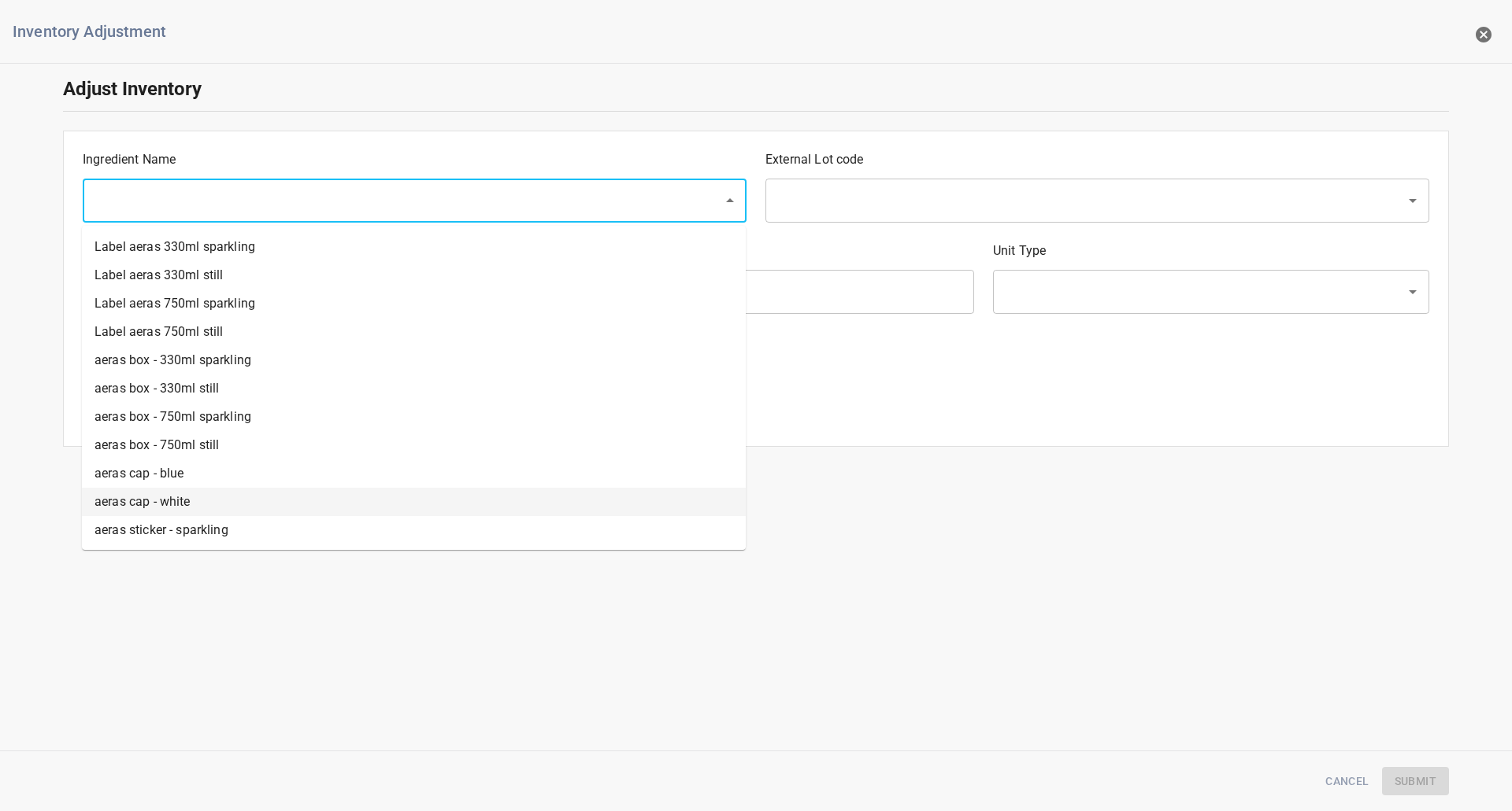
scroll to position [85, 0]
click at [183, 355] on li "aeras box - 330ml still" at bounding box center [413, 359] width 664 height 28
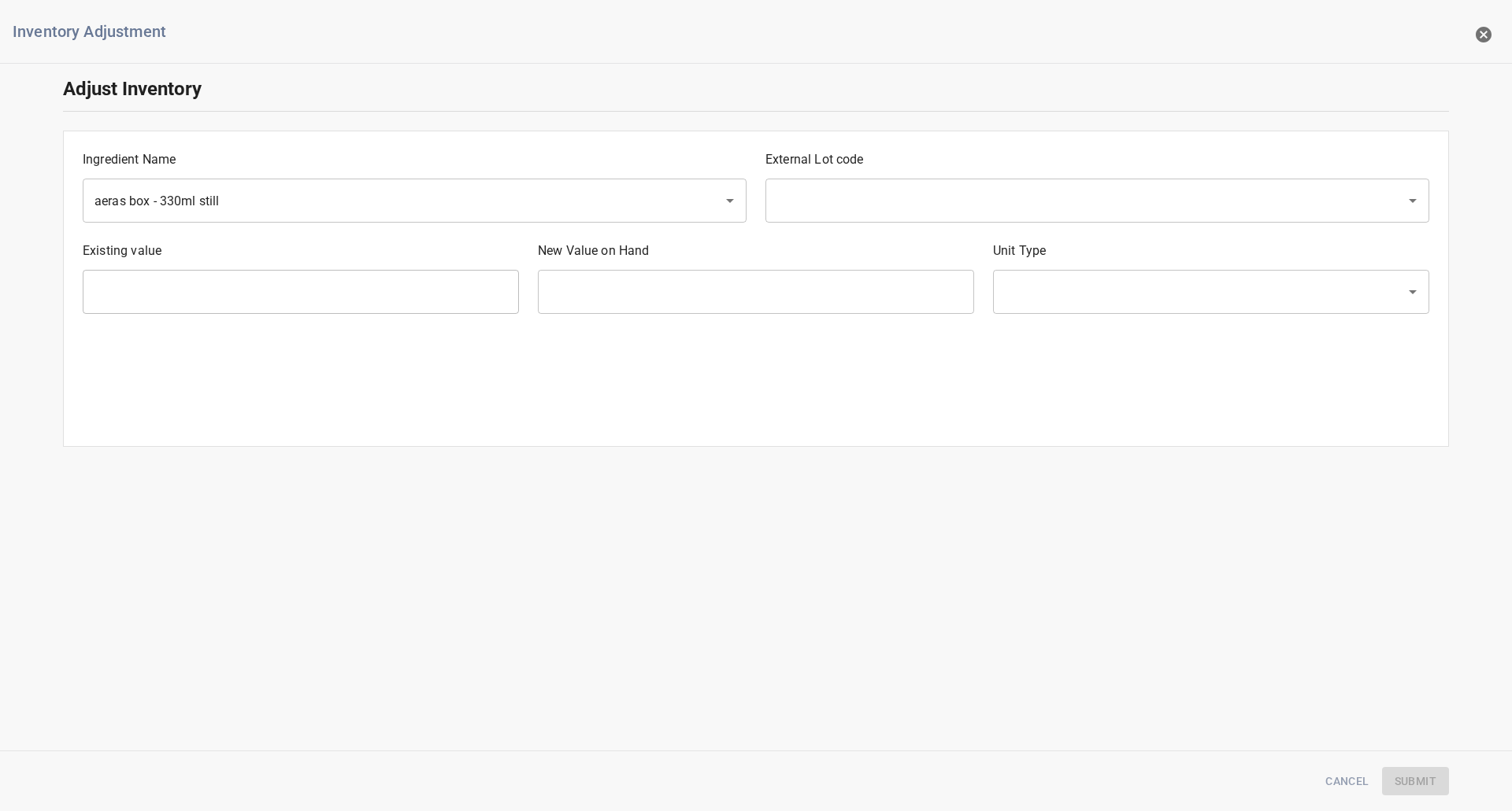
click at [183, 355] on div "Ingredient Name aeras box - 330ml still ​ External Lot code ​ Existing value ​ …" at bounding box center [756, 246] width 1391 height 236
click at [220, 207] on input "aeras box - 330ml still" at bounding box center [392, 201] width 605 height 30
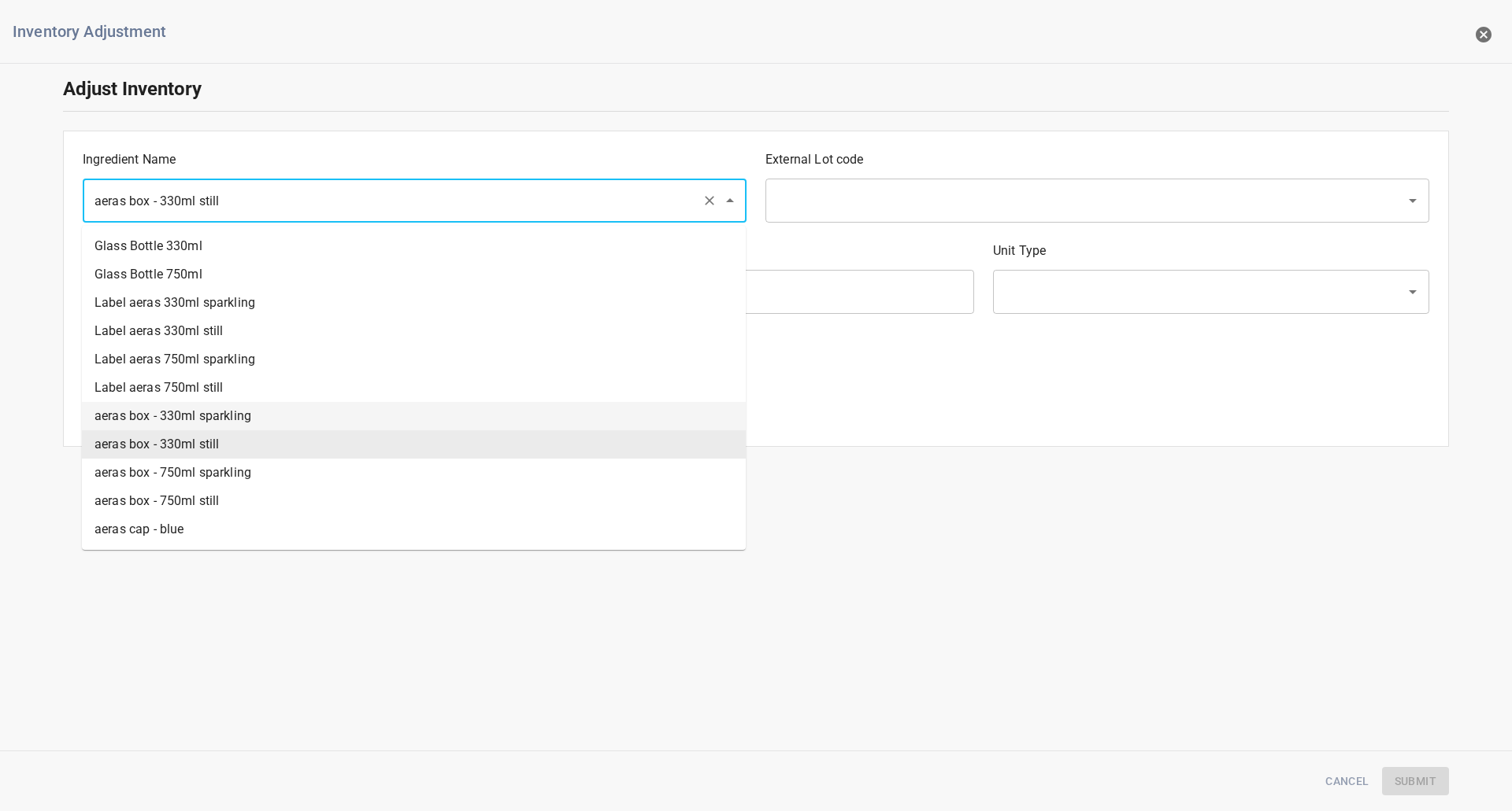
click at [224, 408] on li "aeras box - 330ml sparkling" at bounding box center [413, 416] width 664 height 28
type input "aeras box - 330ml sparkling"
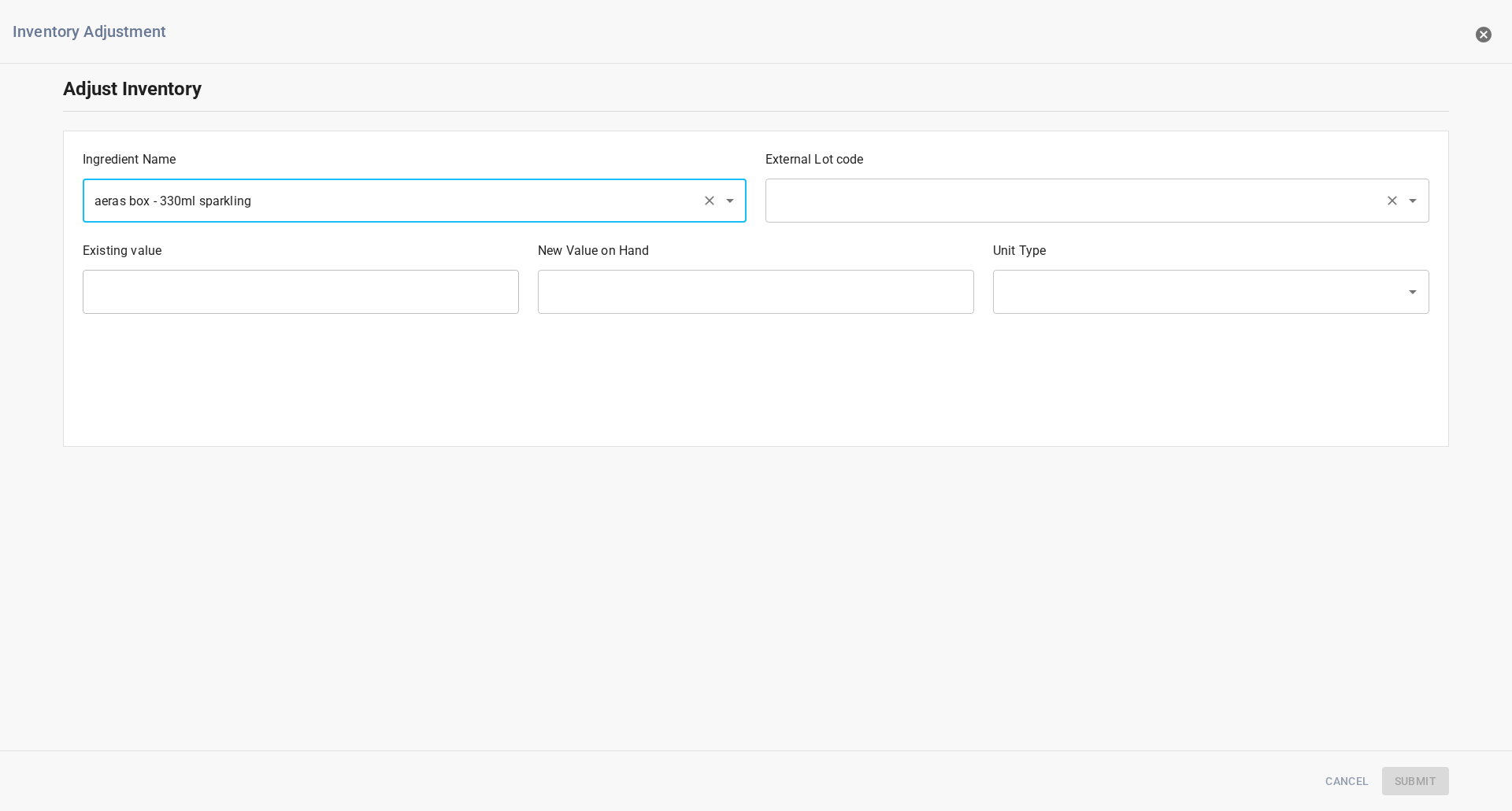
click at [859, 205] on input "text" at bounding box center [1075, 201] width 605 height 30
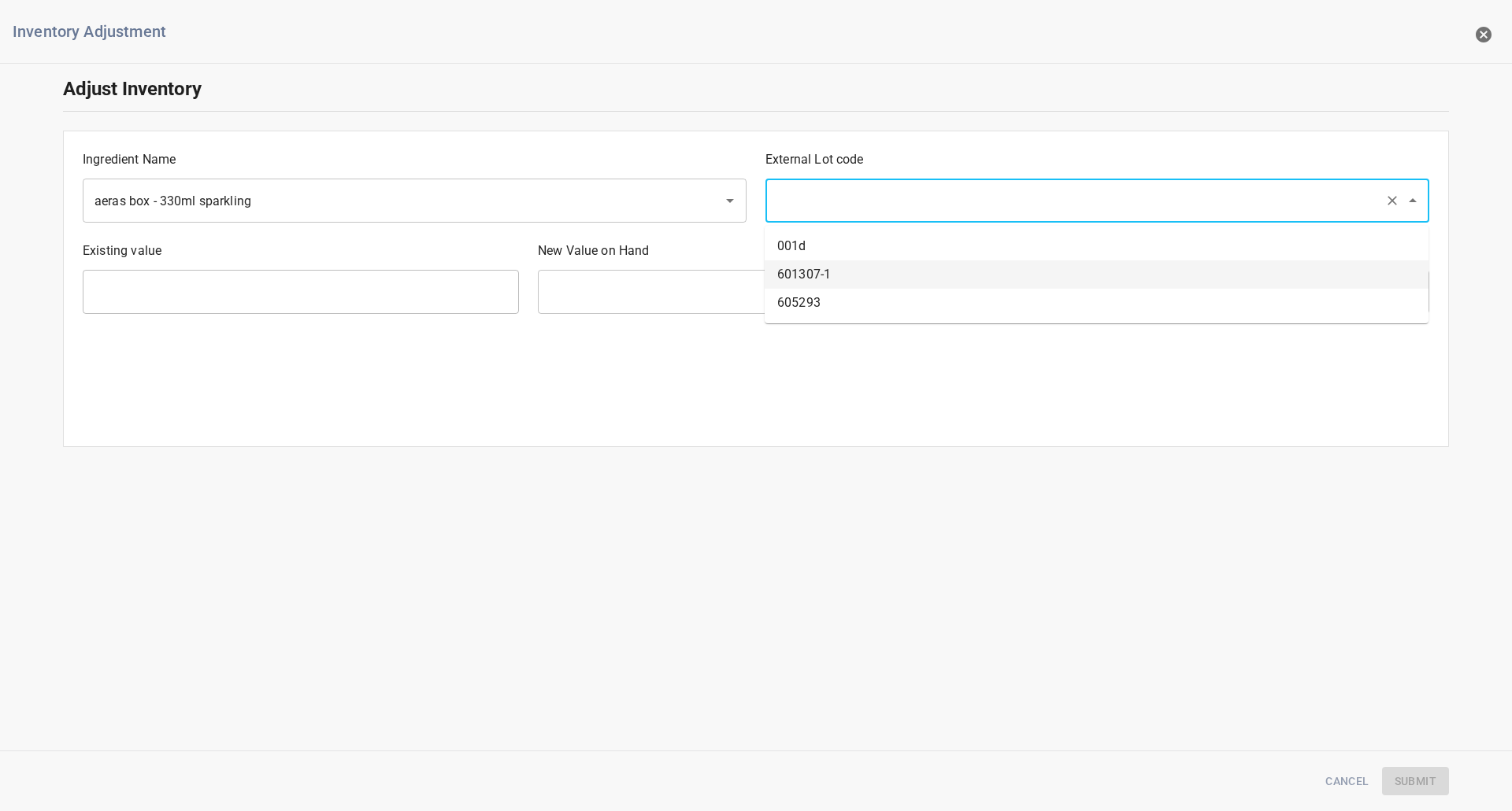
click at [811, 281] on li "601307-1" at bounding box center [1096, 275] width 664 height 28
type input "601307-1"
type input "0 Ea"
type input "[PERSON_NAME]"
click at [838, 194] on input "601307-1" at bounding box center [1075, 201] width 605 height 30
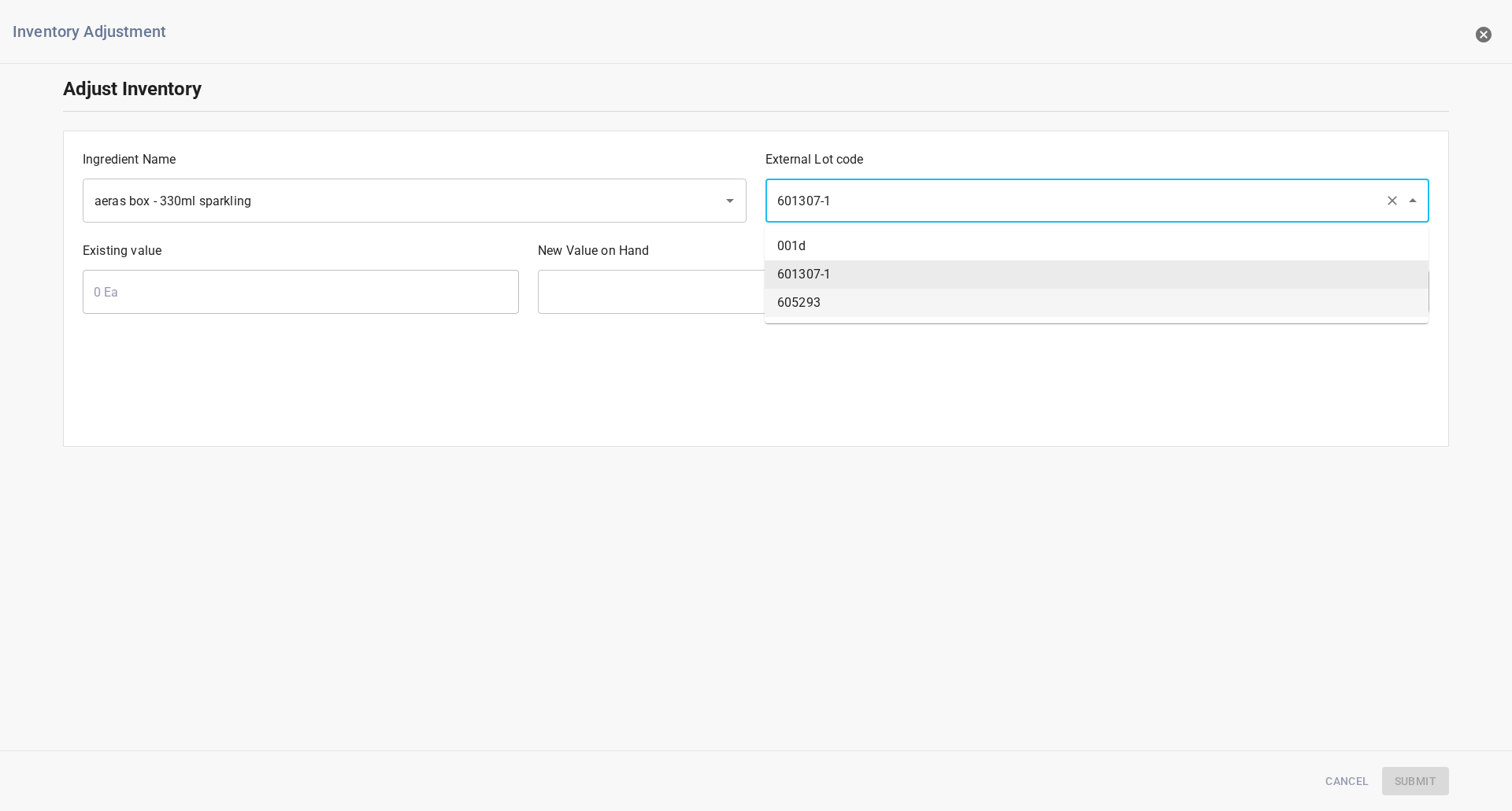
click at [838, 300] on li "605293" at bounding box center [1096, 303] width 664 height 28
type input "605293"
type input "14114 Ea"
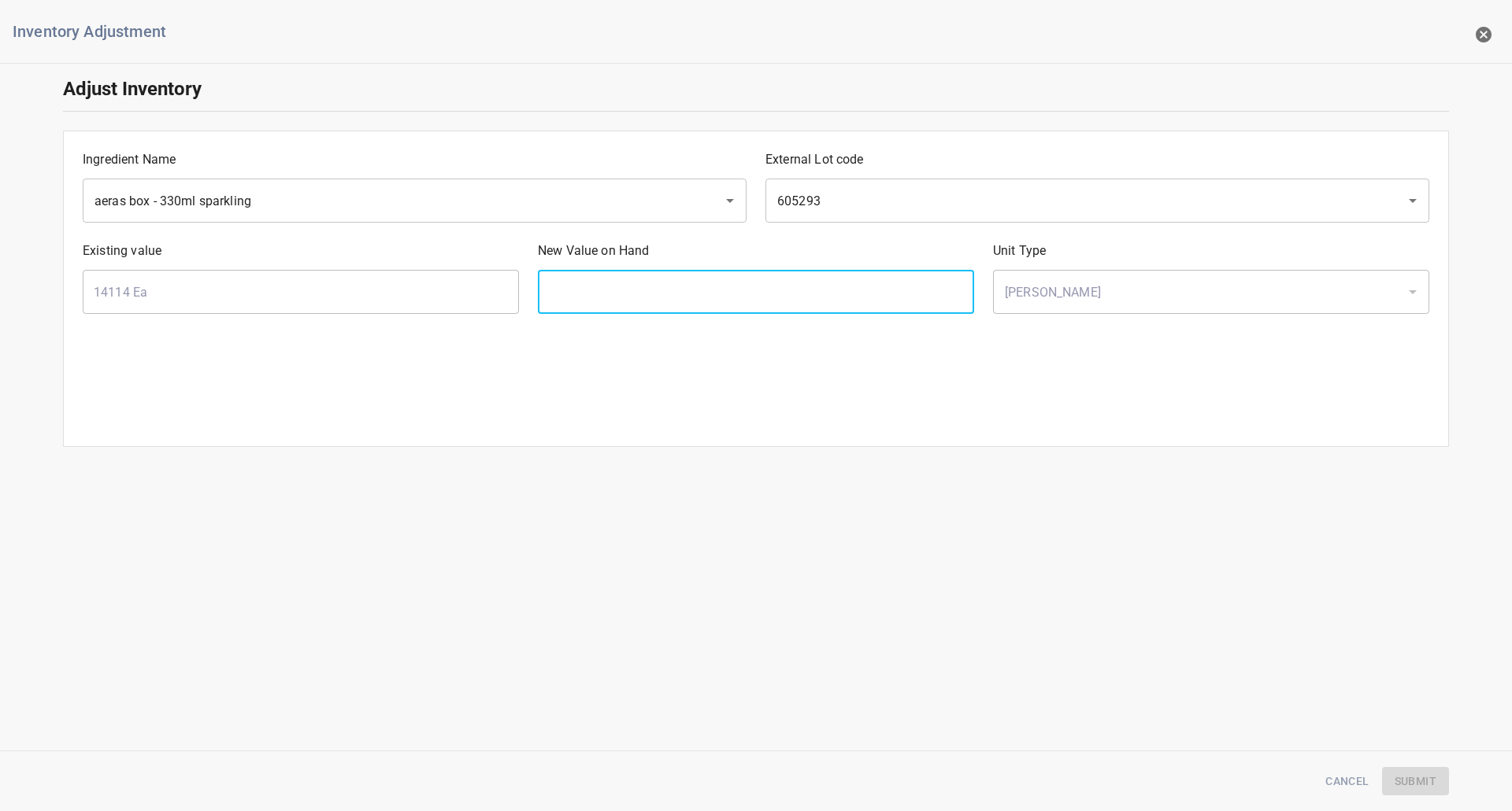
click at [794, 293] on input "text" at bounding box center [756, 292] width 436 height 44
type input "12750"
click at [1412, 778] on span "Submit" at bounding box center [1415, 782] width 42 height 20
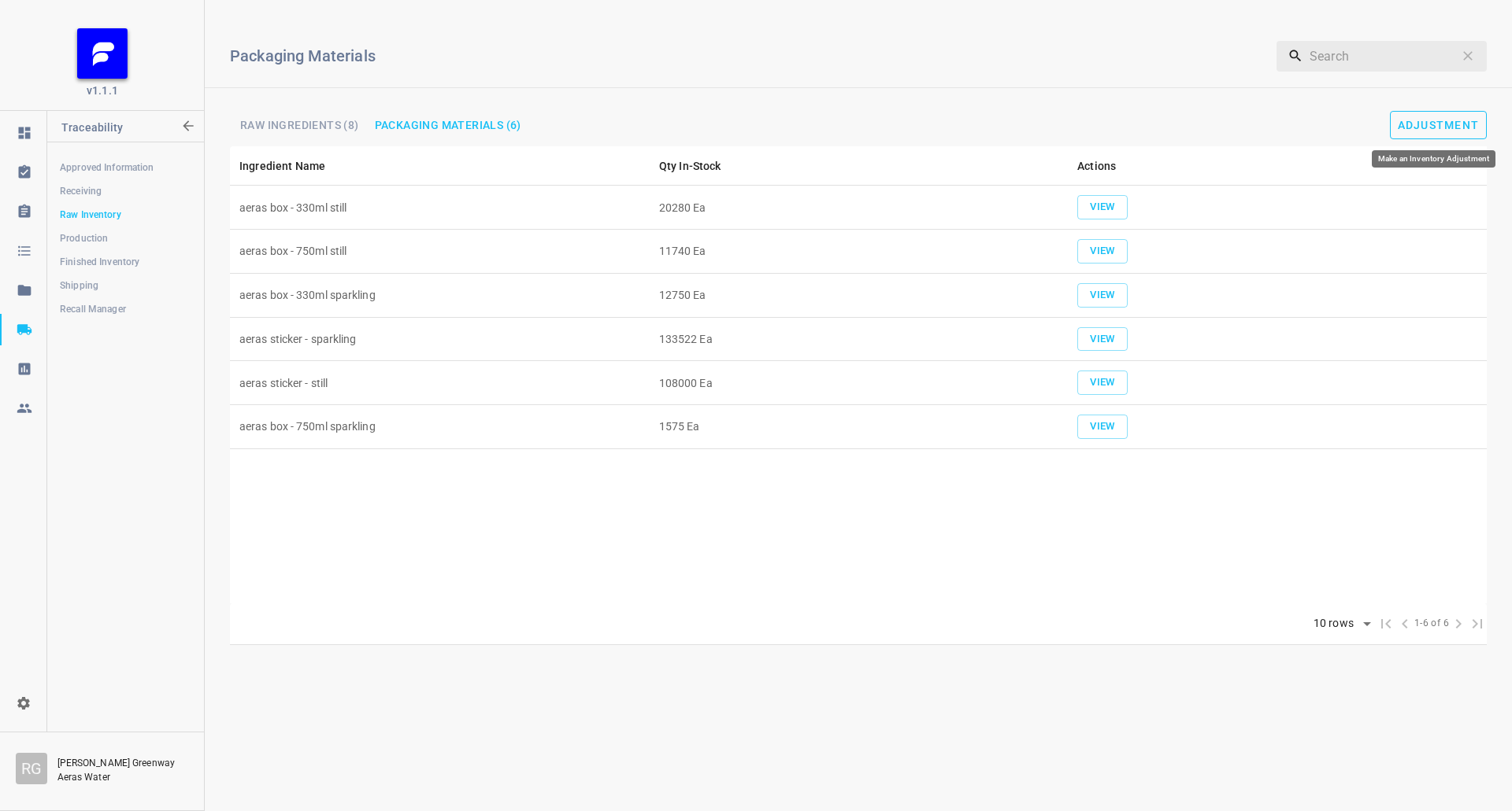
click at [1445, 123] on span "Adjustment" at bounding box center [1438, 124] width 82 height 13
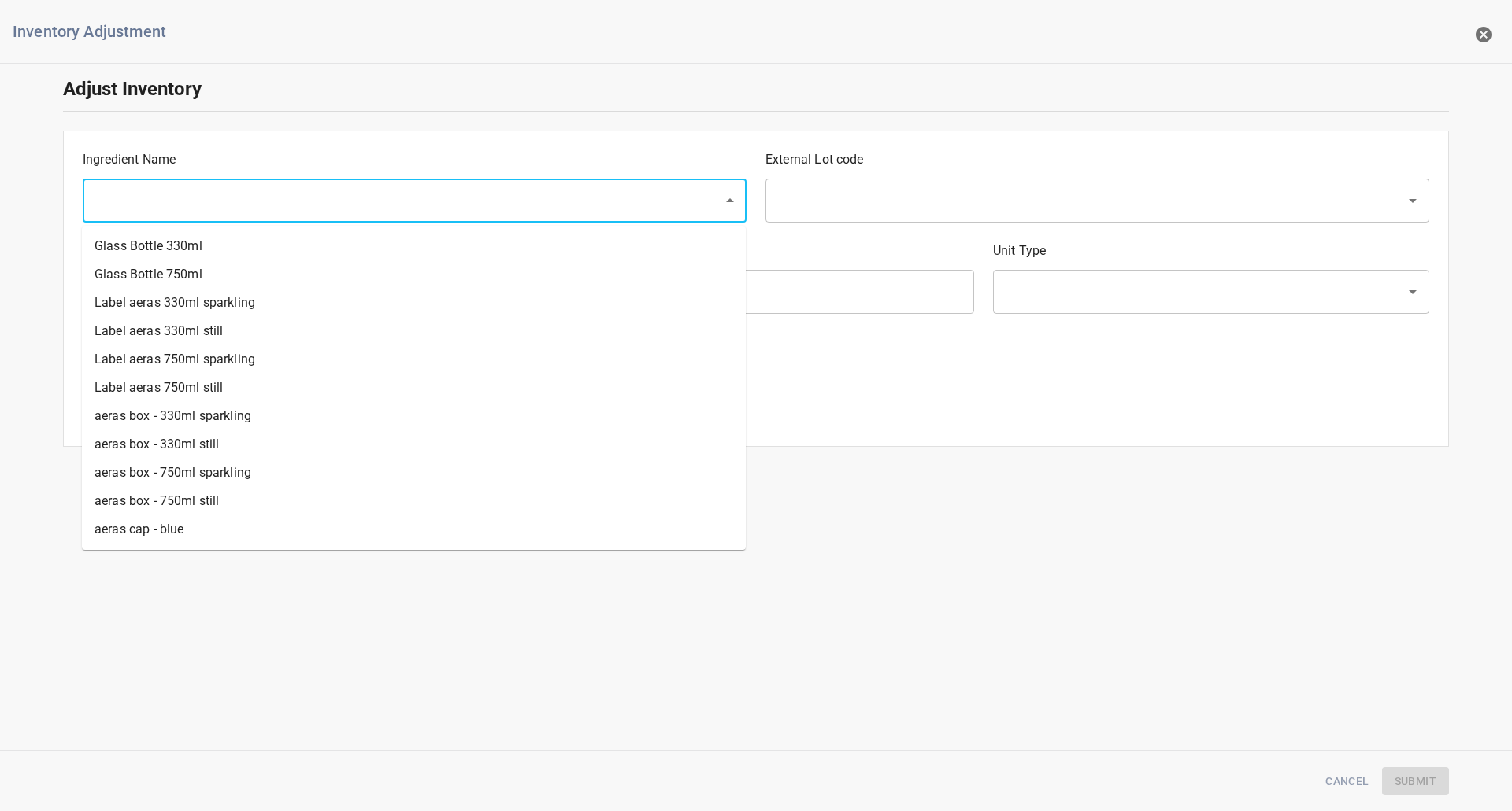
click at [179, 203] on input "text" at bounding box center [392, 201] width 605 height 30
click at [170, 503] on li "aeras box - 750ml still" at bounding box center [413, 502] width 664 height 28
type input "aeras box - 750ml still"
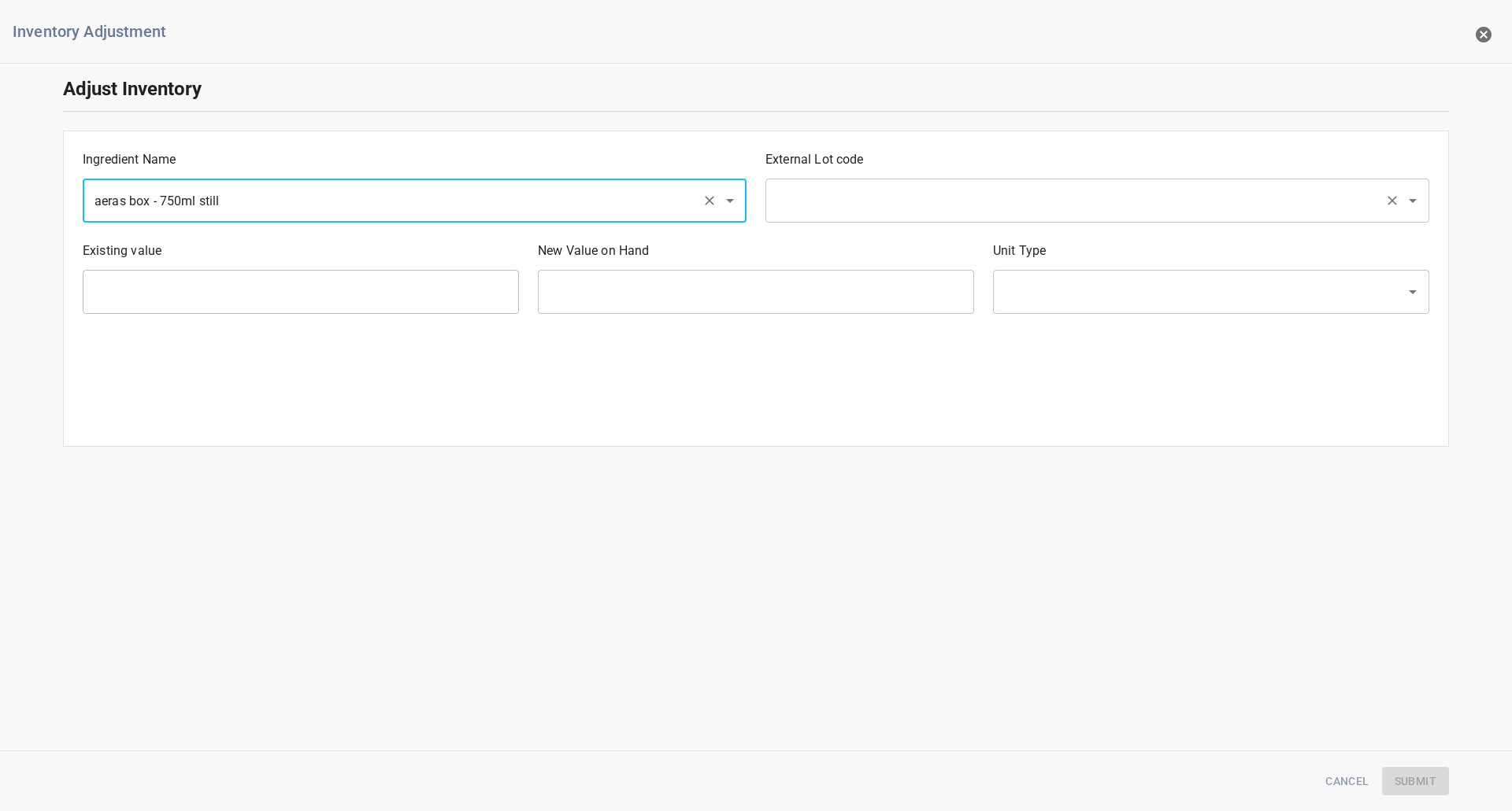
click at [930, 192] on input "text" at bounding box center [1075, 201] width 605 height 30
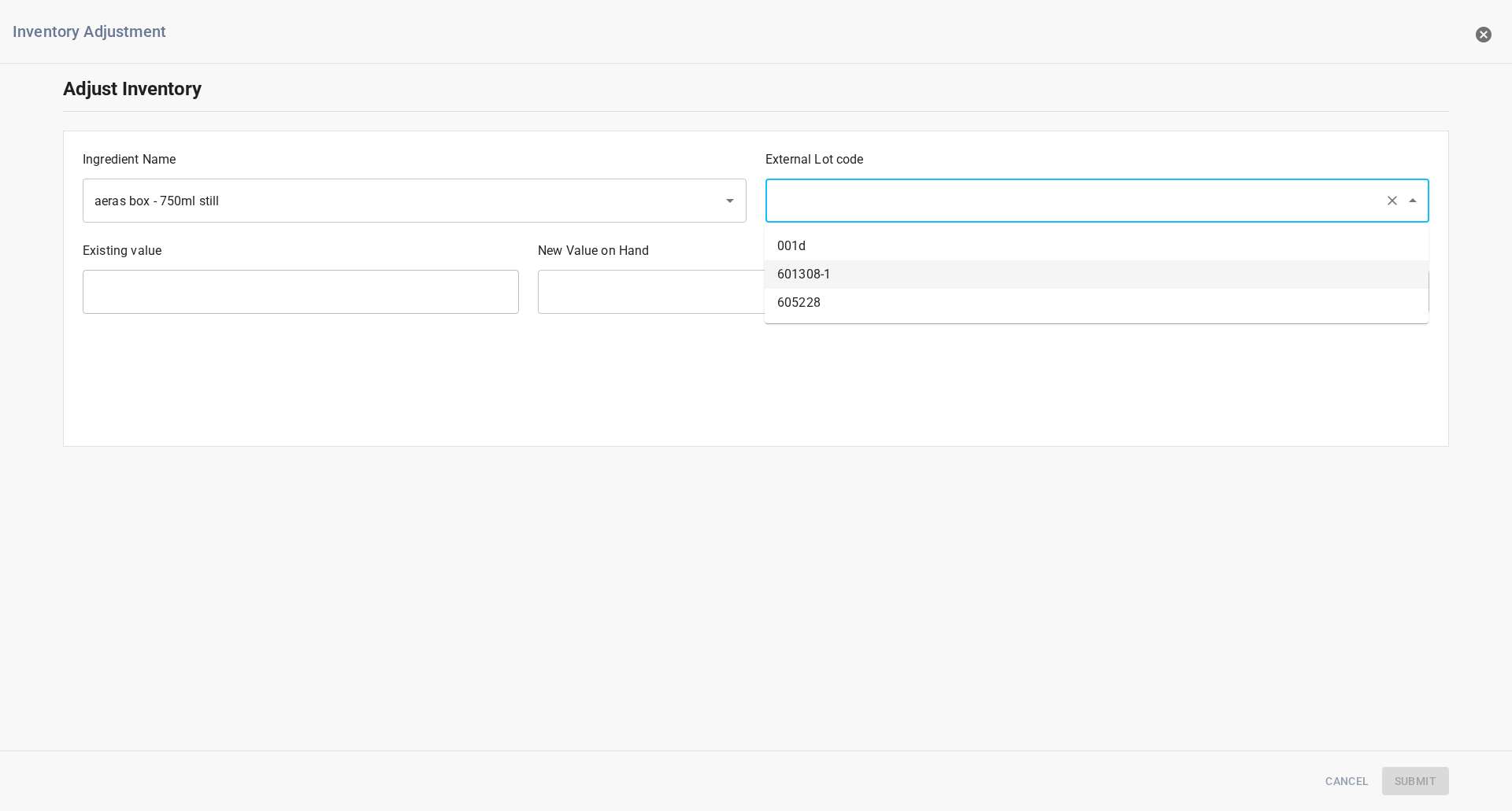
click at [827, 281] on li "601308-1" at bounding box center [1096, 275] width 664 height 28
type input "601308-1"
type input "0 Ea"
type input "[PERSON_NAME]"
click at [823, 211] on input "601308-1" at bounding box center [1075, 201] width 605 height 30
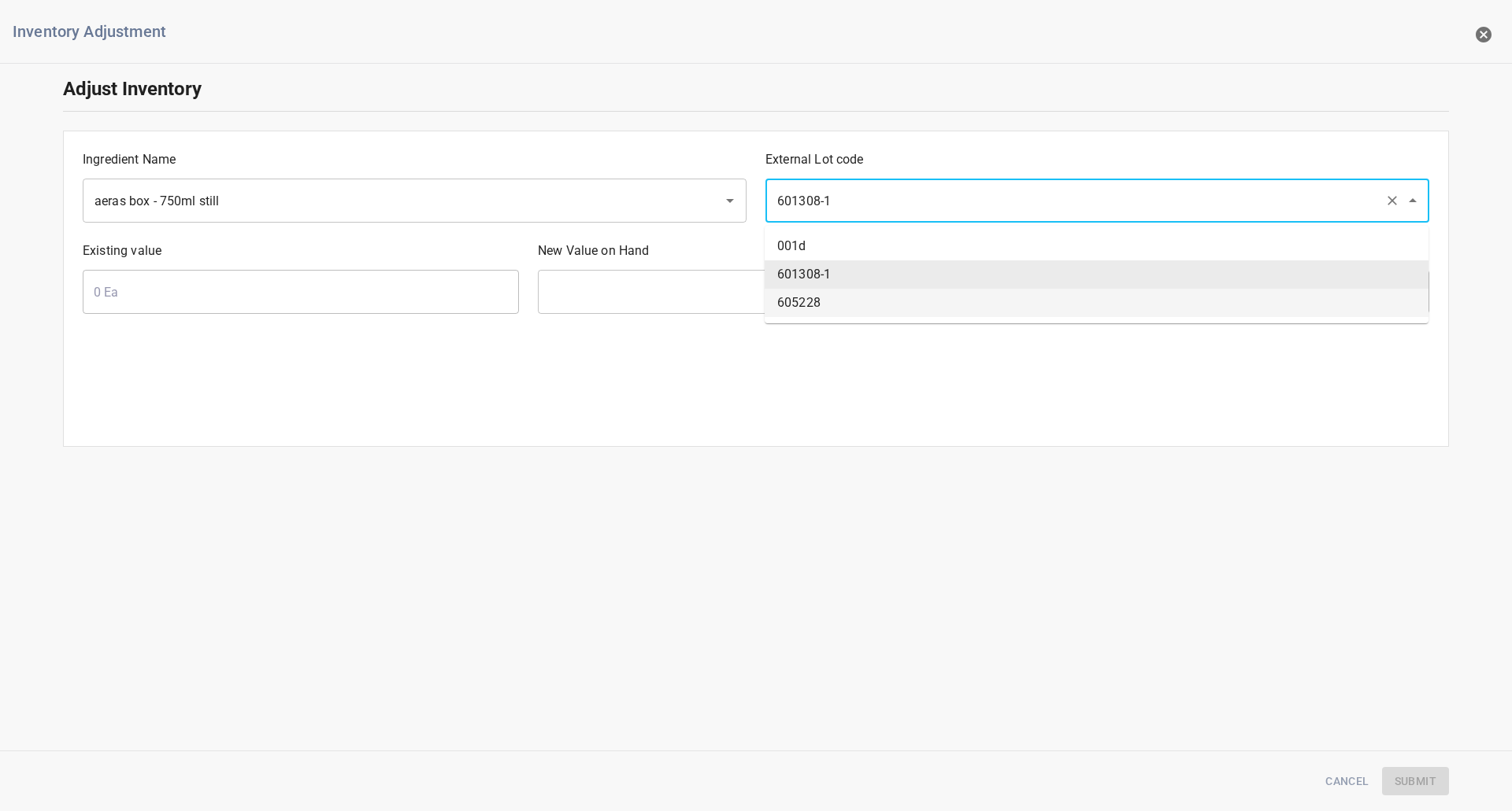
click at [839, 295] on li "605228" at bounding box center [1096, 303] width 664 height 28
type input "605228"
type input "11740 Ea"
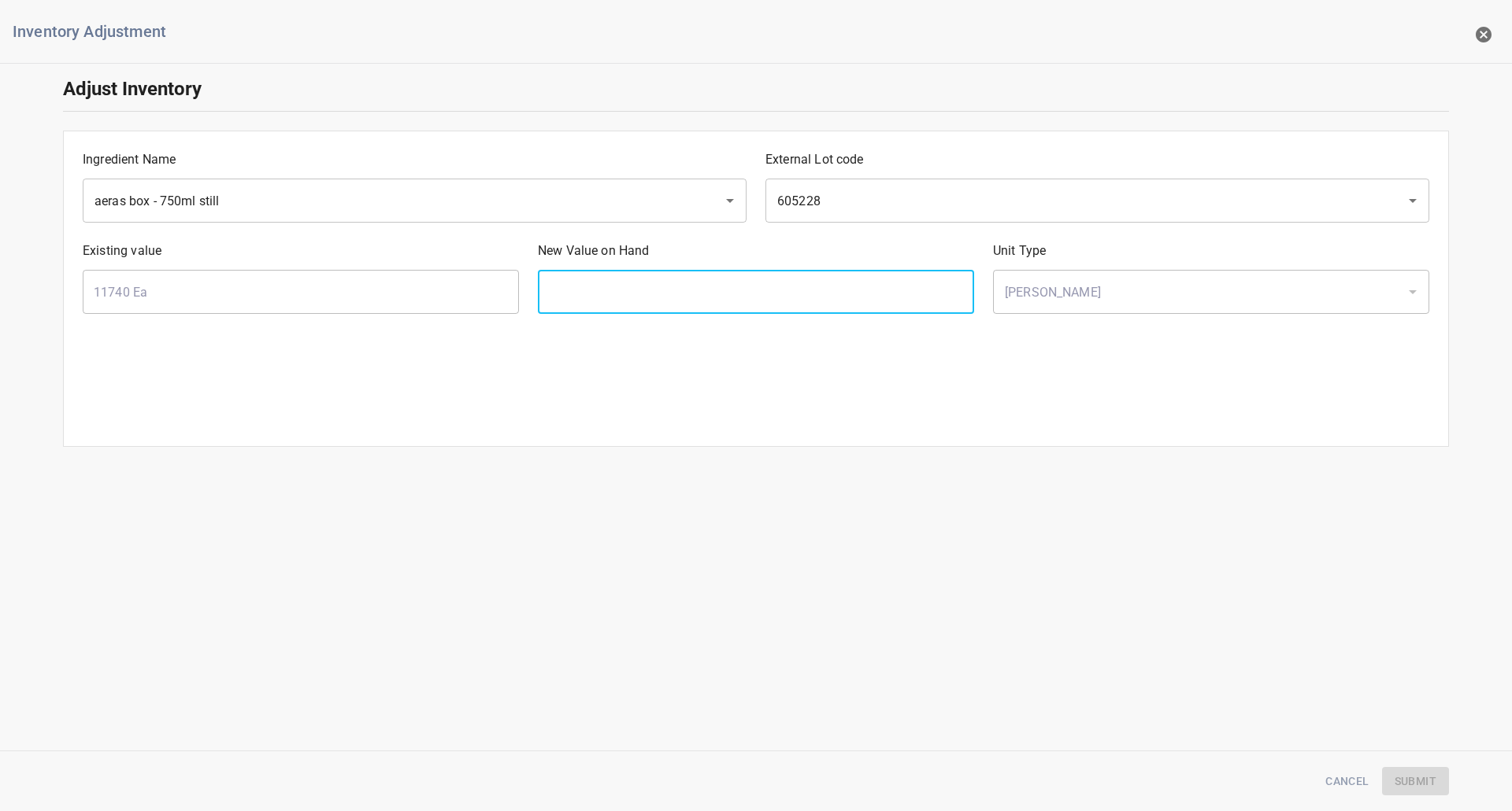
click at [550, 302] on input "text" at bounding box center [756, 292] width 436 height 44
type input "9"
type input "12000"
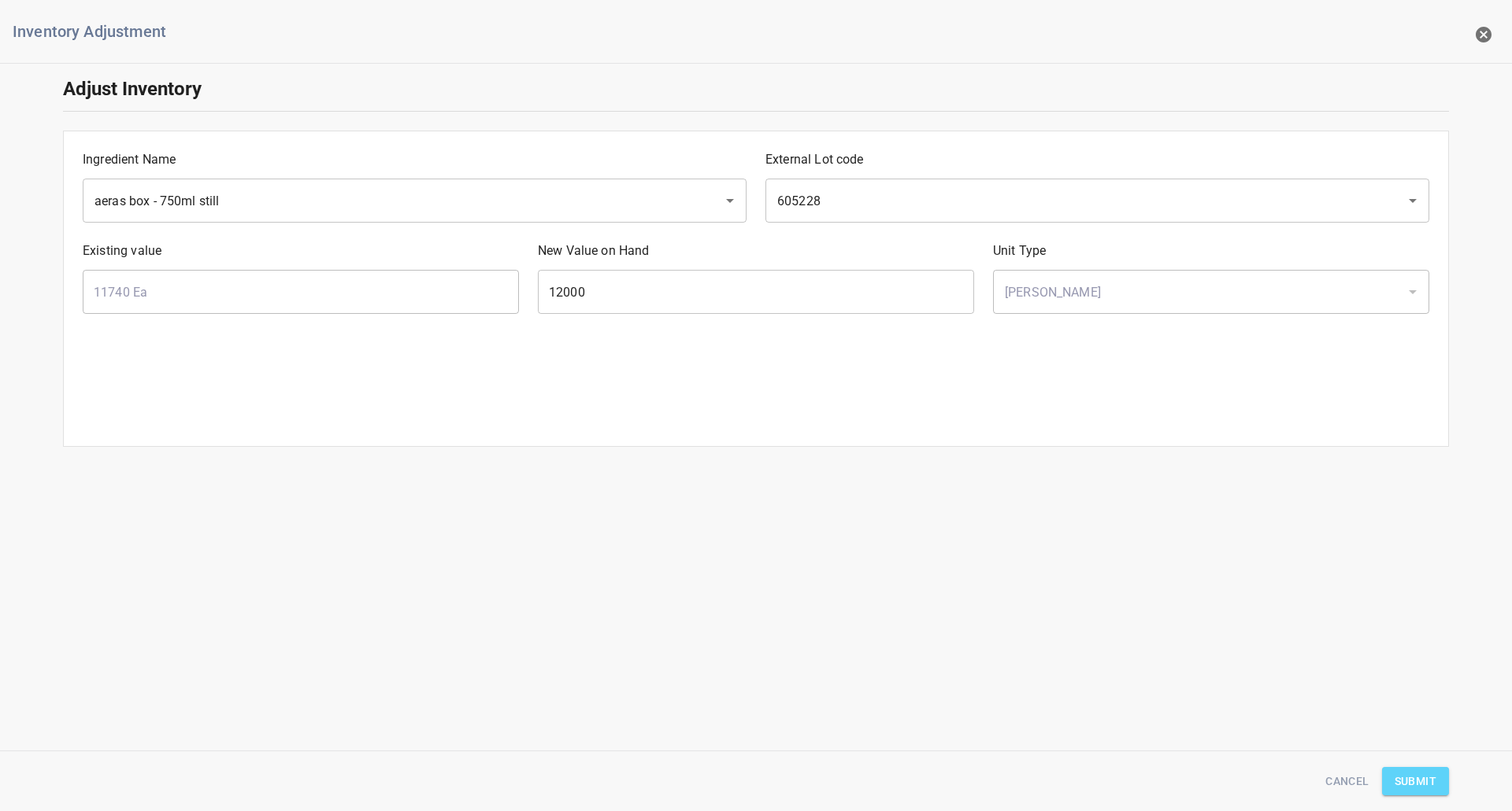
drag, startPoint x: 1407, startPoint y: 787, endPoint x: 1364, endPoint y: 774, distance: 44.9
click at [1407, 786] on span "Submit" at bounding box center [1415, 782] width 42 height 20
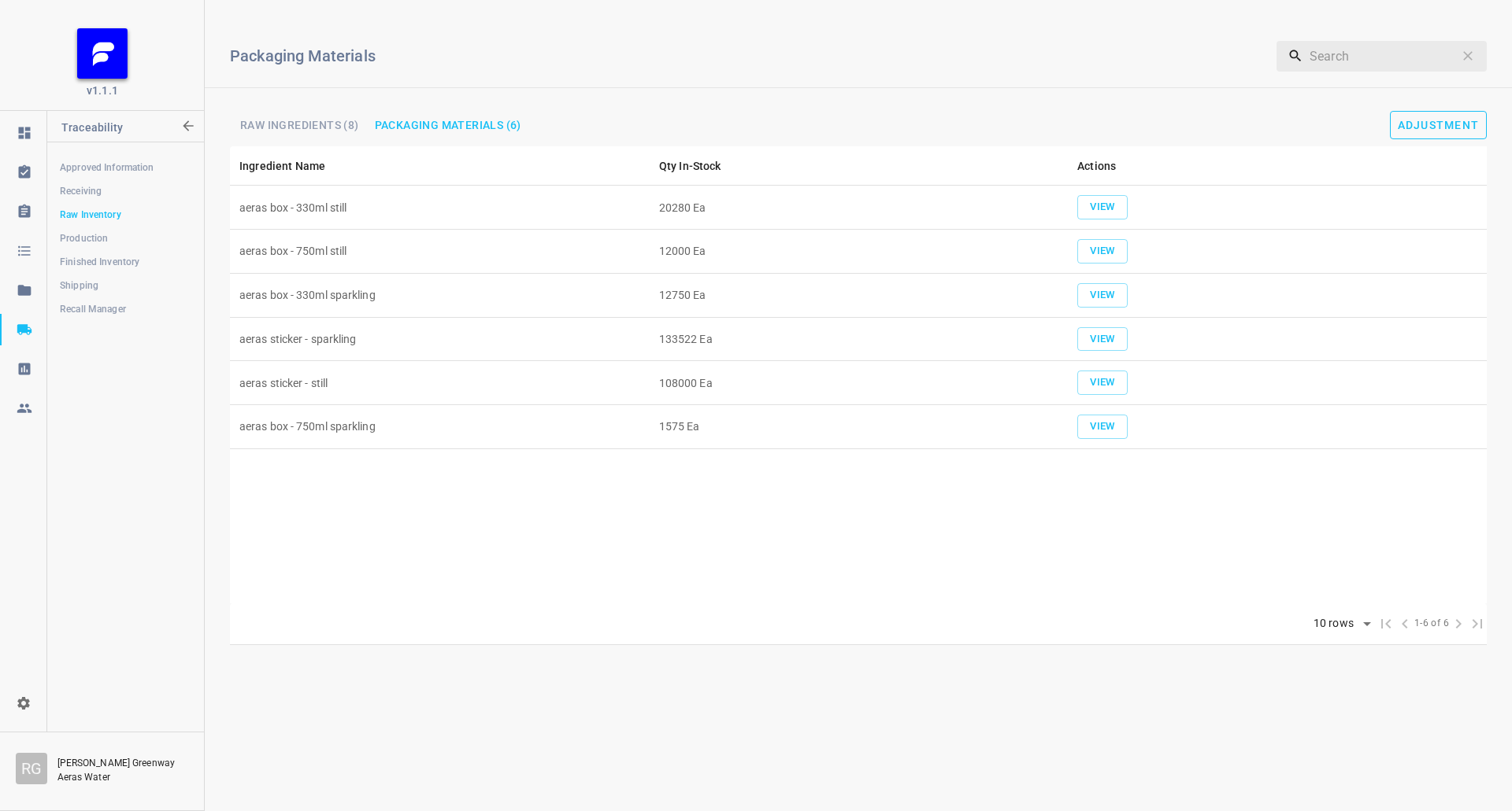
click at [1483, 122] on button "Adjustment" at bounding box center [1438, 125] width 98 height 28
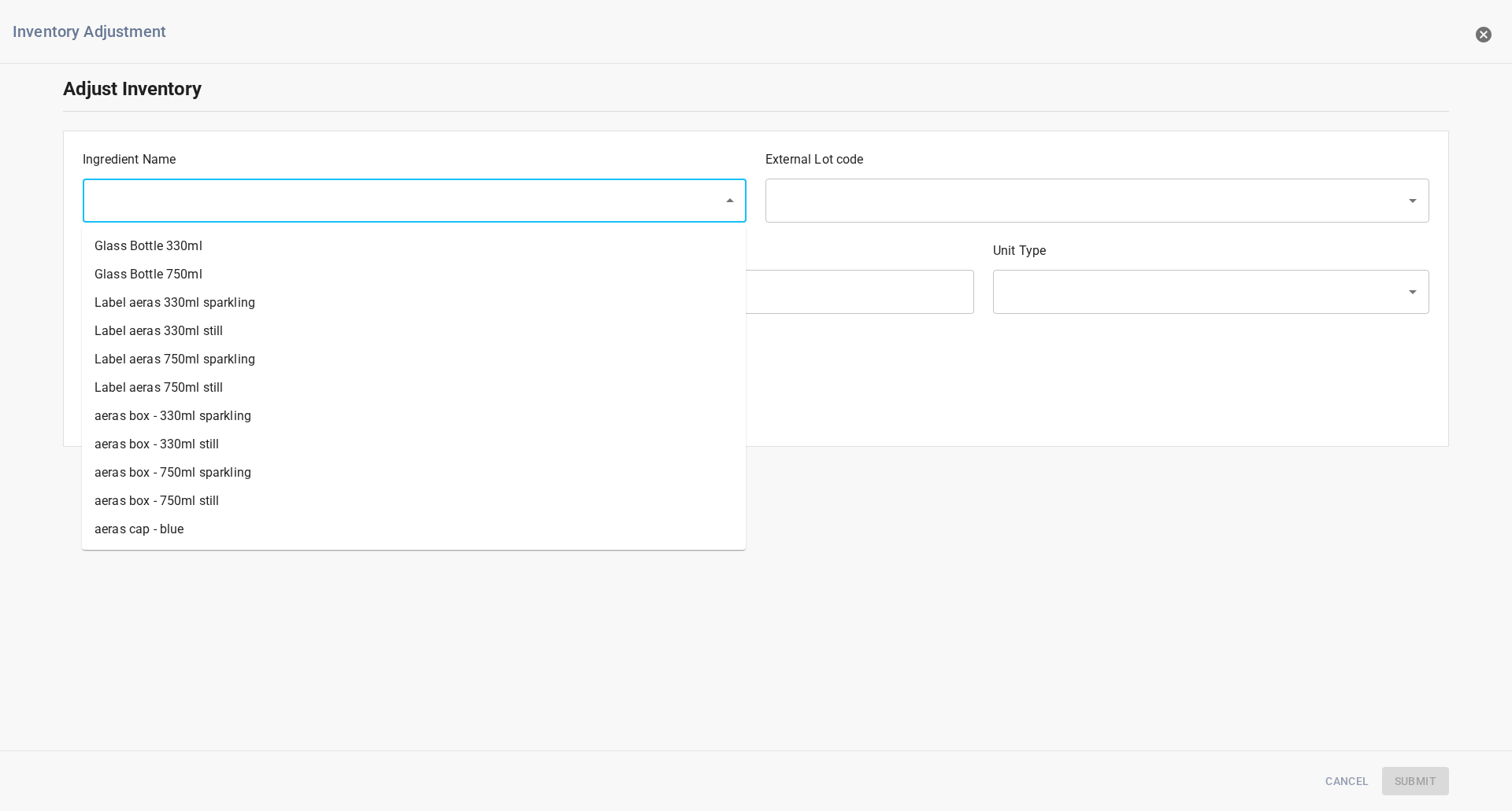
click at [388, 203] on input "text" at bounding box center [392, 201] width 605 height 30
drag, startPoint x: 193, startPoint y: 469, endPoint x: 290, endPoint y: 446, distance: 99.7
click at [199, 469] on li "aeras box - 750ml sparkling" at bounding box center [413, 473] width 664 height 28
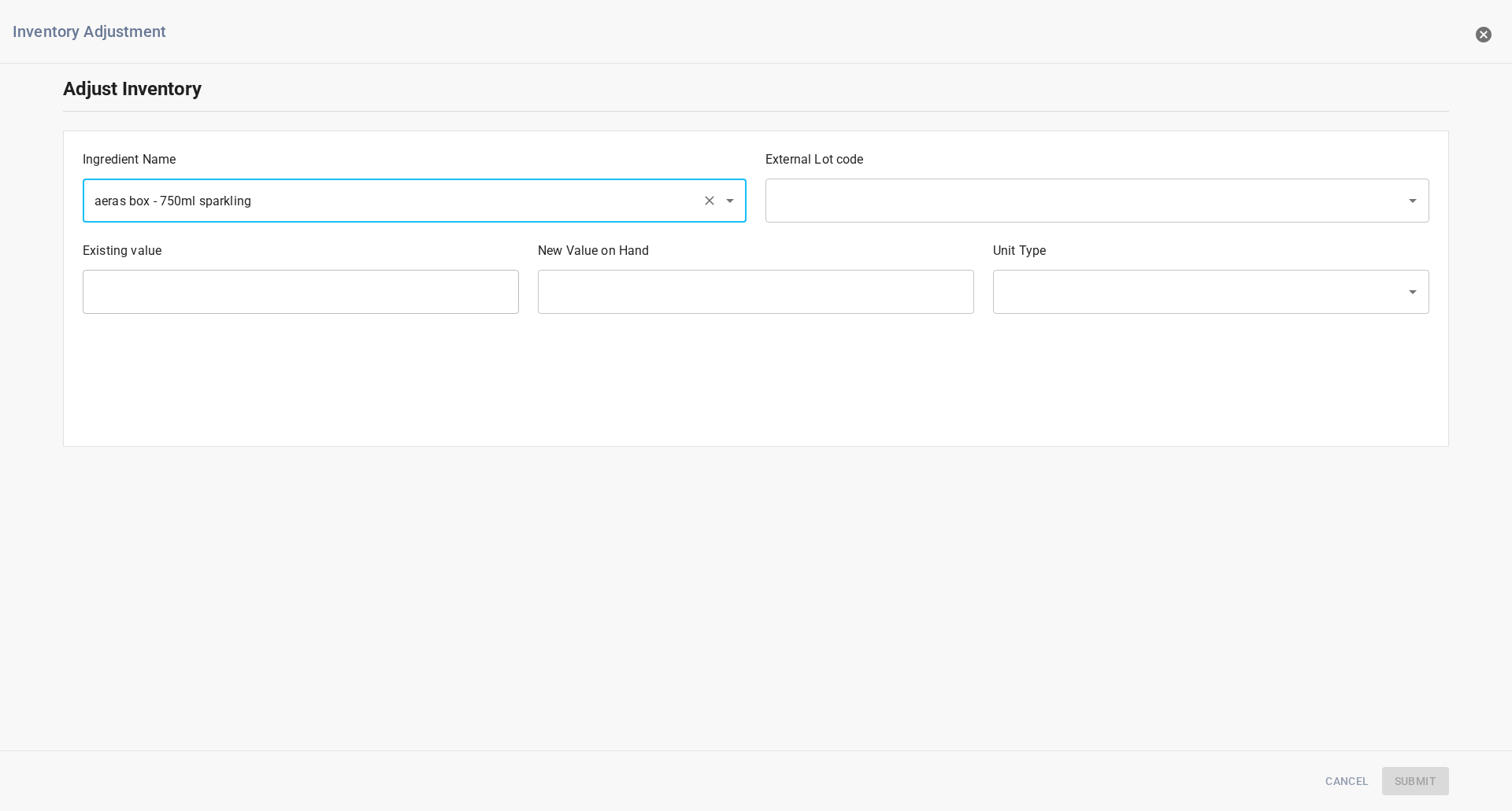
type input "aeras box - 750ml sparkling"
click at [905, 170] on div "External Lot code ​" at bounding box center [1097, 187] width 683 height 92
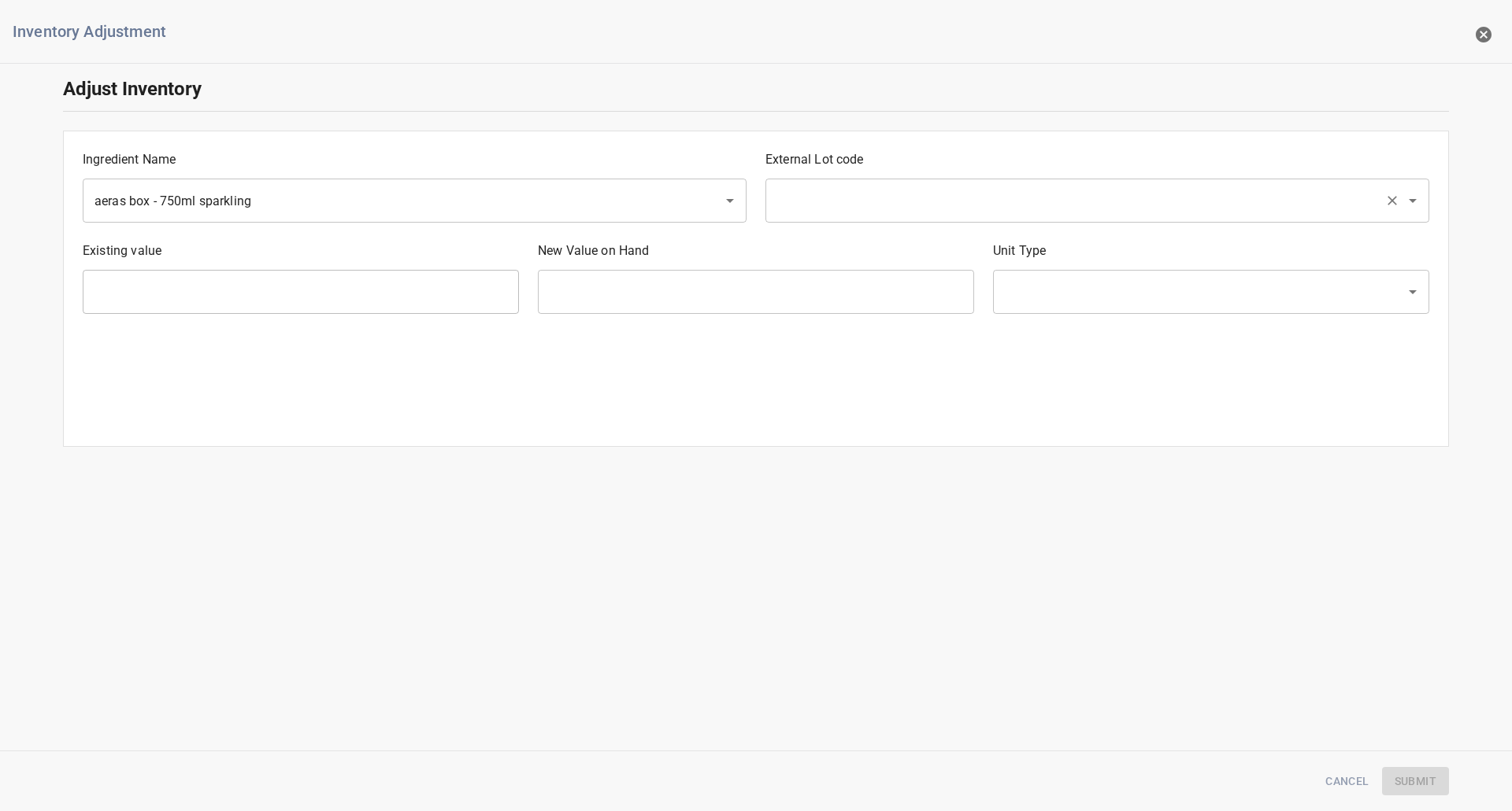
click at [906, 201] on input "text" at bounding box center [1075, 201] width 605 height 30
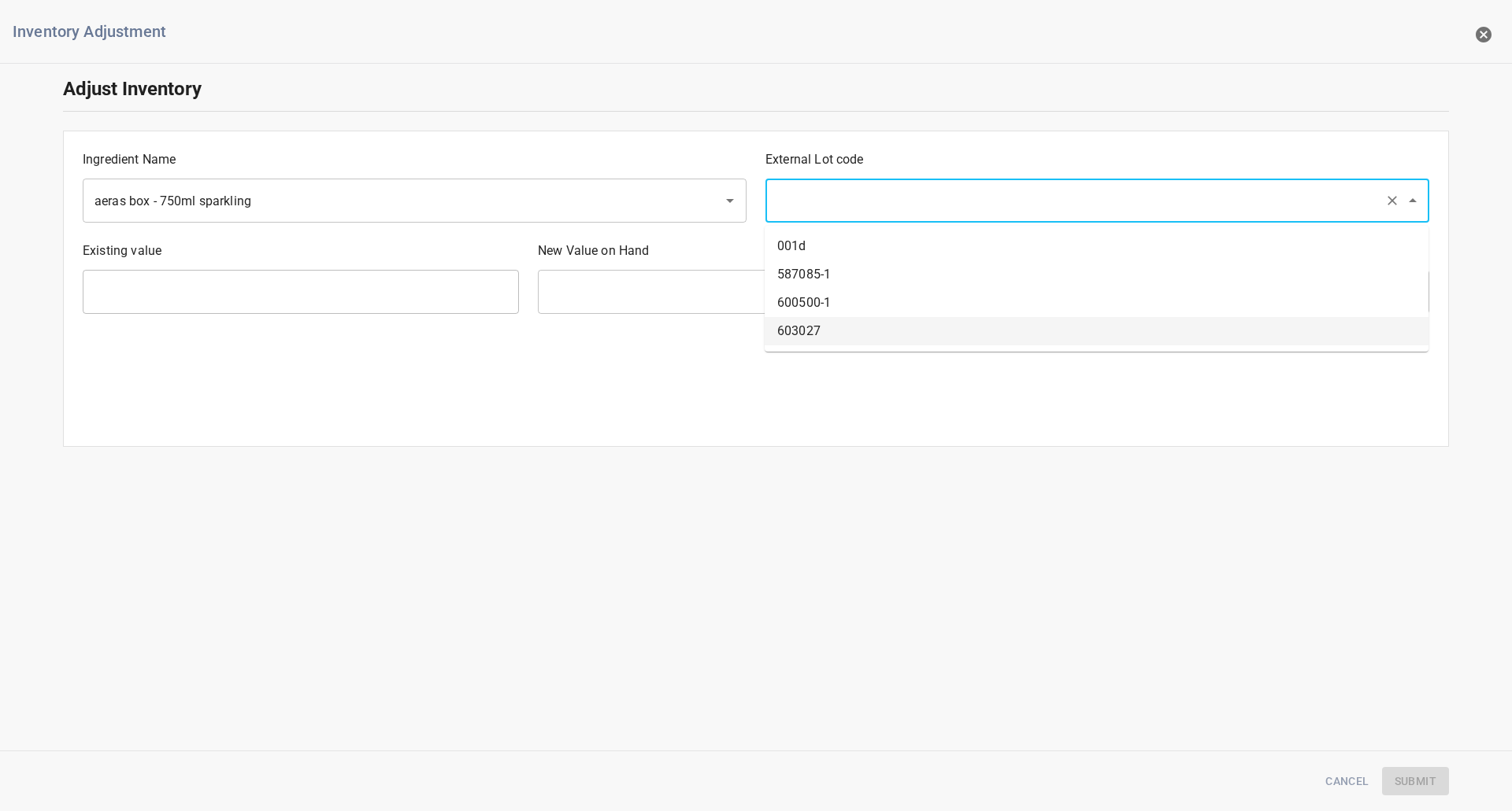
click at [805, 324] on li "603027" at bounding box center [1096, 331] width 664 height 28
type input "603027"
type input "1575 Ea"
type input "[PERSON_NAME]"
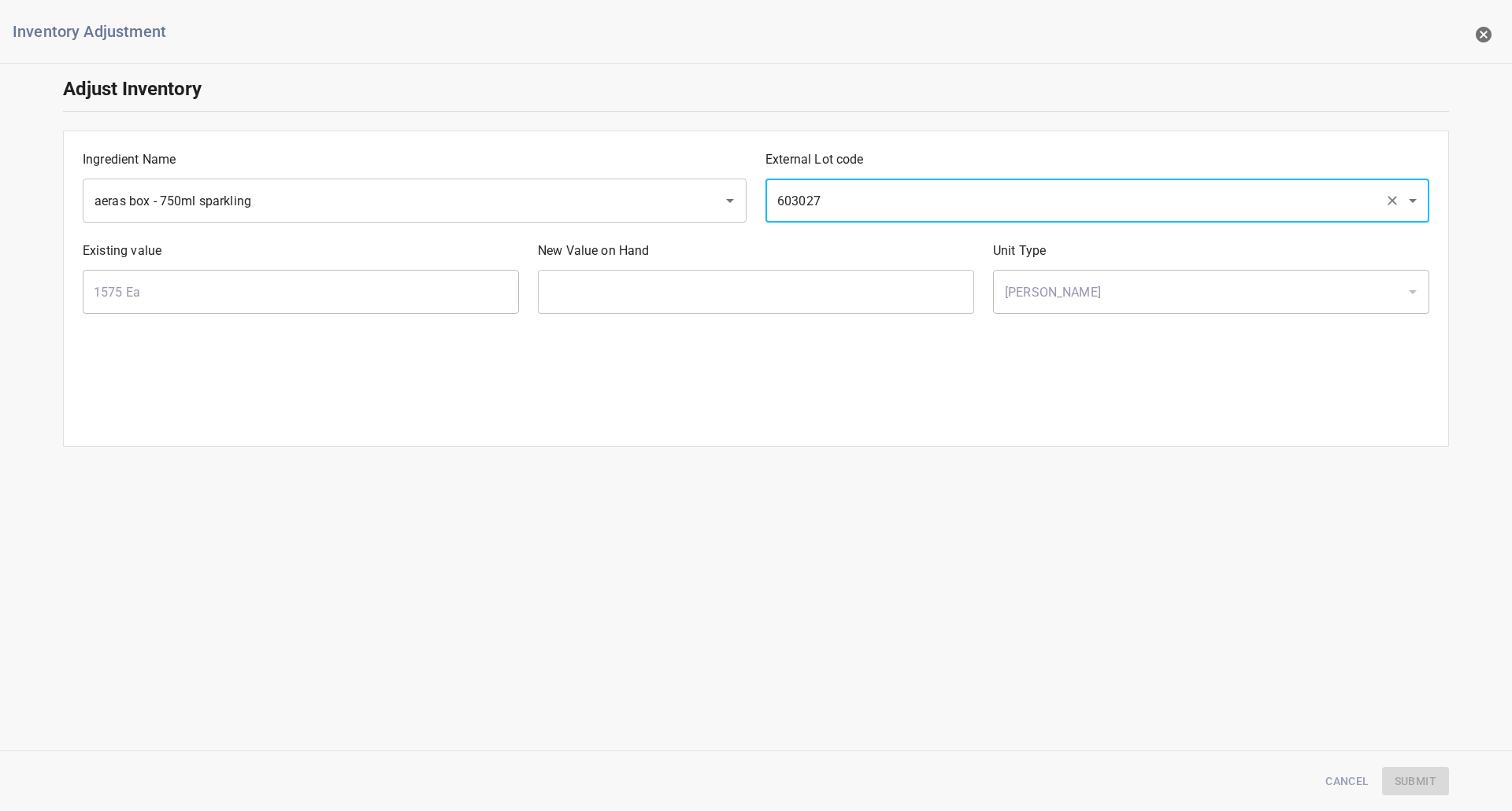
click at [853, 210] on input "603027" at bounding box center [1075, 201] width 605 height 30
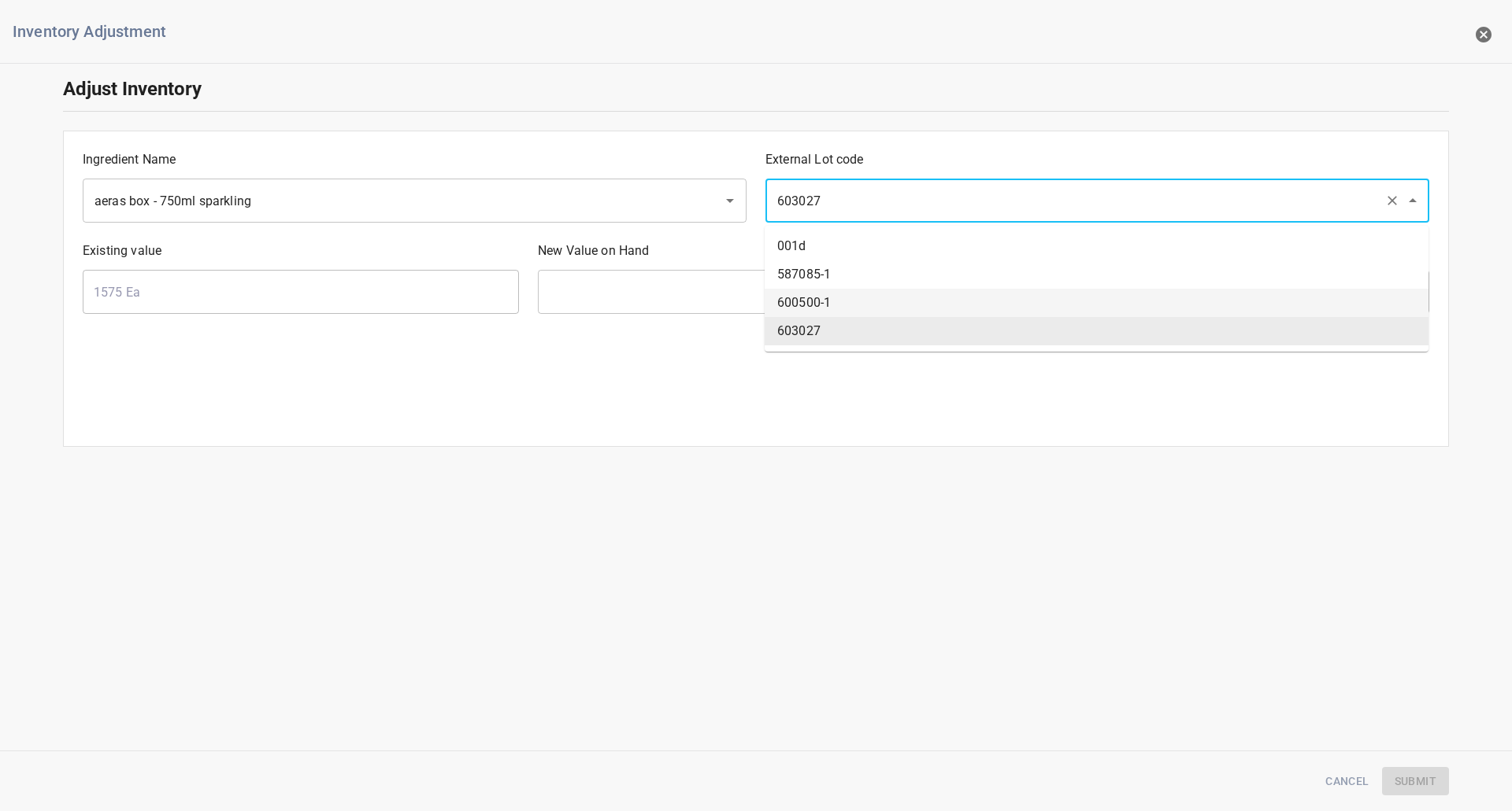
click at [834, 300] on li "600500-1" at bounding box center [1096, 303] width 664 height 28
type input "600500-1"
type input "0 Ea"
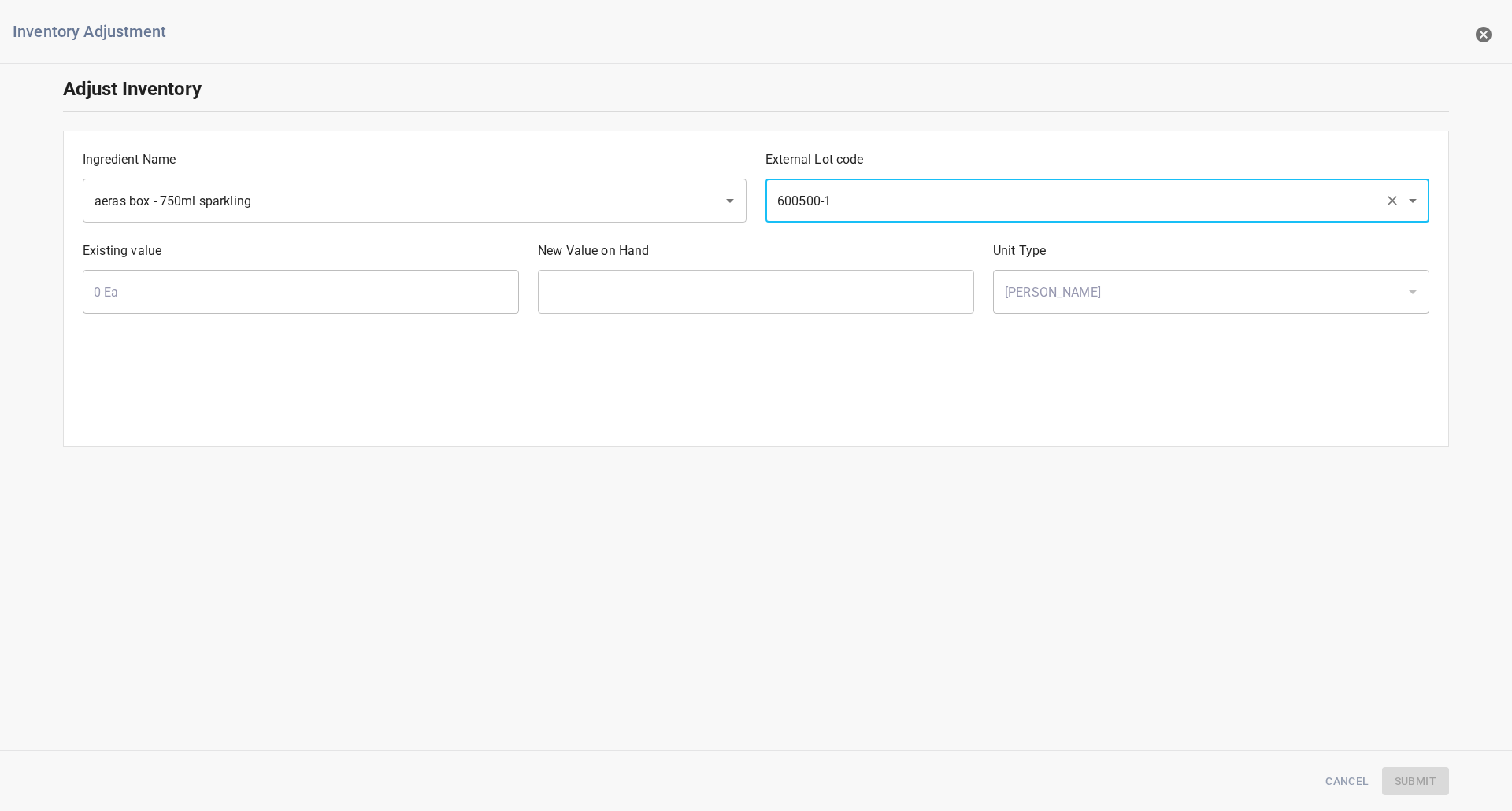
drag, startPoint x: 857, startPoint y: 190, endPoint x: 859, endPoint y: 209, distance: 19.1
click at [859, 190] on input "600500-1" at bounding box center [1075, 201] width 605 height 30
click at [827, 325] on li "603027" at bounding box center [1096, 331] width 664 height 28
type input "603027"
type input "1575 Ea"
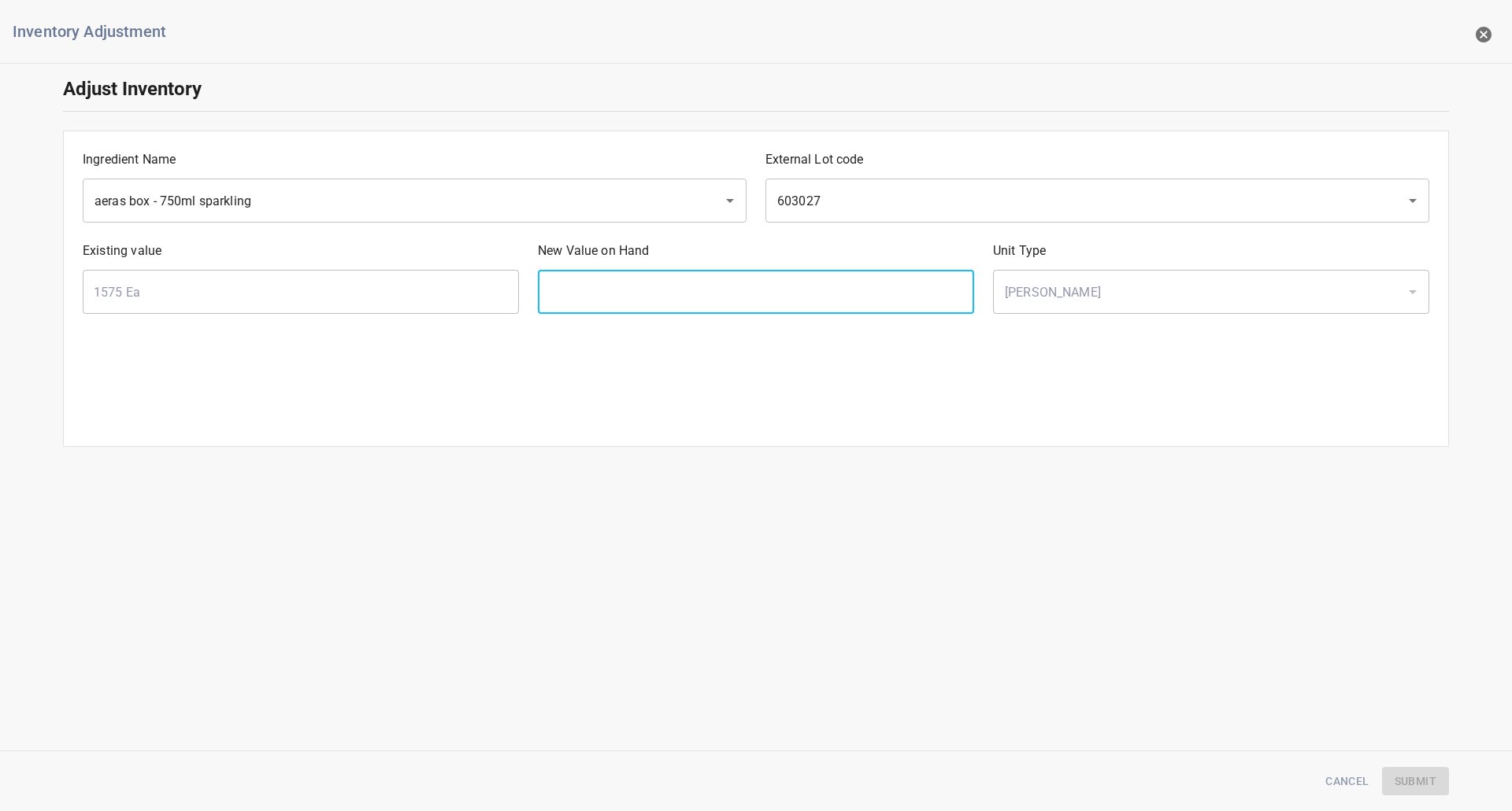
click at [804, 285] on input "text" at bounding box center [756, 292] width 436 height 44
type input "1075"
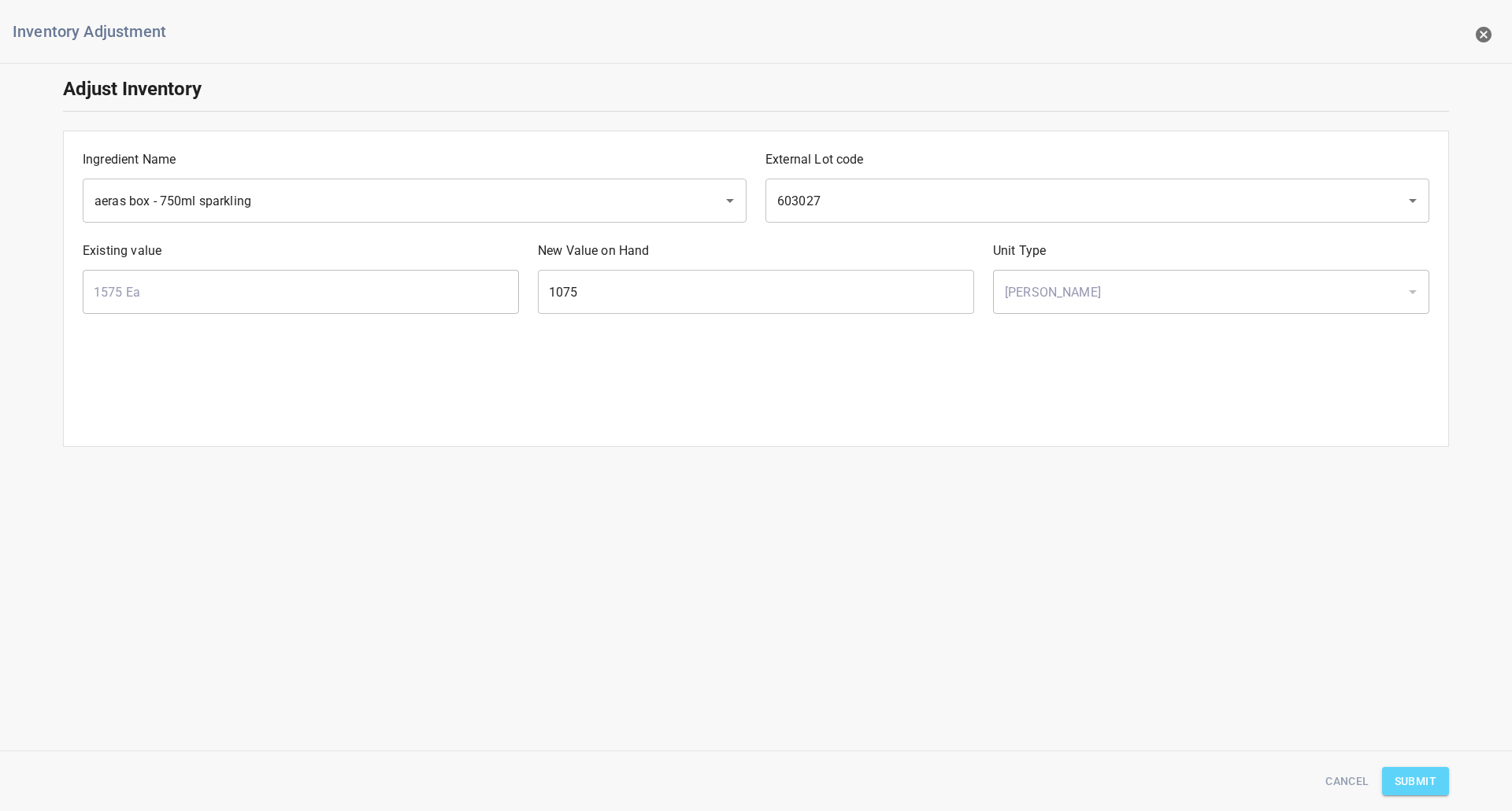
click at [1421, 779] on span "Submit" at bounding box center [1415, 782] width 42 height 20
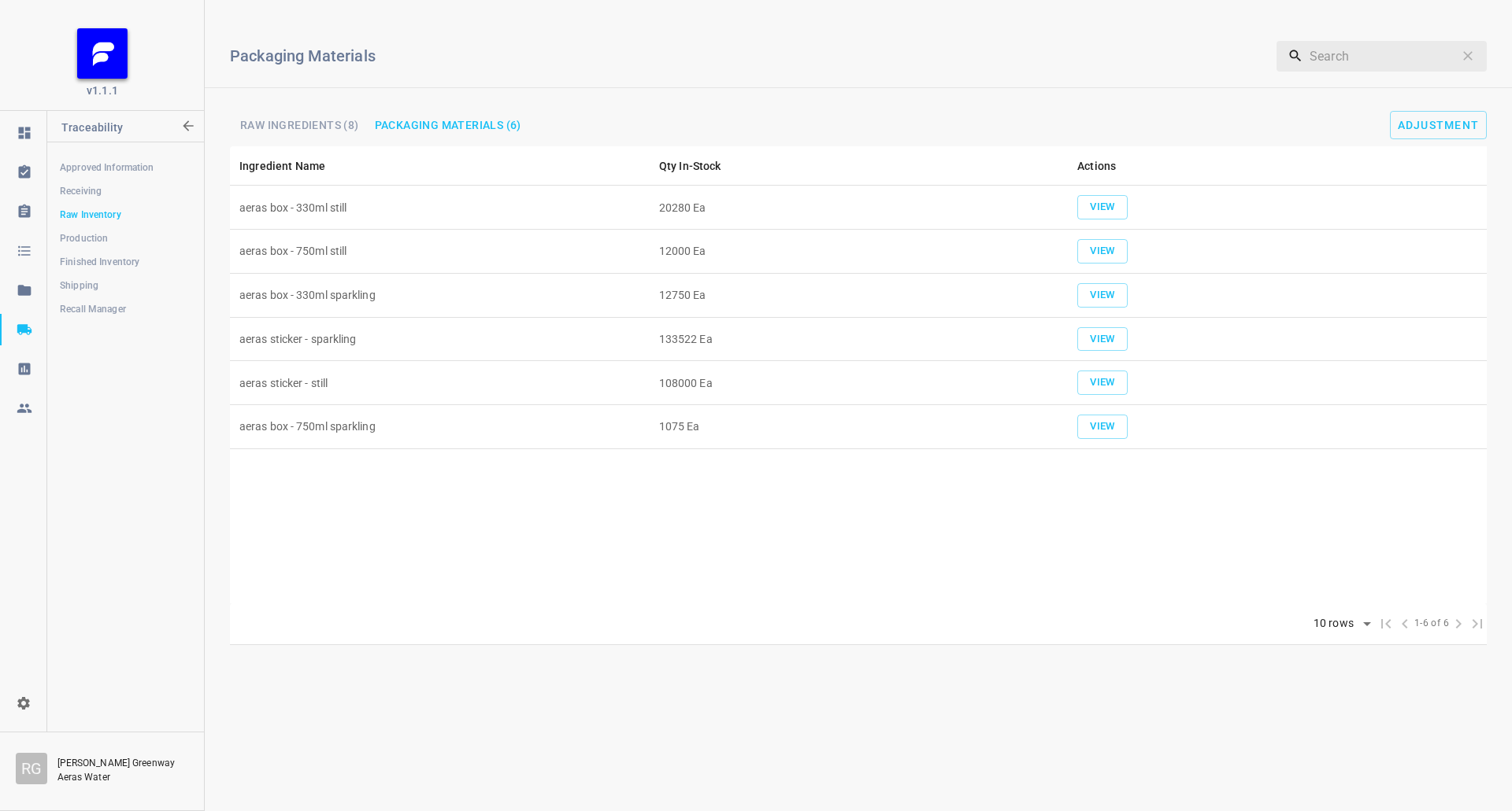
click at [83, 281] on span "Shipping" at bounding box center [124, 286] width 130 height 16
